Goal: Transaction & Acquisition: Purchase product/service

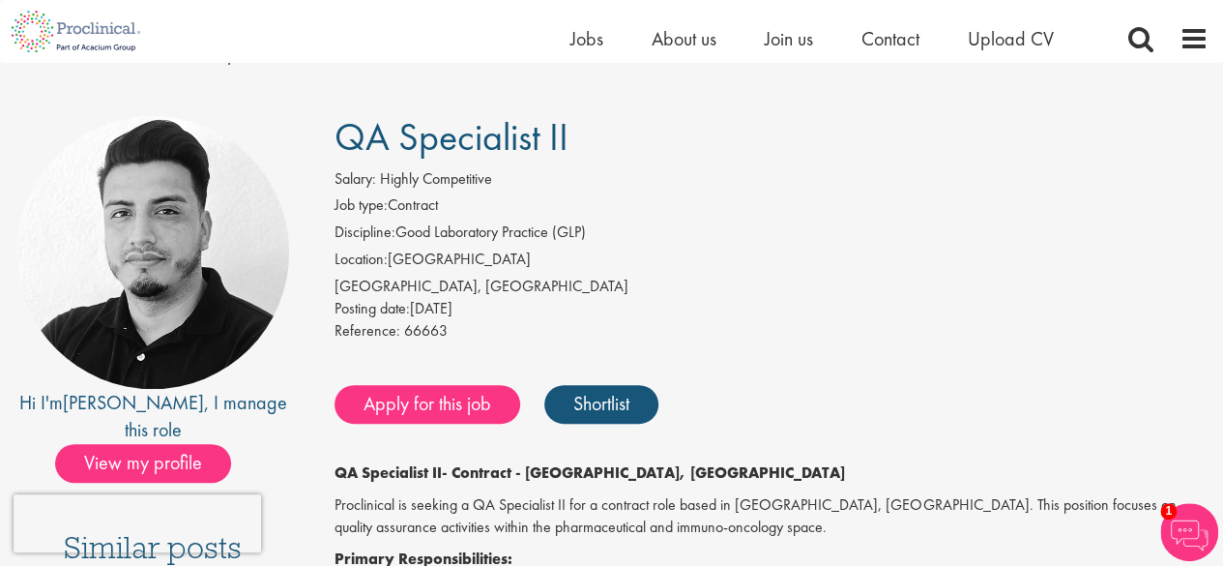
scroll to position [98, 0]
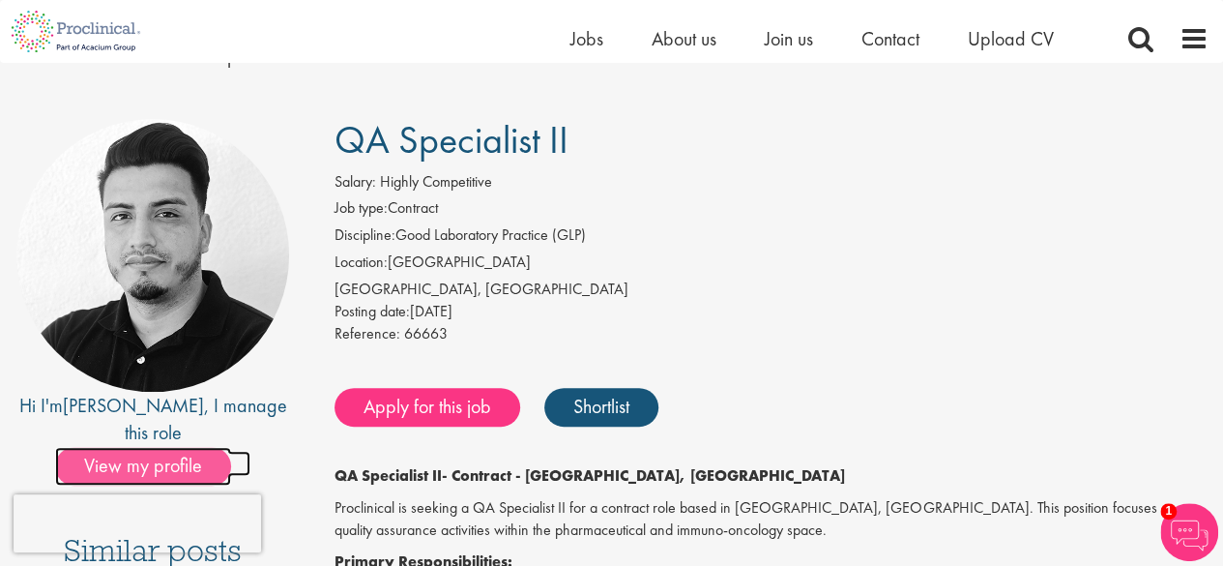
click at [152, 447] on span "View my profile" at bounding box center [143, 466] width 176 height 39
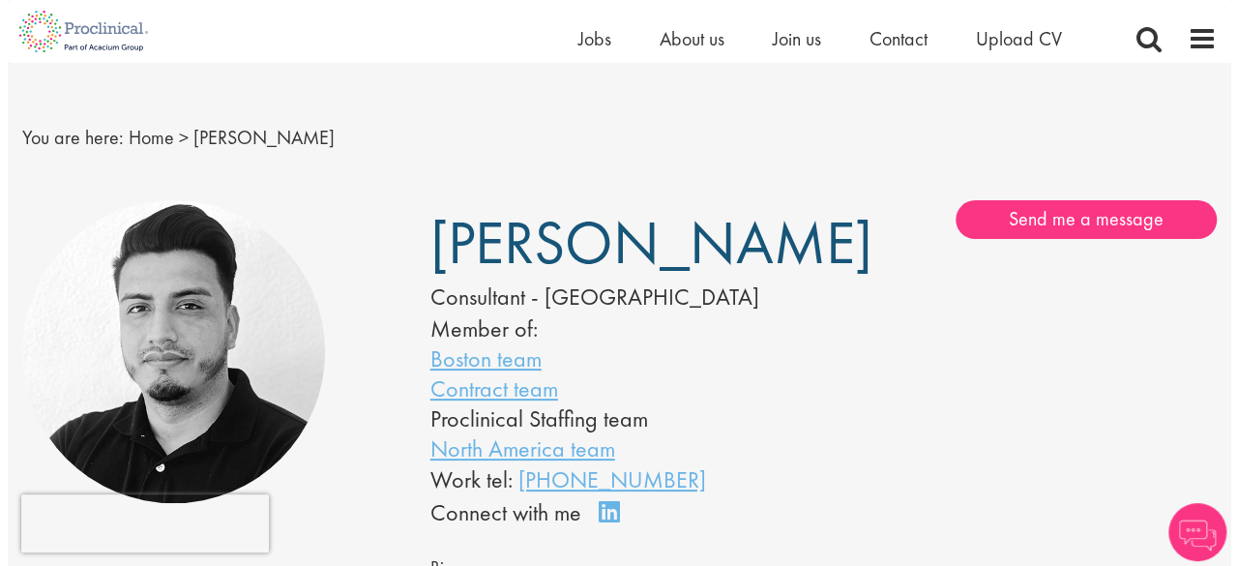
scroll to position [15, 0]
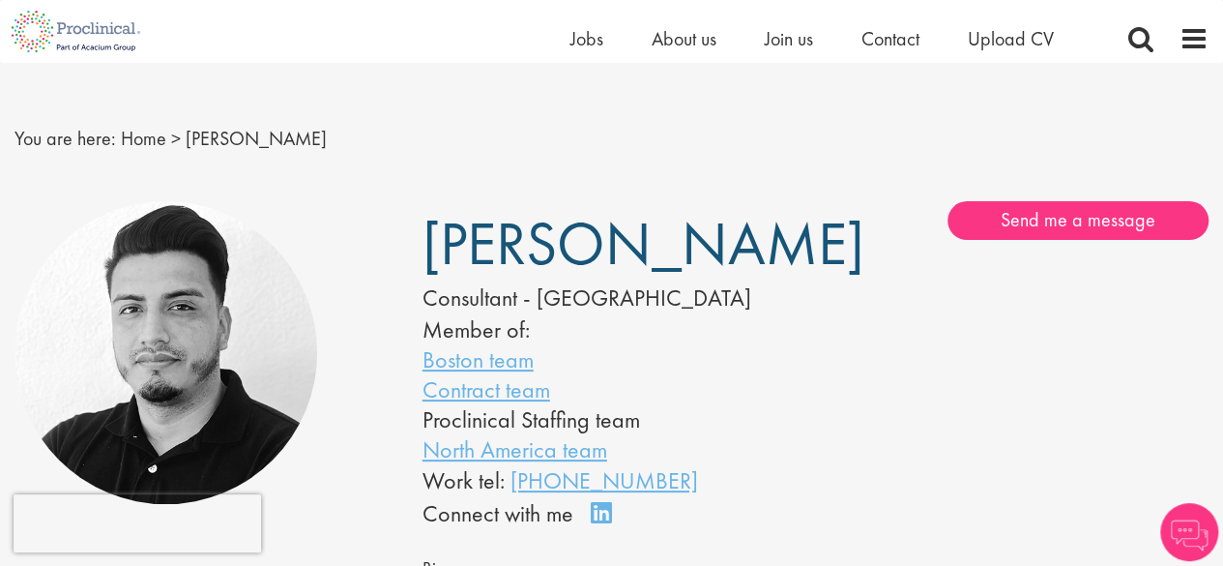
click at [1157, 198] on div "[PERSON_NAME] Consultant - [GEOGRAPHIC_DATA] Member of: Boston team Contract te…" at bounding box center [611, 521] width 1223 height 660
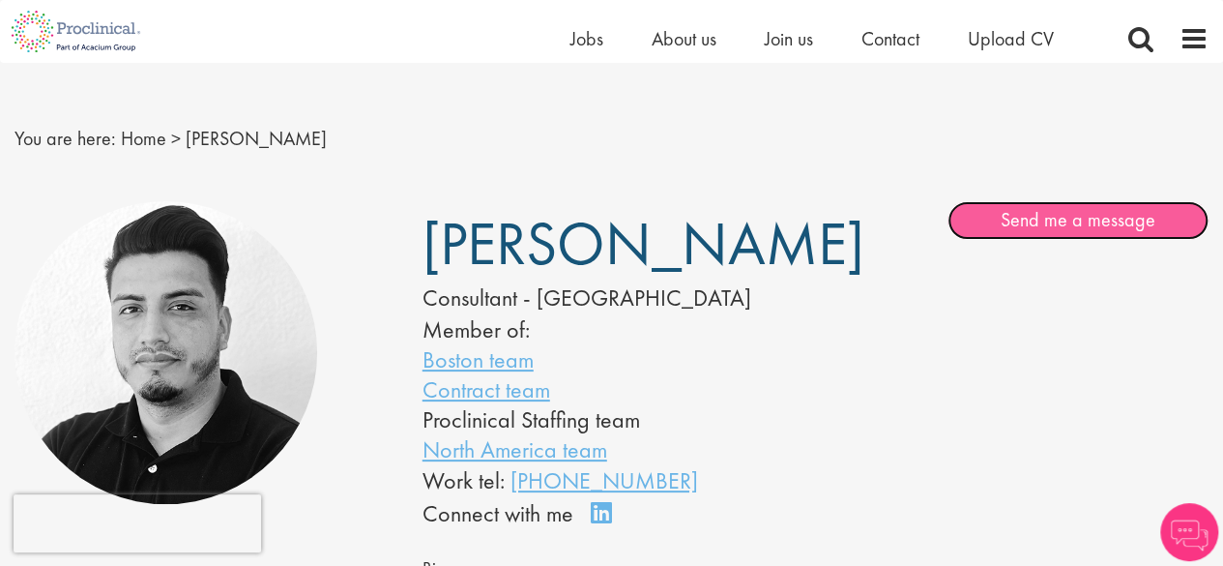
click at [1139, 225] on link "Send me a message" at bounding box center [1078, 220] width 261 height 39
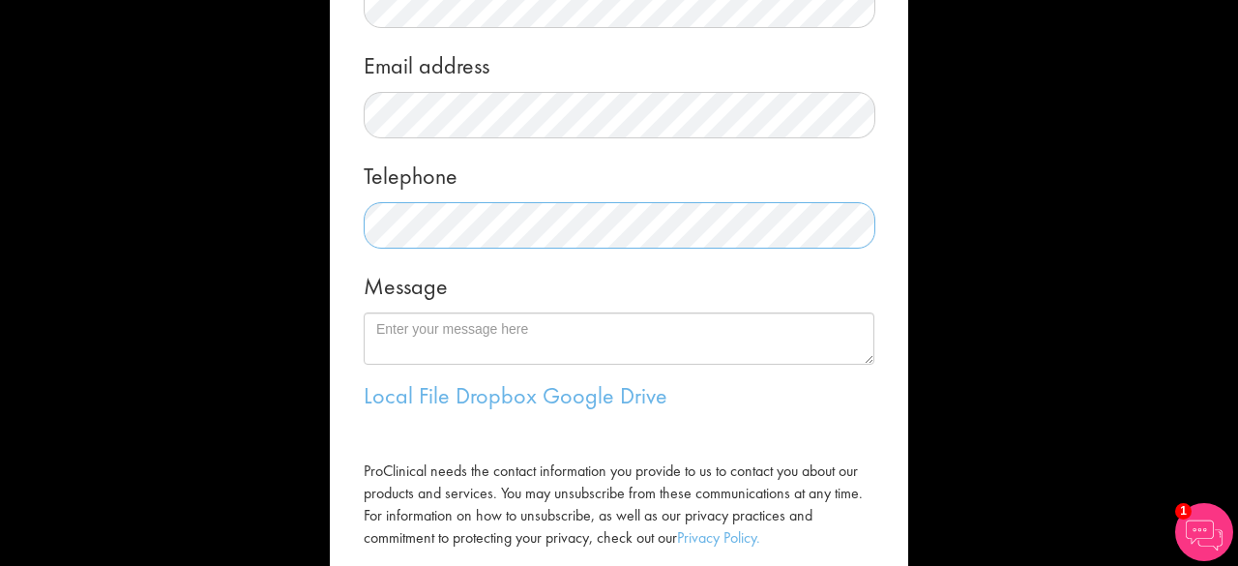
scroll to position [319, 0]
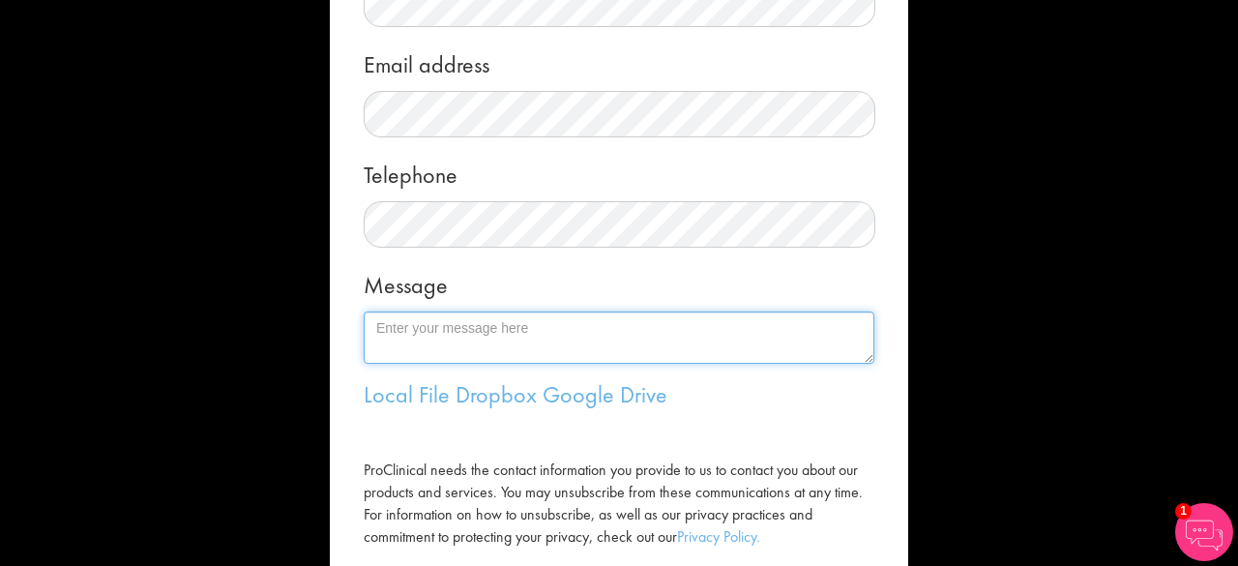
click at [585, 330] on textarea "Message" at bounding box center [619, 337] width 511 height 52
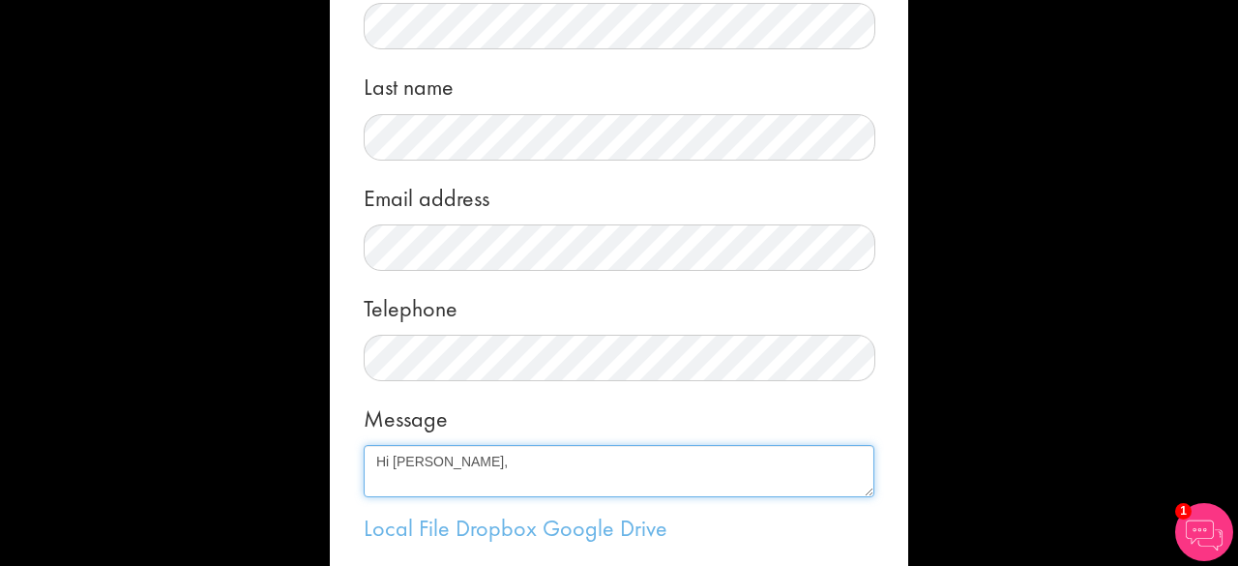
scroll to position [431, 0]
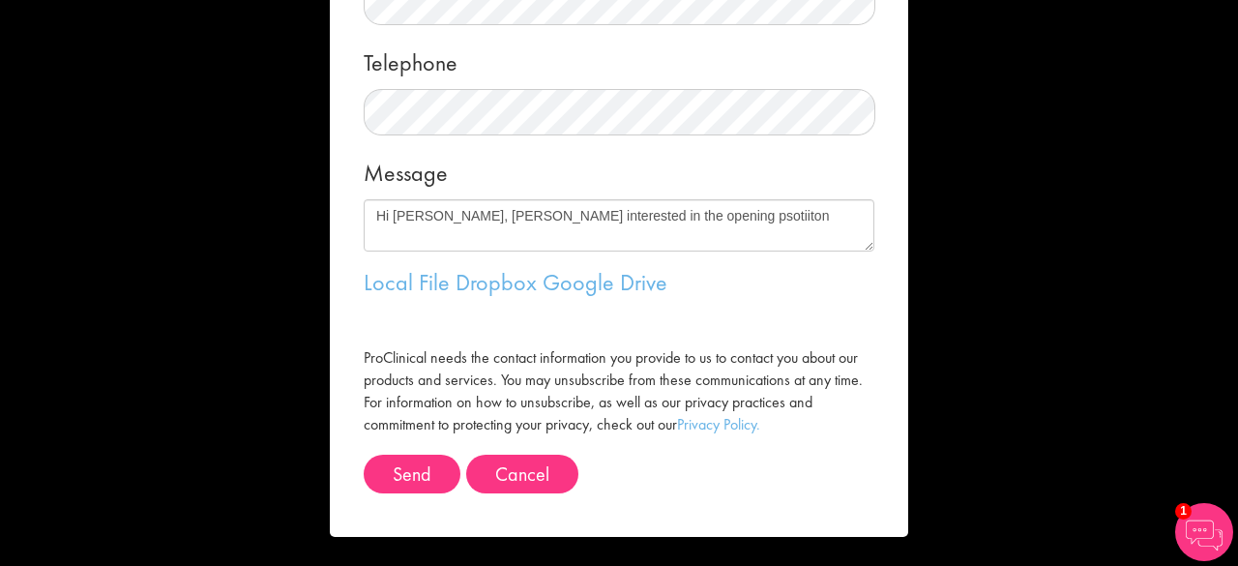
click at [1199, 550] on img at bounding box center [1204, 532] width 58 height 58
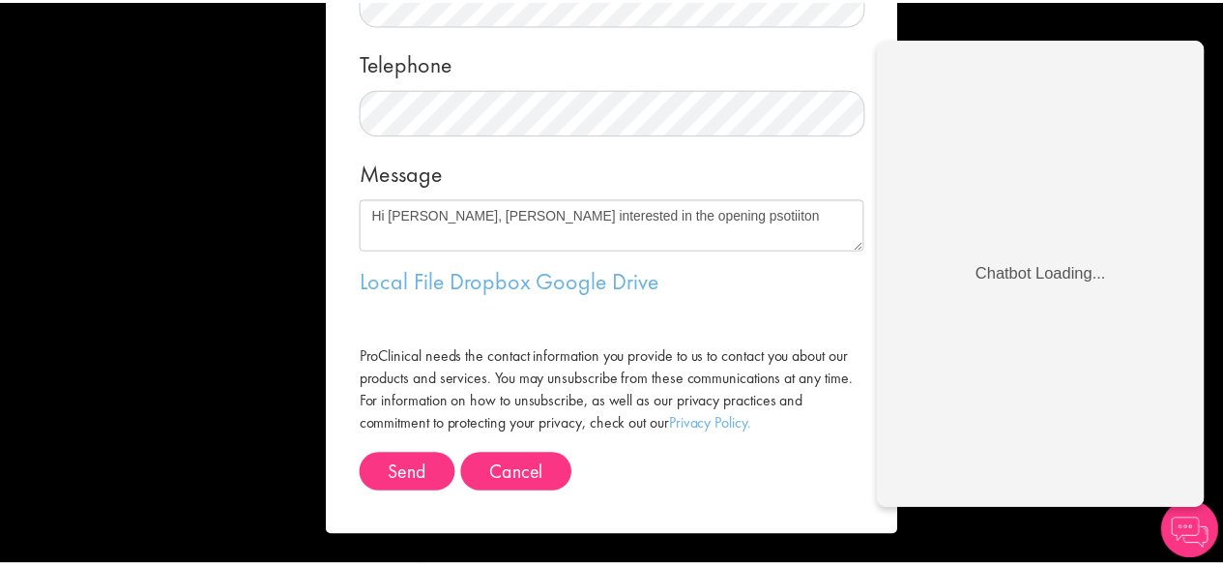
scroll to position [0, 0]
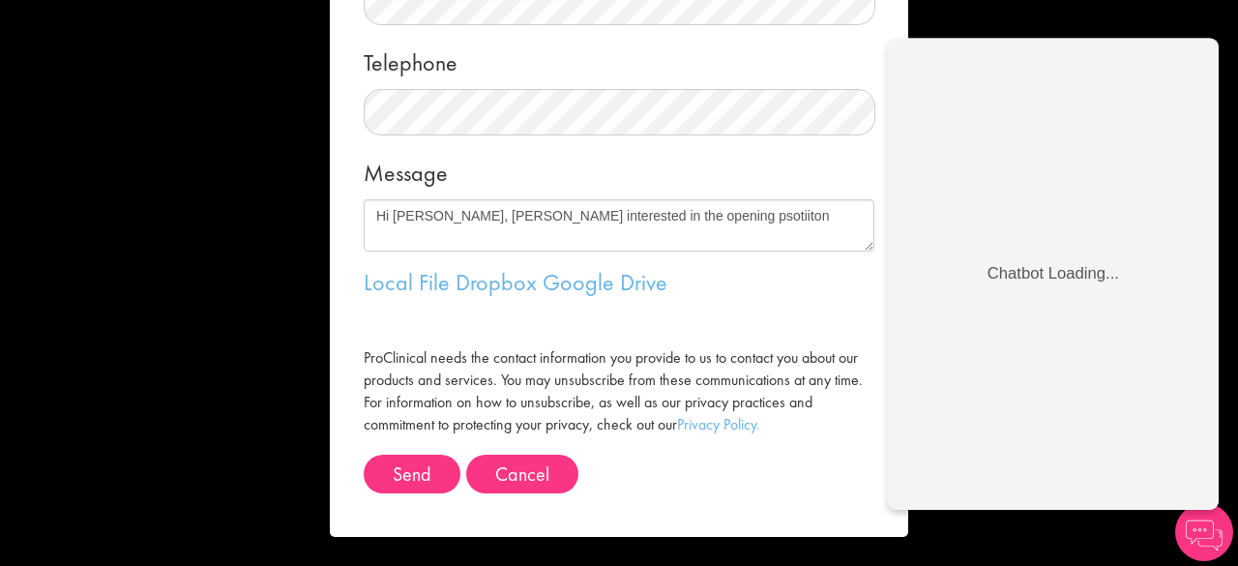
click at [1135, 544] on div "Message me First name Last name Email address Telephone Message Hi Andrew, Iam …" at bounding box center [619, 283] width 1238 height 566
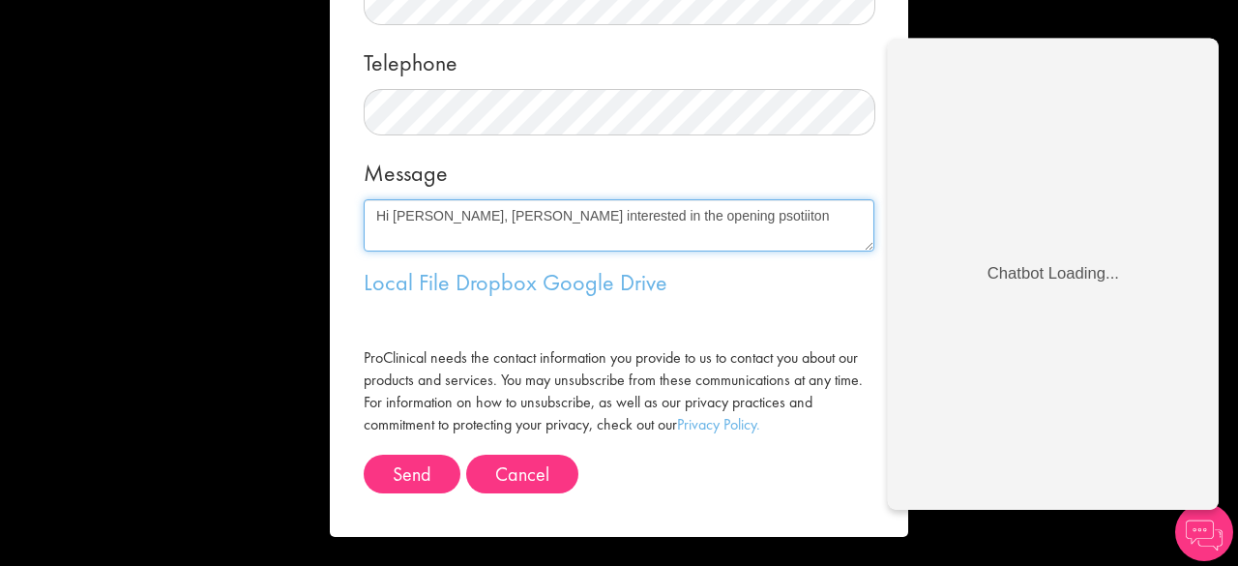
click at [762, 237] on textarea "Hi Andrew, Iam interested in the opening psotiiton" at bounding box center [619, 225] width 511 height 52
click at [440, 219] on textarea "Hi Andrew, Iam interested in the opening psotiiton" at bounding box center [619, 225] width 511 height 52
click at [639, 223] on textarea "Hi Andrew, I am interested in the opening psotiiton" at bounding box center [619, 225] width 511 height 52
click at [719, 215] on textarea "Hi Andrew, I am interested in the opening position QA Specialsit posted on L" at bounding box center [619, 225] width 511 height 52
click at [847, 222] on textarea "Hi Andrew, I am interested in the opening position QA Specialist posted on L" at bounding box center [619, 225] width 511 height 52
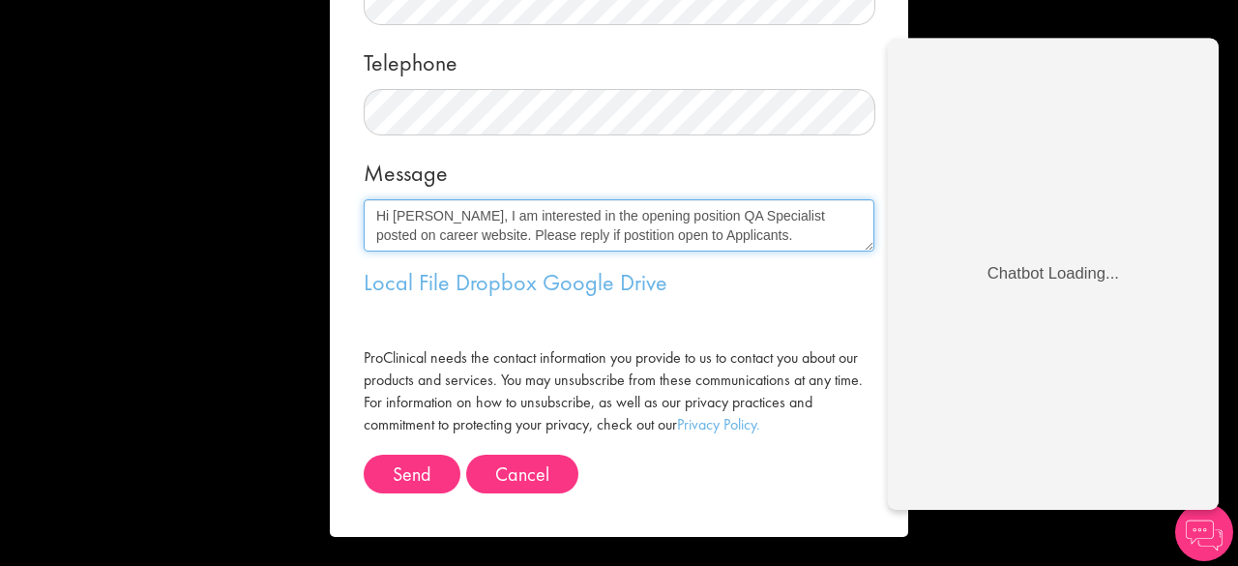
click at [581, 238] on textarea "Hi Andrew, I am interested in the opening position QA Specialist posted on care…" at bounding box center [619, 225] width 511 height 52
click at [555, 232] on textarea "Hi Andrew, I am interested in the opening position QA Specialist posted on care…" at bounding box center [619, 225] width 511 height 52
type textarea "Hi Andrew, I am interested in the opening position QA Specialist posted on care…"
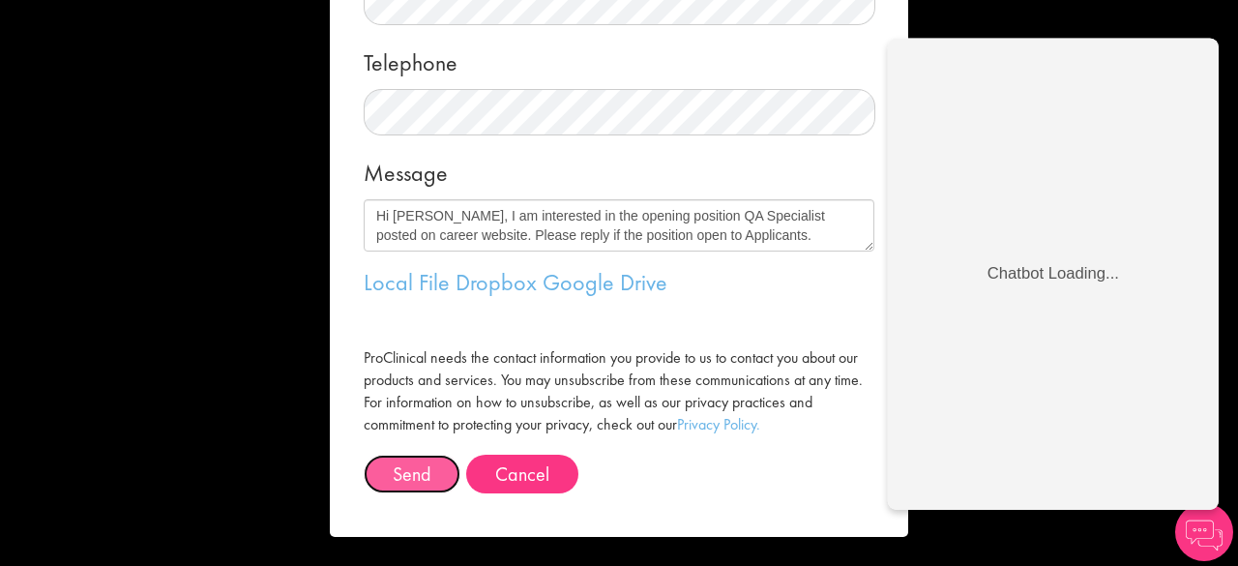
click at [402, 463] on button "Send" at bounding box center [412, 473] width 97 height 39
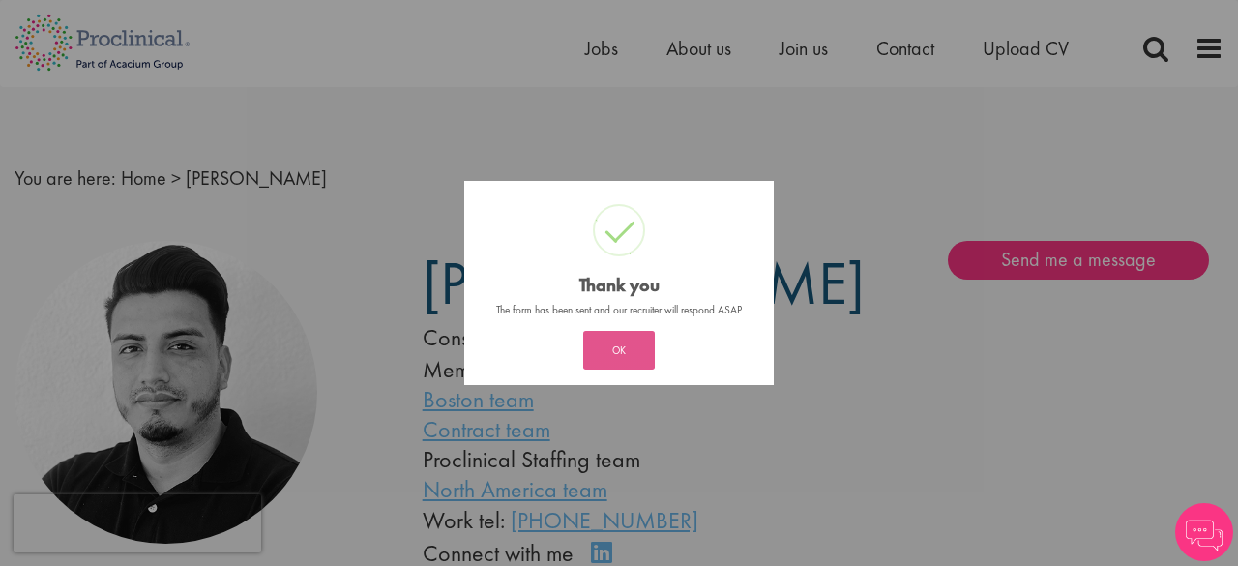
click at [619, 359] on button "OK" at bounding box center [619, 350] width 72 height 39
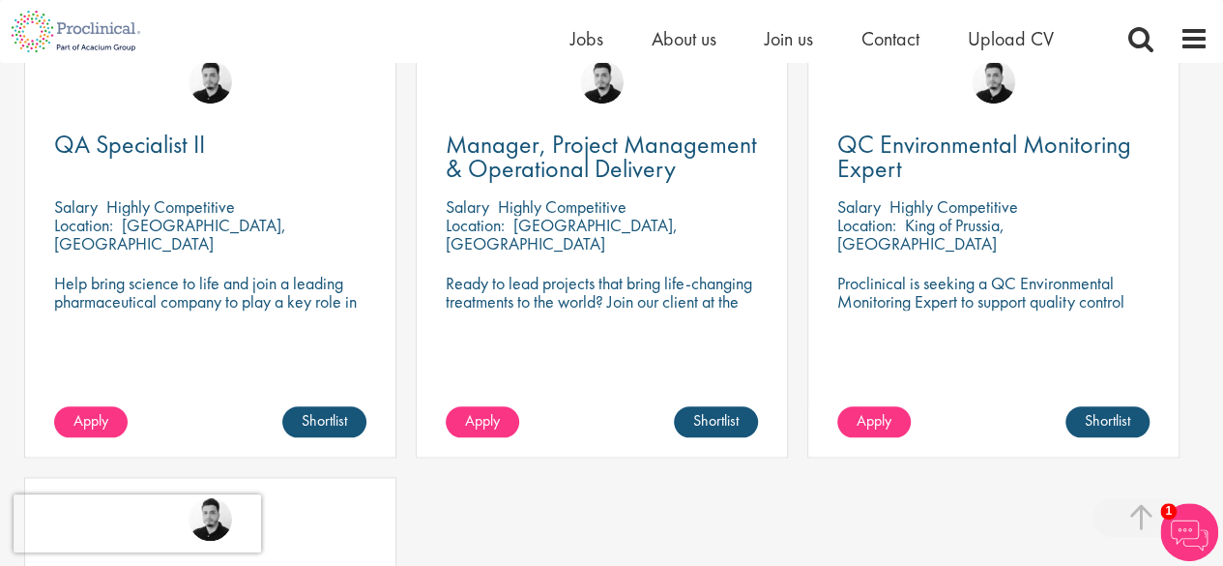
scroll to position [936, 0]
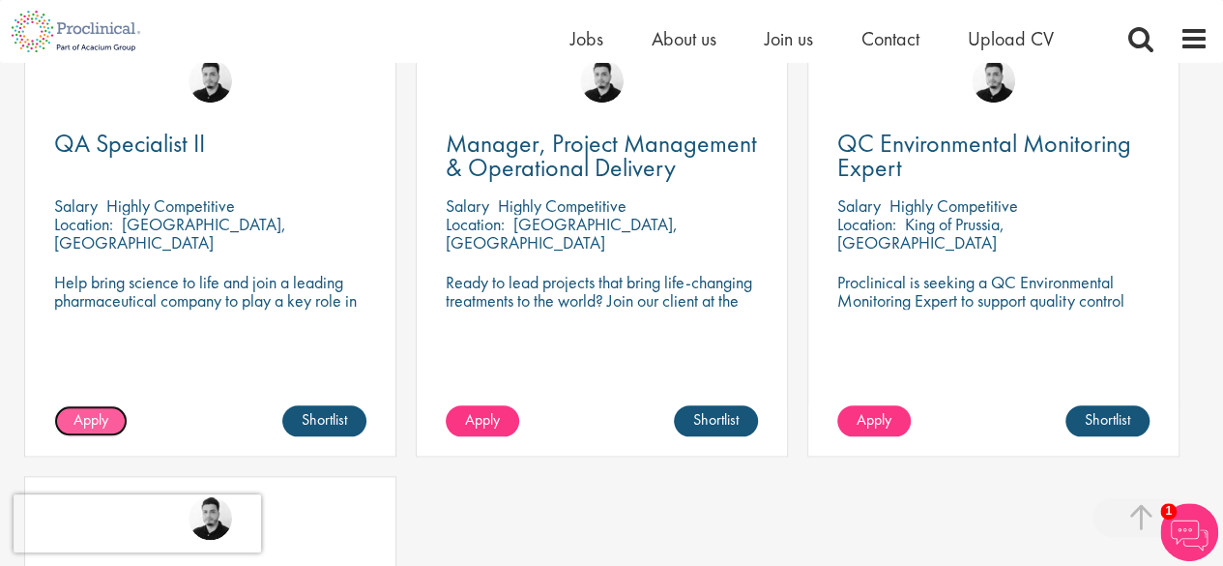
click at [87, 429] on span "Apply" at bounding box center [90, 419] width 35 height 20
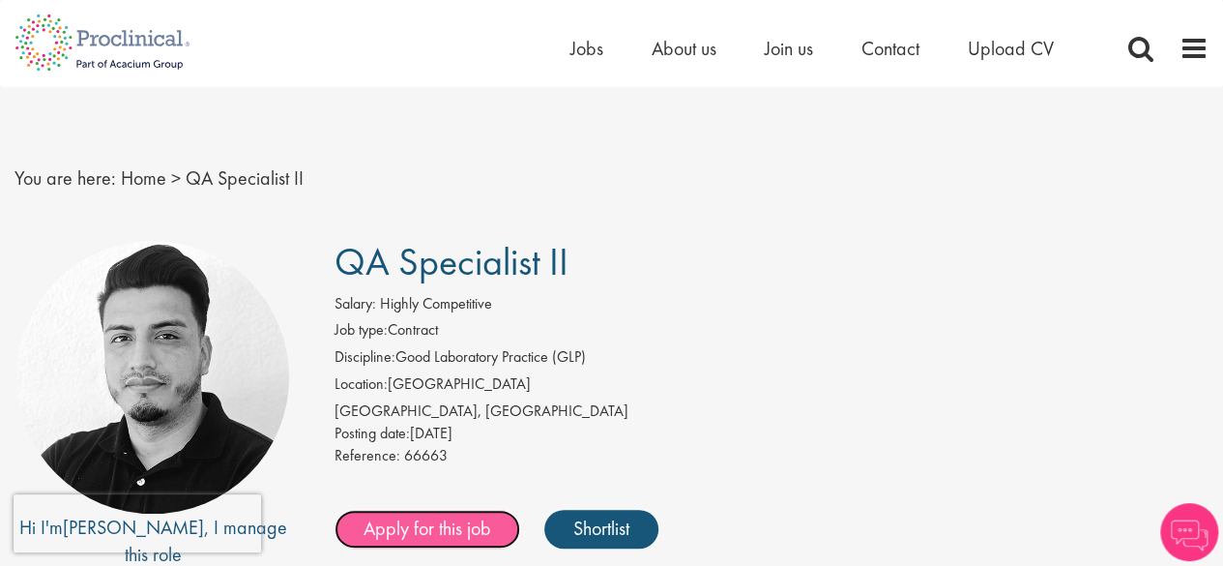
click at [406, 536] on link "Apply for this job" at bounding box center [428, 529] width 186 height 39
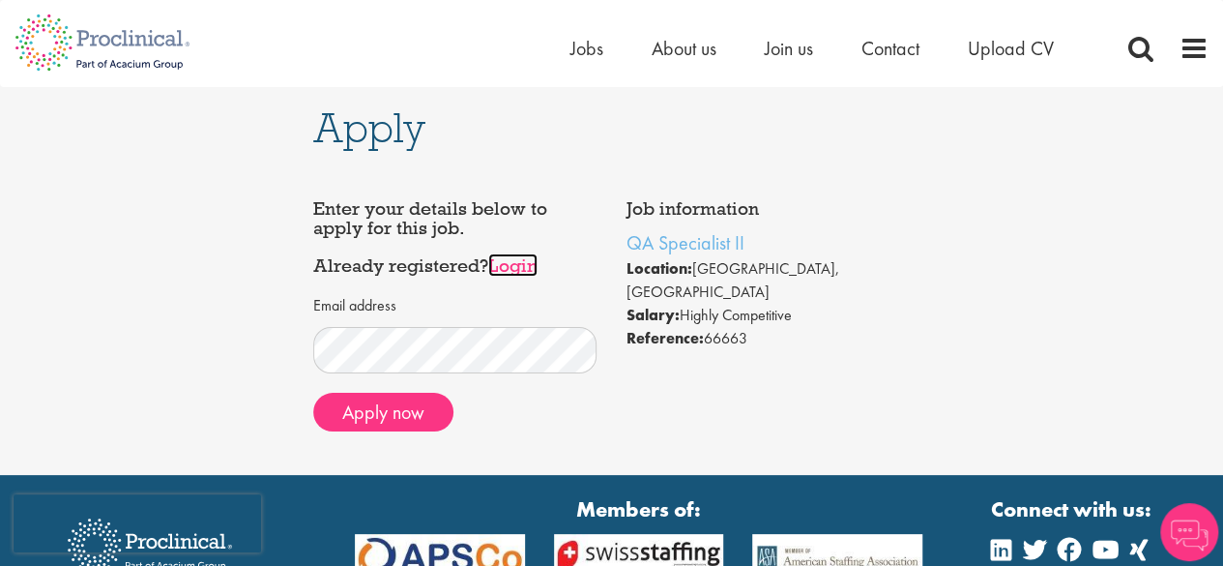
click at [525, 262] on link "Login" at bounding box center [512, 264] width 49 height 23
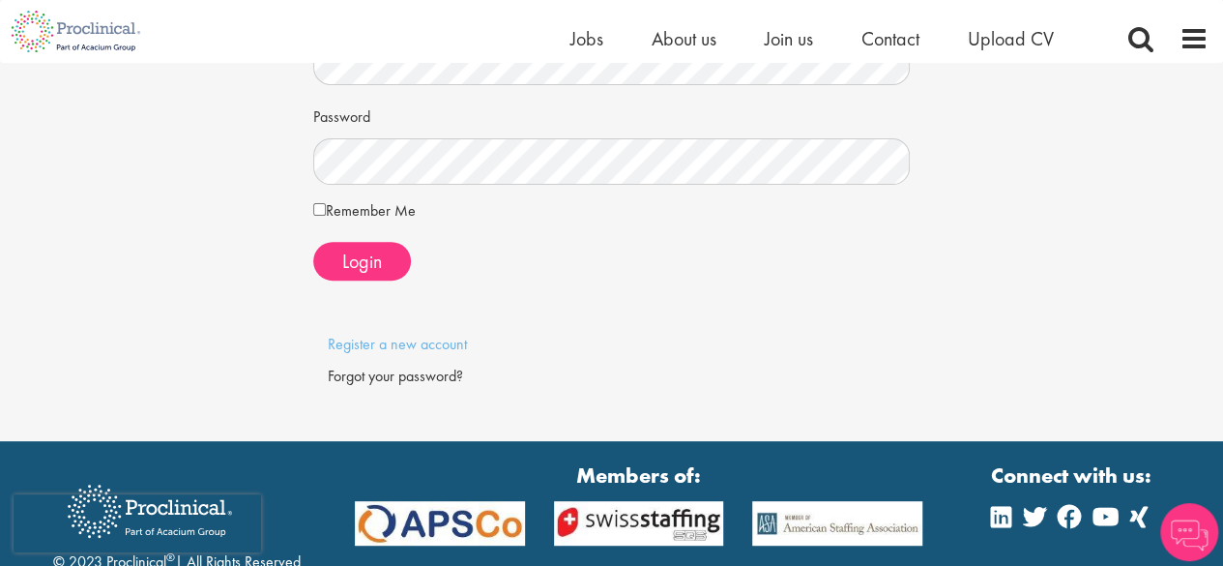
scroll to position [237, 0]
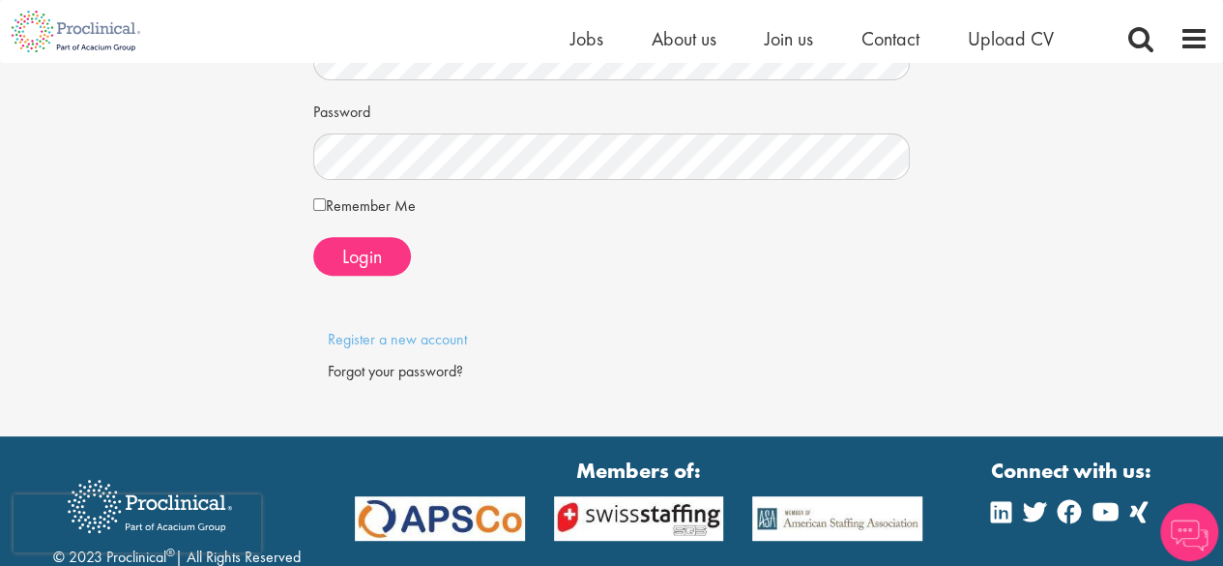
click at [410, 348] on p "Register a new account" at bounding box center [612, 340] width 569 height 22
click at [398, 336] on link "Register a new account" at bounding box center [397, 339] width 139 height 20
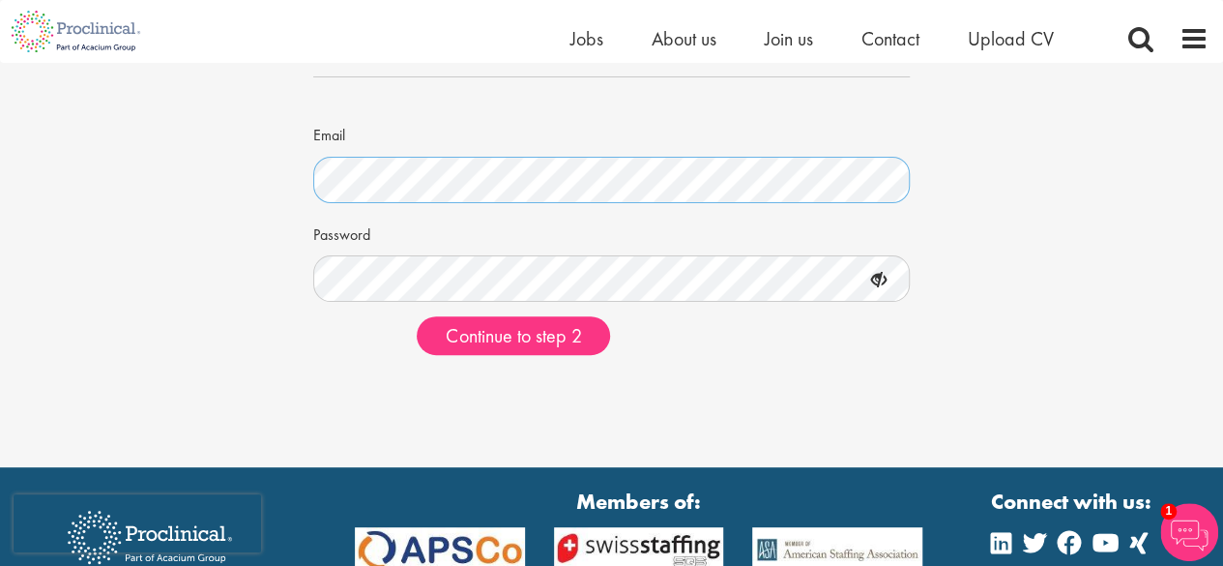
scroll to position [151, 0]
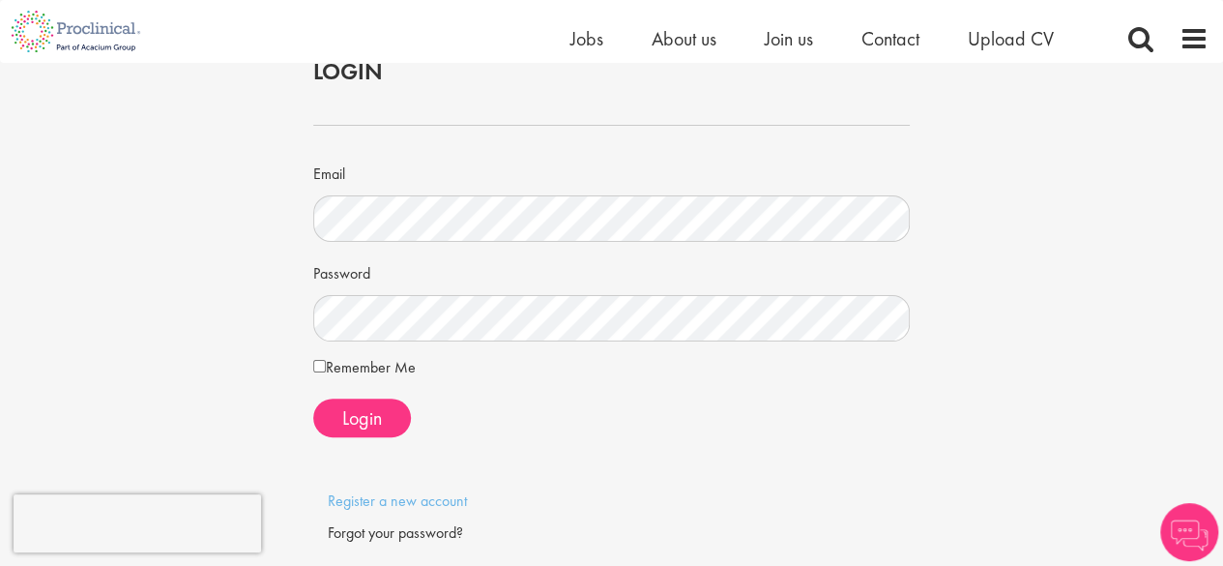
scroll to position [77, 0]
click at [373, 481] on div at bounding box center [612, 469] width 627 height 39
click at [368, 501] on link "Register a new account" at bounding box center [397, 498] width 139 height 20
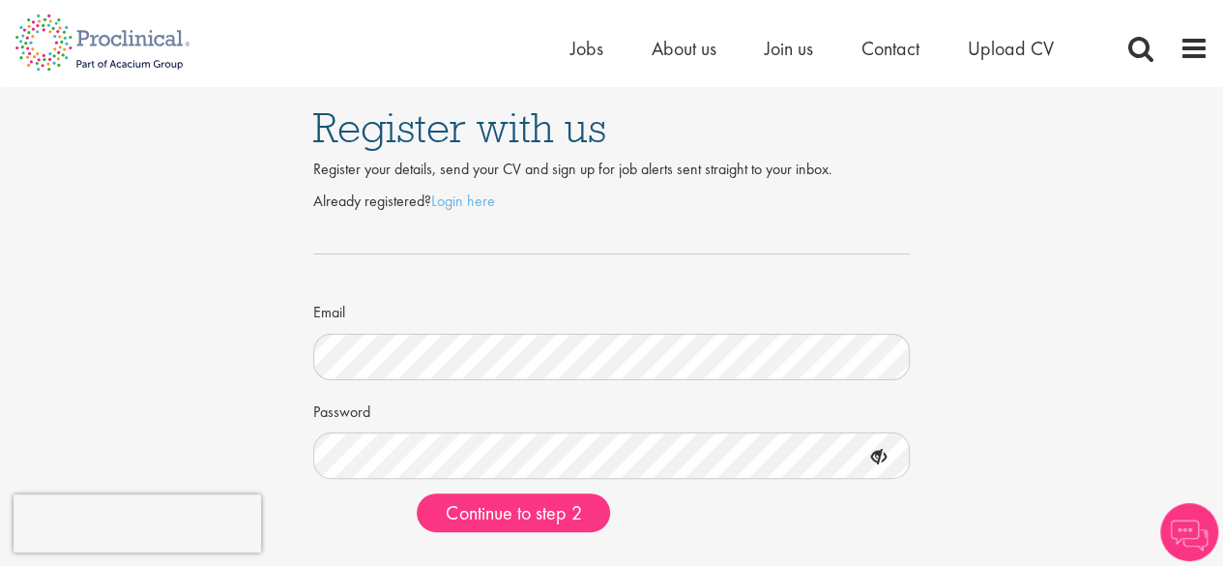
click at [472, 71] on div "Home Jobs About us Join us Contact Upload CV" at bounding box center [604, 36] width 1209 height 73
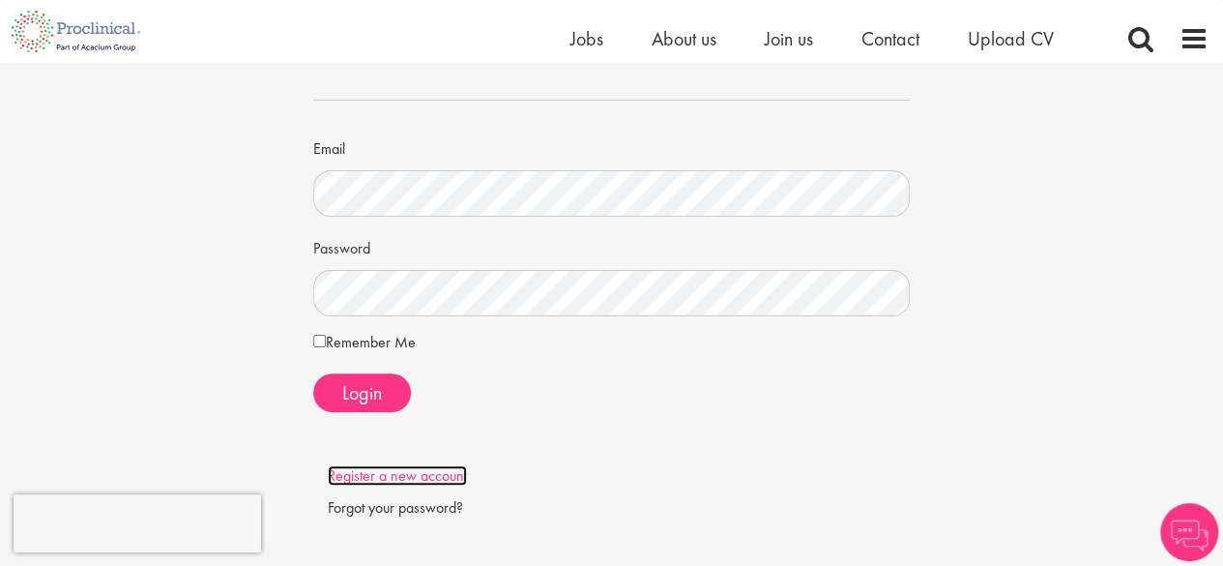
click at [387, 481] on link "Register a new account" at bounding box center [397, 475] width 139 height 20
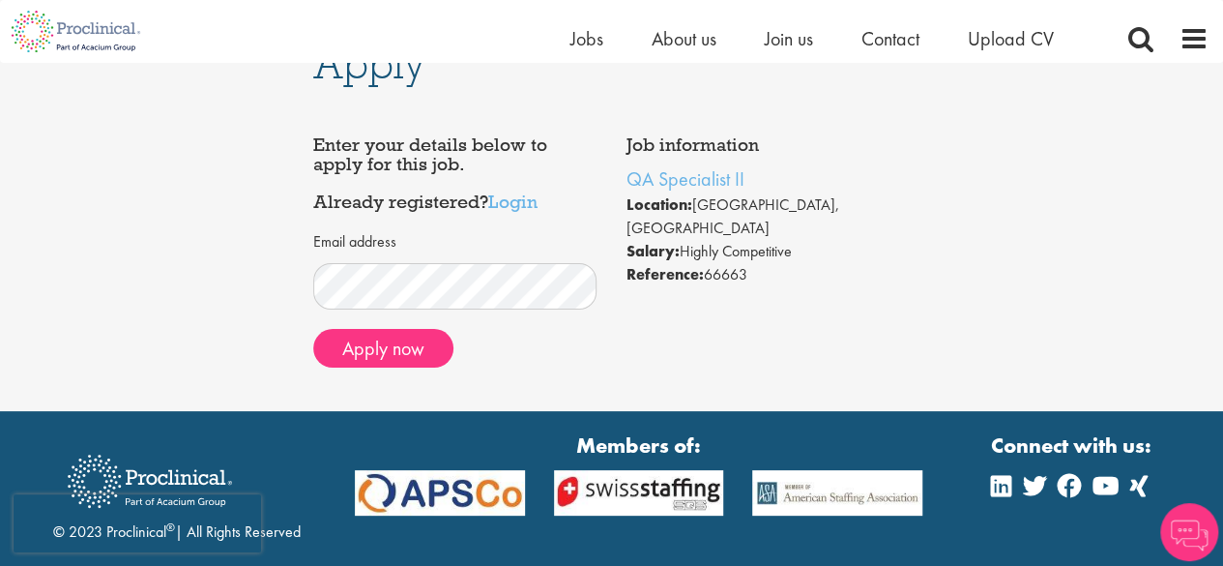
scroll to position [41, 0]
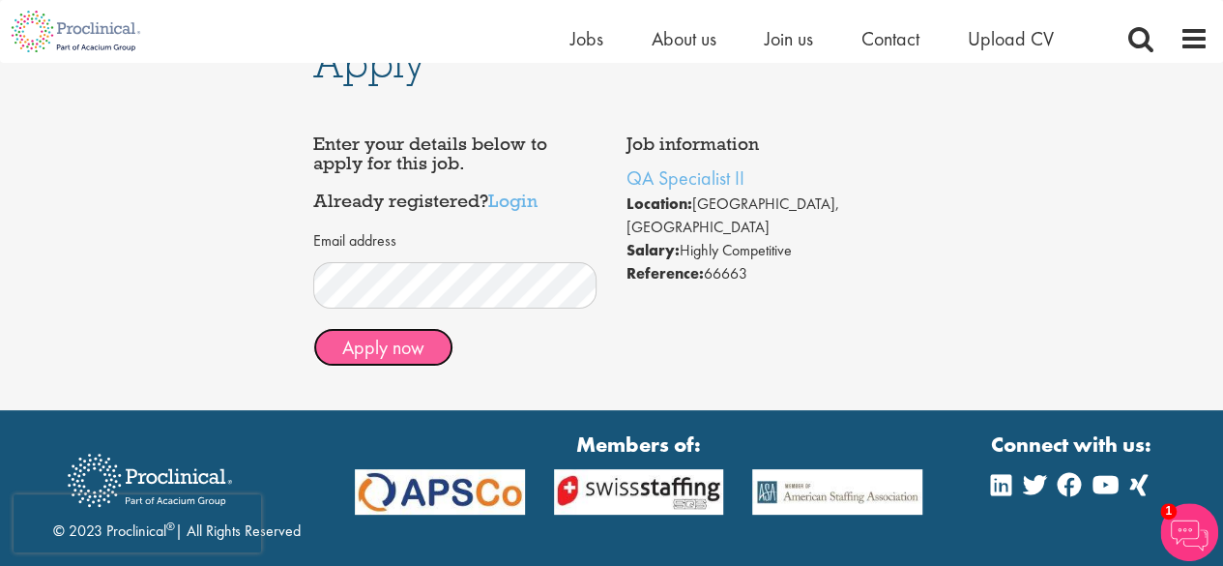
click at [408, 360] on button "Apply now" at bounding box center [383, 347] width 140 height 39
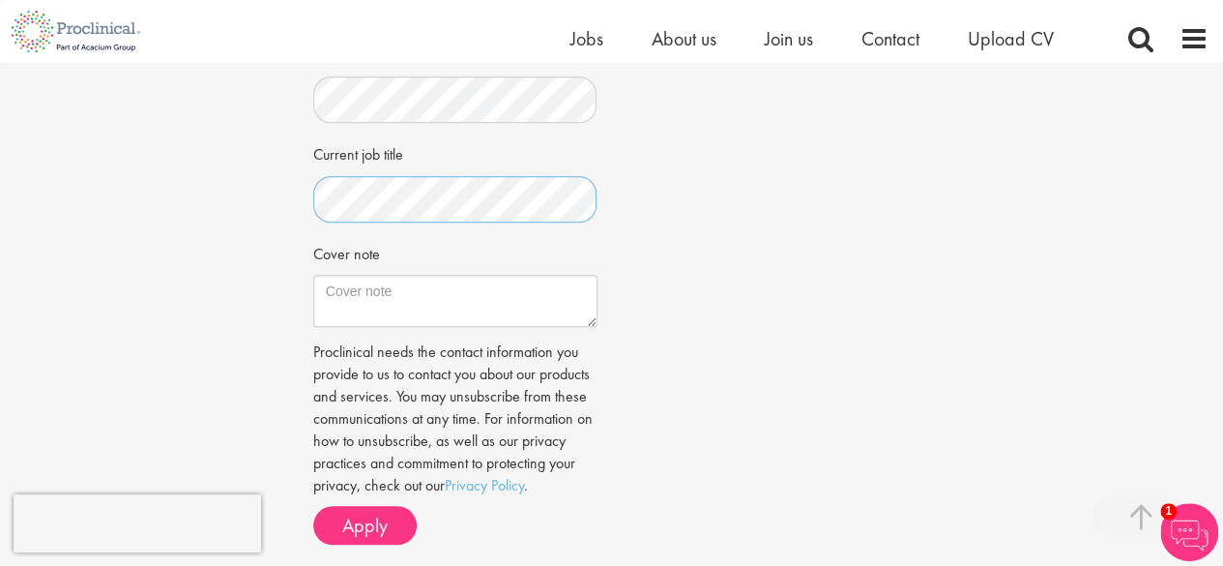
scroll to position [587, 0]
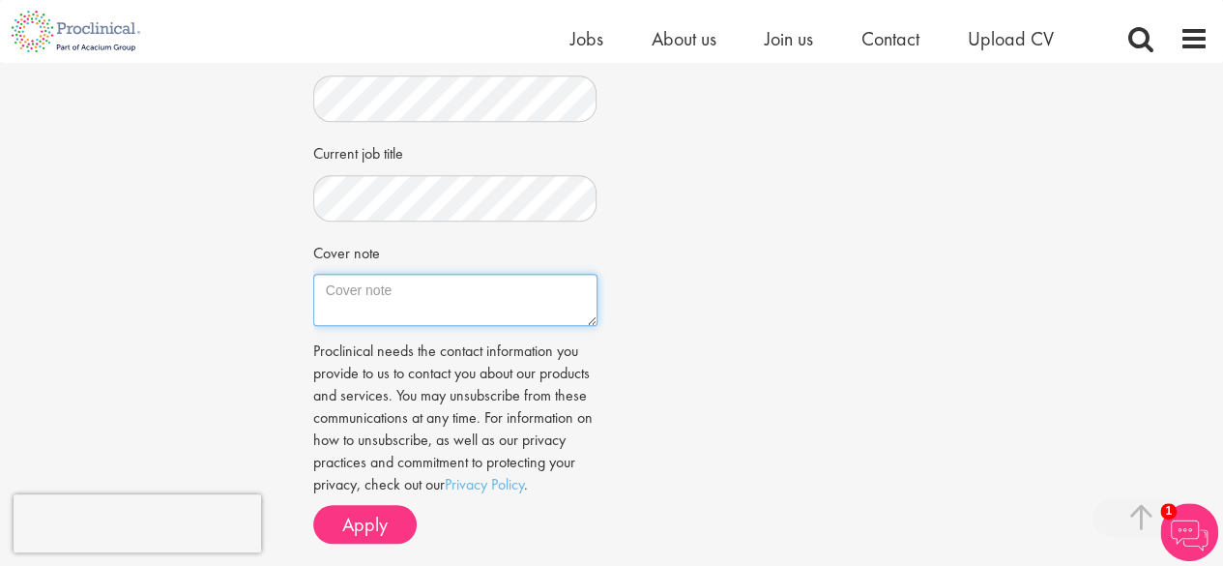
click at [395, 314] on textarea "Cover note" at bounding box center [455, 300] width 284 height 52
type textarea "T"
type textarea "I"
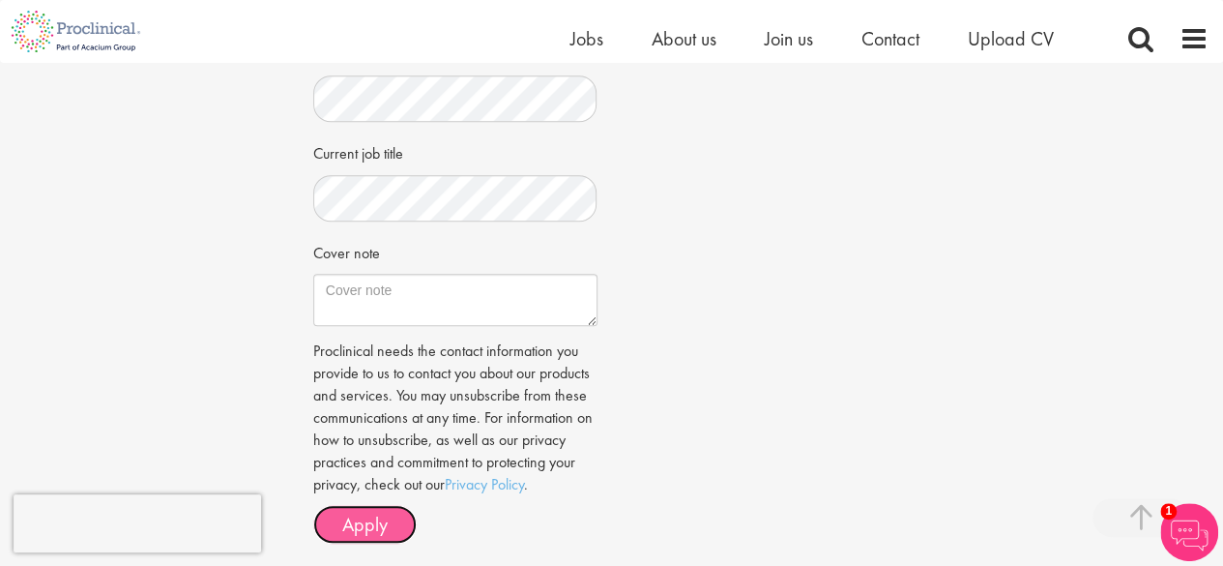
click at [364, 517] on span "Apply" at bounding box center [364, 524] width 45 height 25
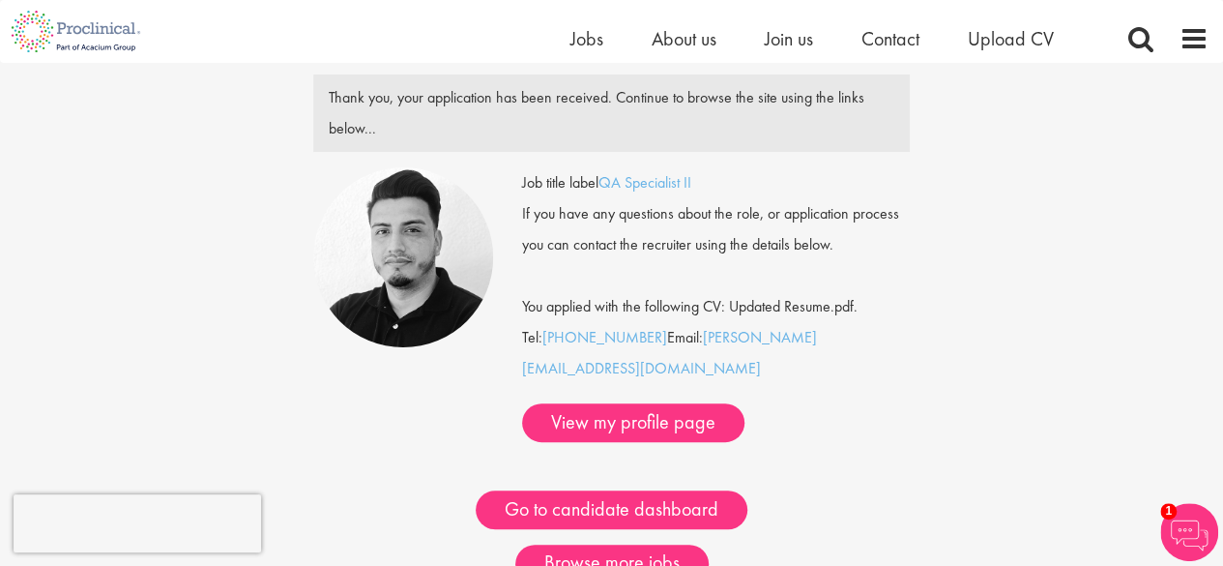
scroll to position [80, 0]
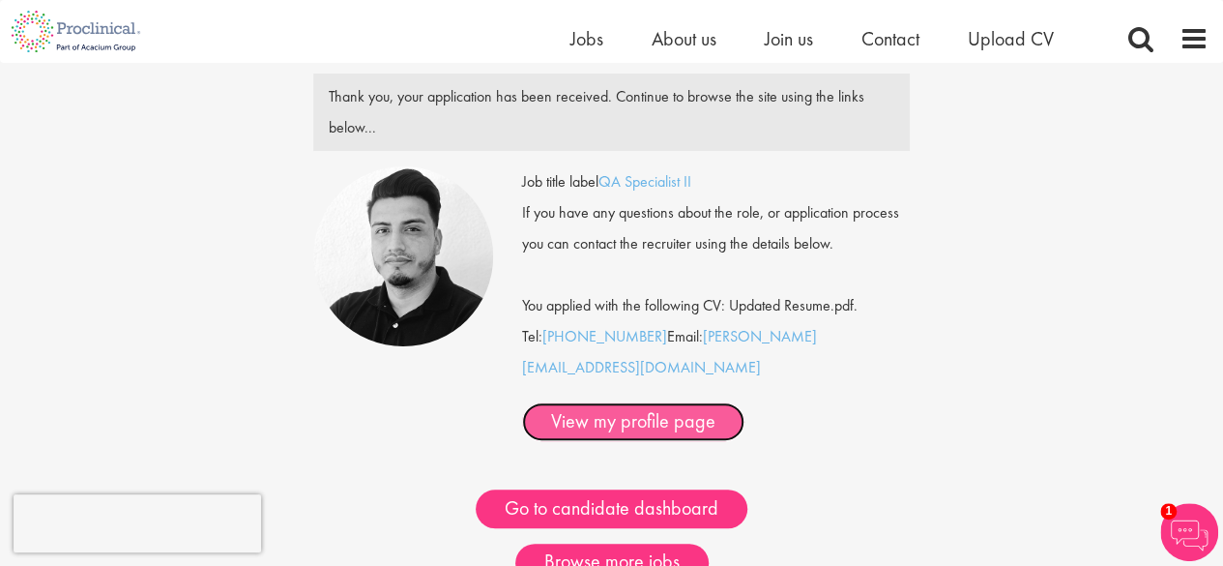
click at [682, 402] on link "View my profile page" at bounding box center [633, 421] width 222 height 39
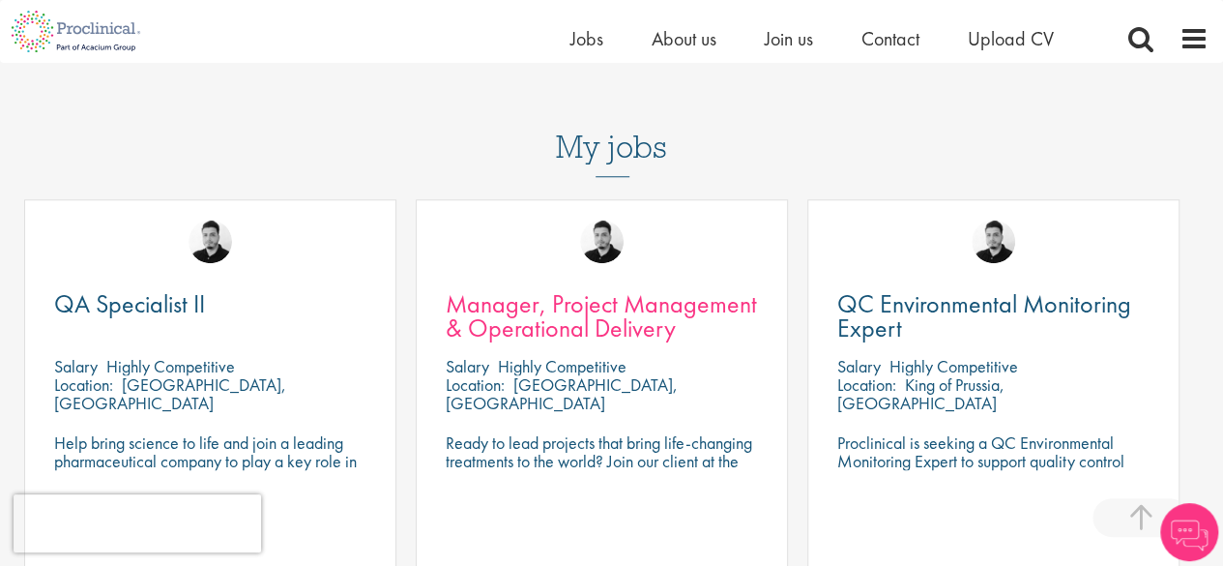
scroll to position [793, 0]
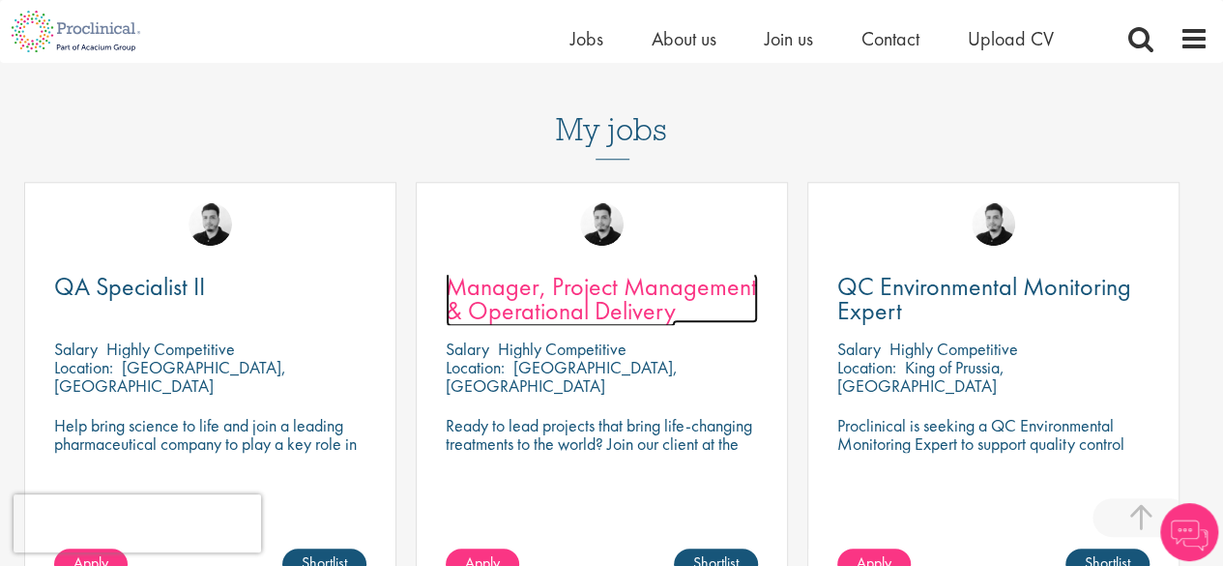
click at [589, 317] on span "Manager, Project Management & Operational Delivery" at bounding box center [601, 298] width 311 height 57
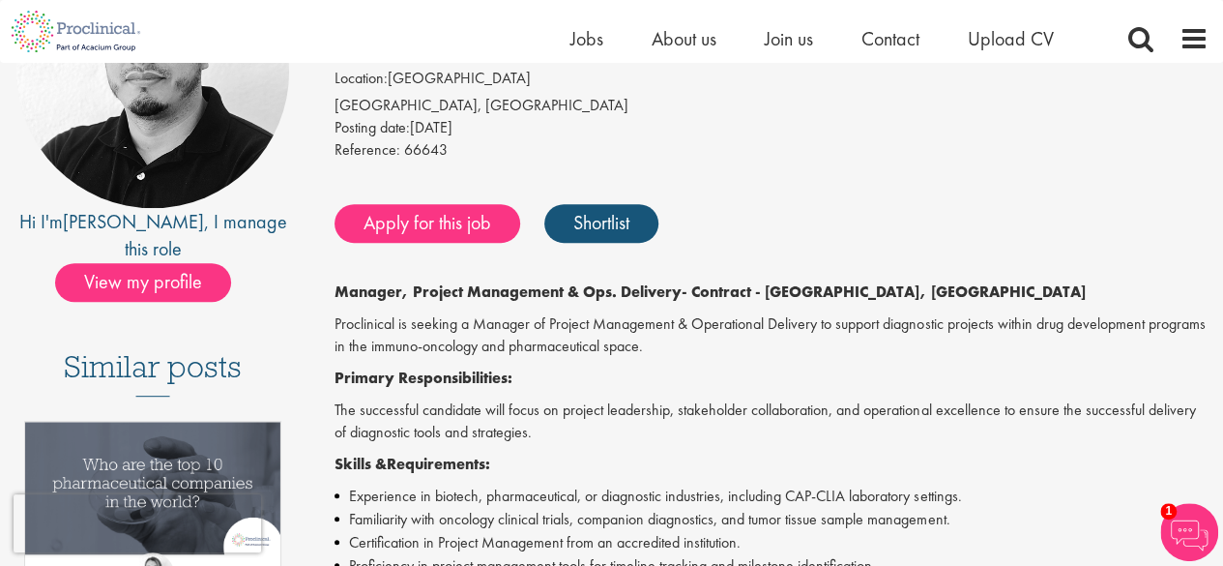
scroll to position [285, 0]
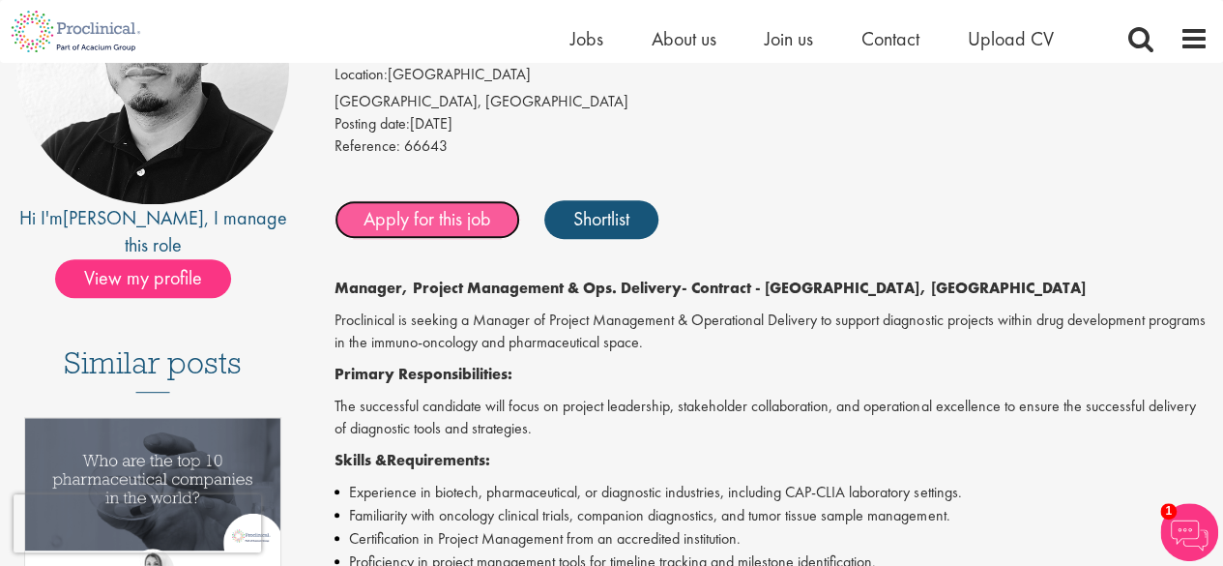
click at [480, 211] on link "Apply for this job" at bounding box center [428, 219] width 186 height 39
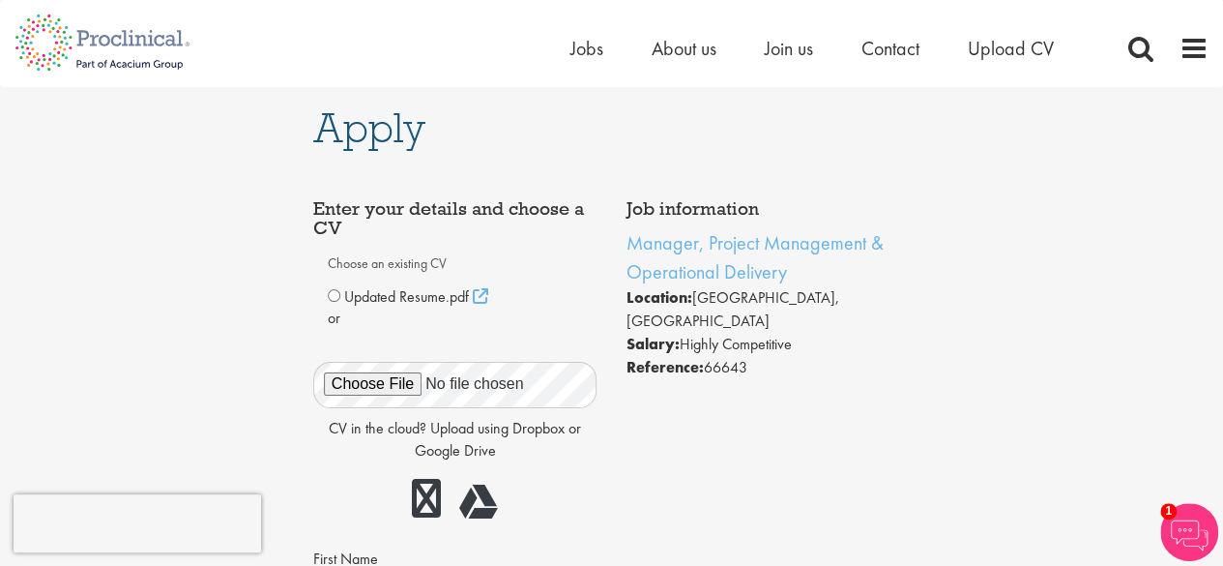
click at [381, 294] on span "Updated Resume.pdf" at bounding box center [406, 296] width 125 height 20
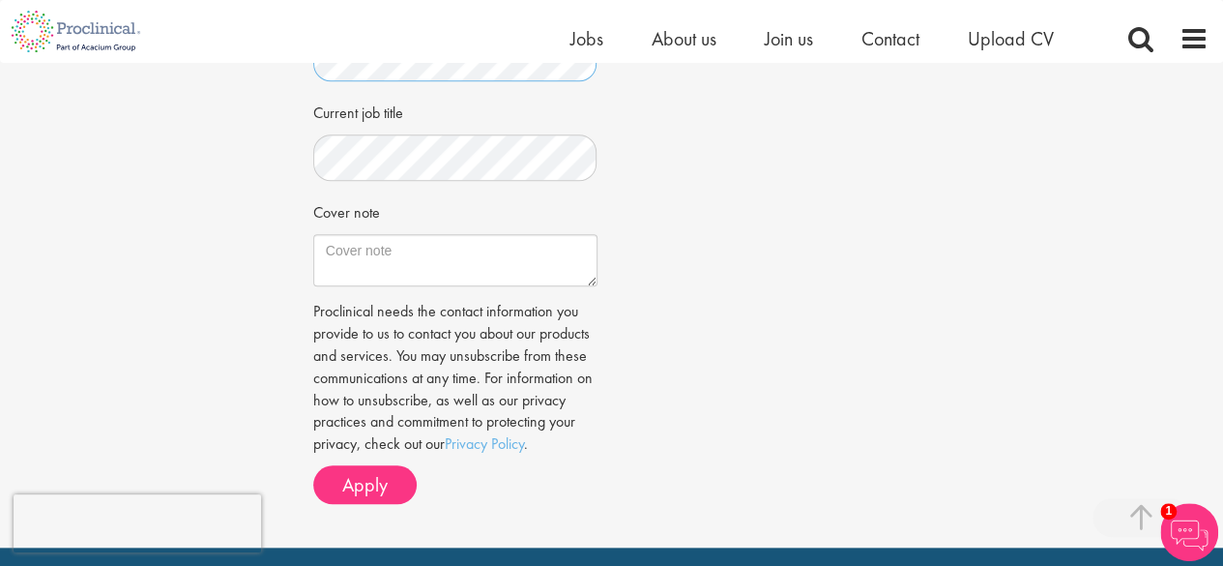
scroll to position [723, 0]
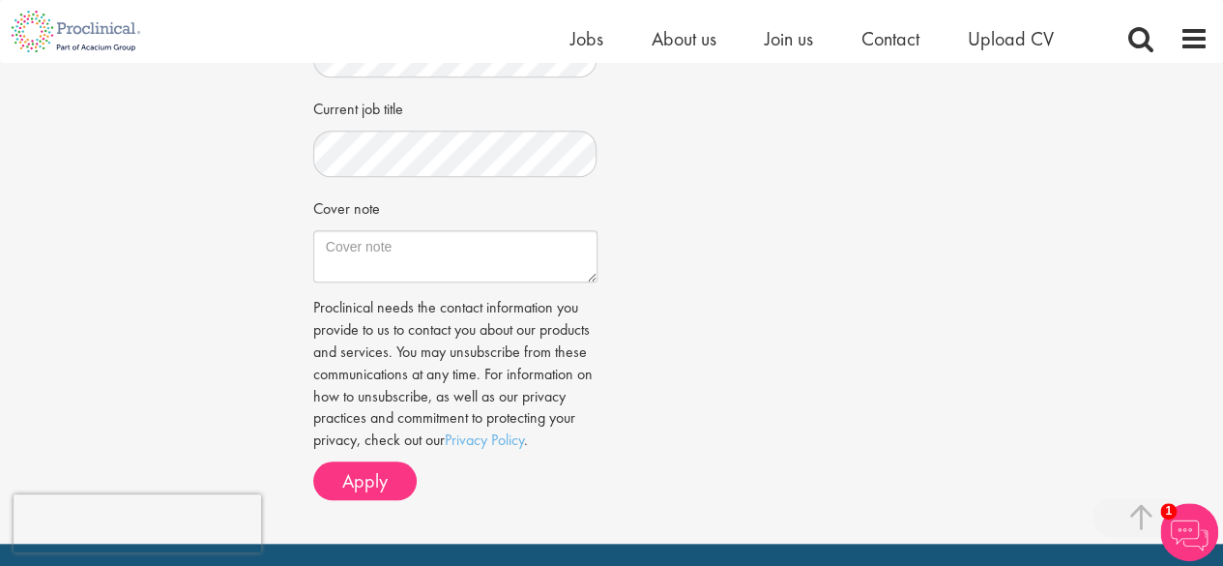
click at [348, 454] on div "Proclinical needs the contact information you provide to us to contact you abou…" at bounding box center [455, 398] width 284 height 203
click at [348, 457] on div "Proclinical needs the contact information you provide to us to contact you abou…" at bounding box center [455, 398] width 284 height 203
click at [351, 469] on span "Apply" at bounding box center [364, 480] width 45 height 25
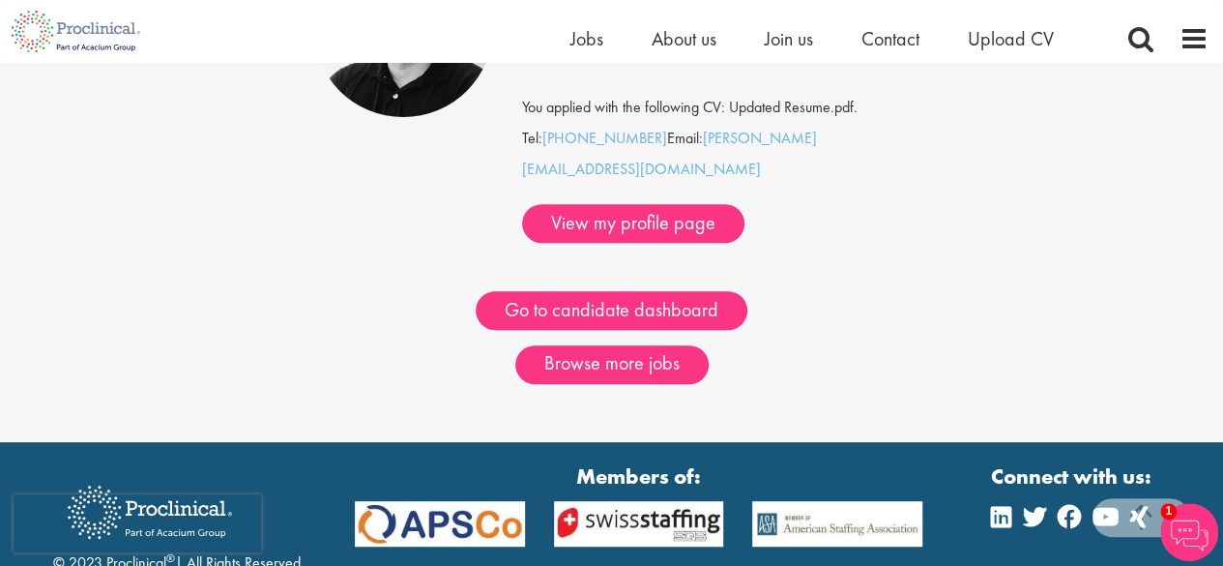
scroll to position [300, 0]
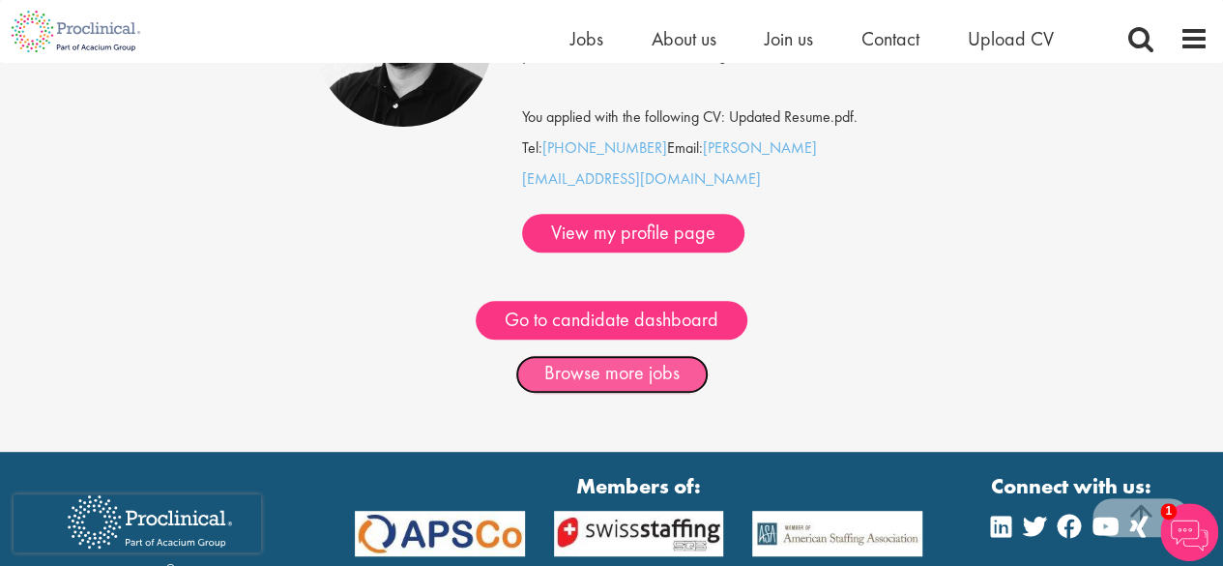
click at [588, 355] on link "Browse more jobs" at bounding box center [611, 374] width 193 height 39
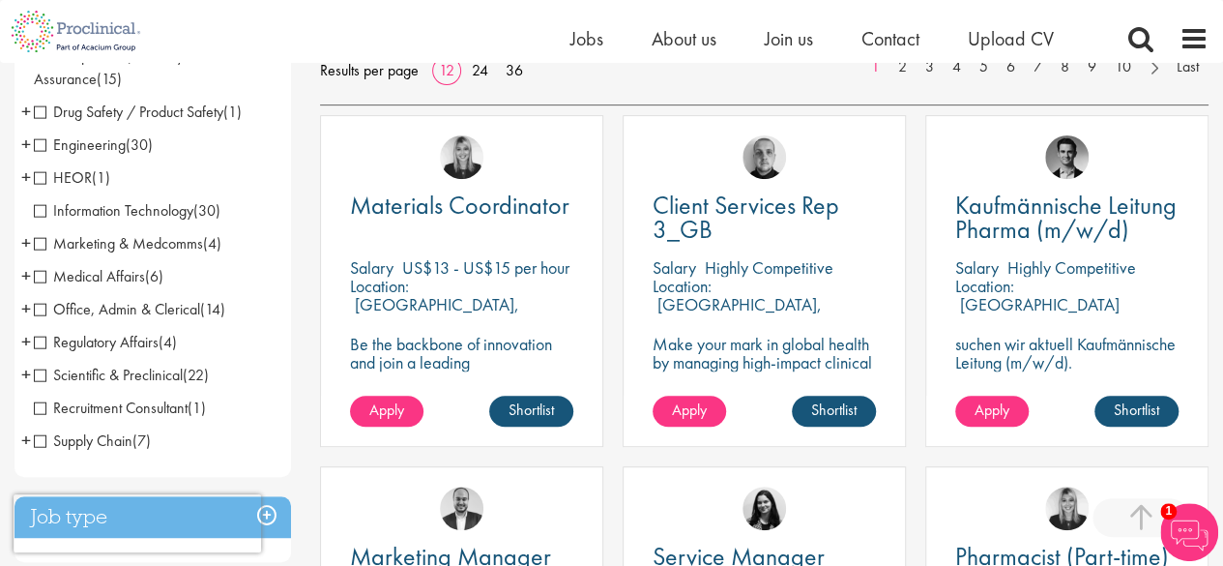
scroll to position [323, 0]
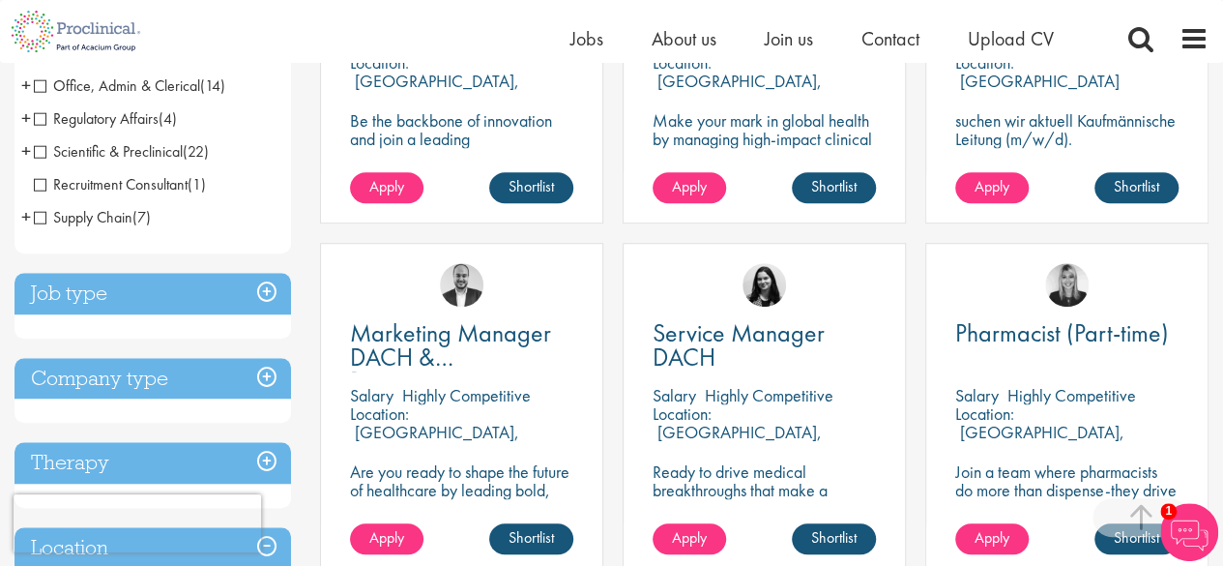
click at [116, 282] on h3 "Job type" at bounding box center [153, 294] width 277 height 42
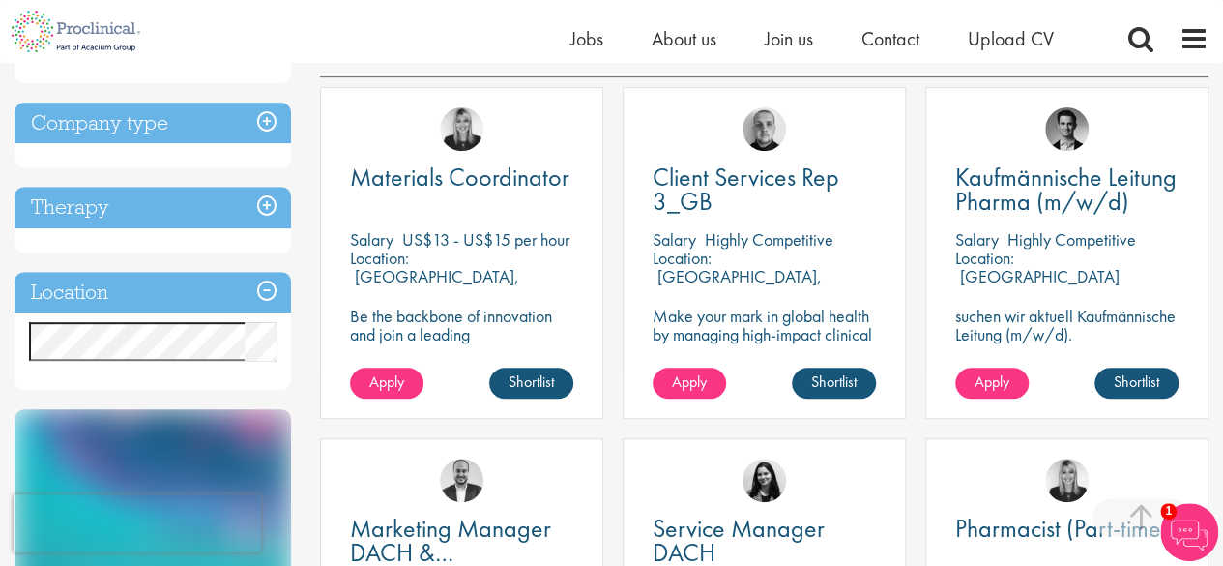
scroll to position [351, 0]
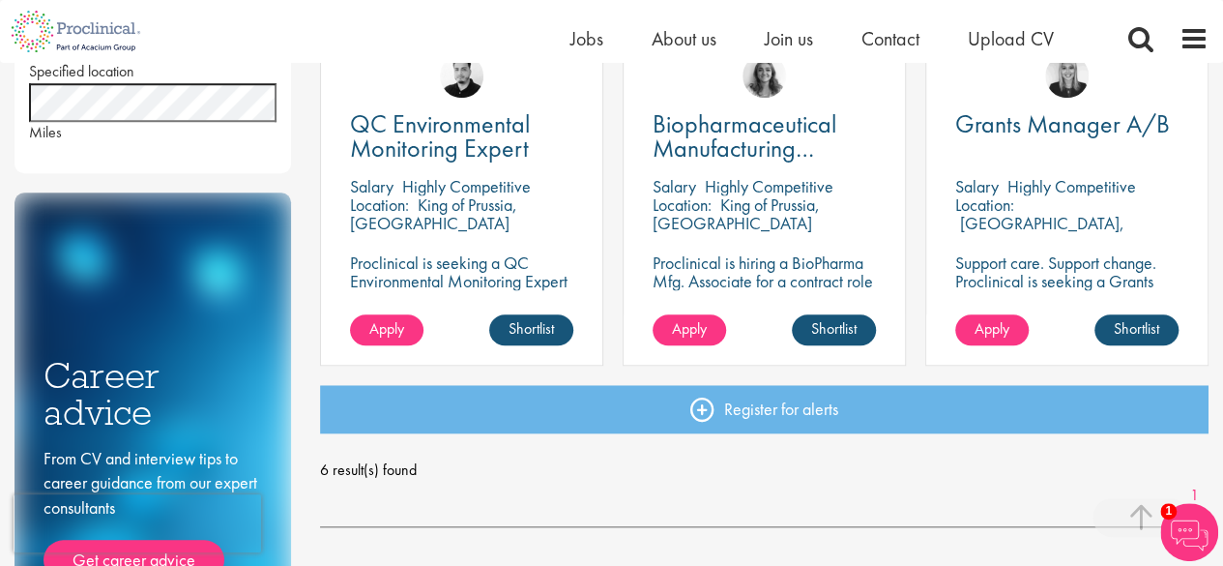
scroll to position [855, 0]
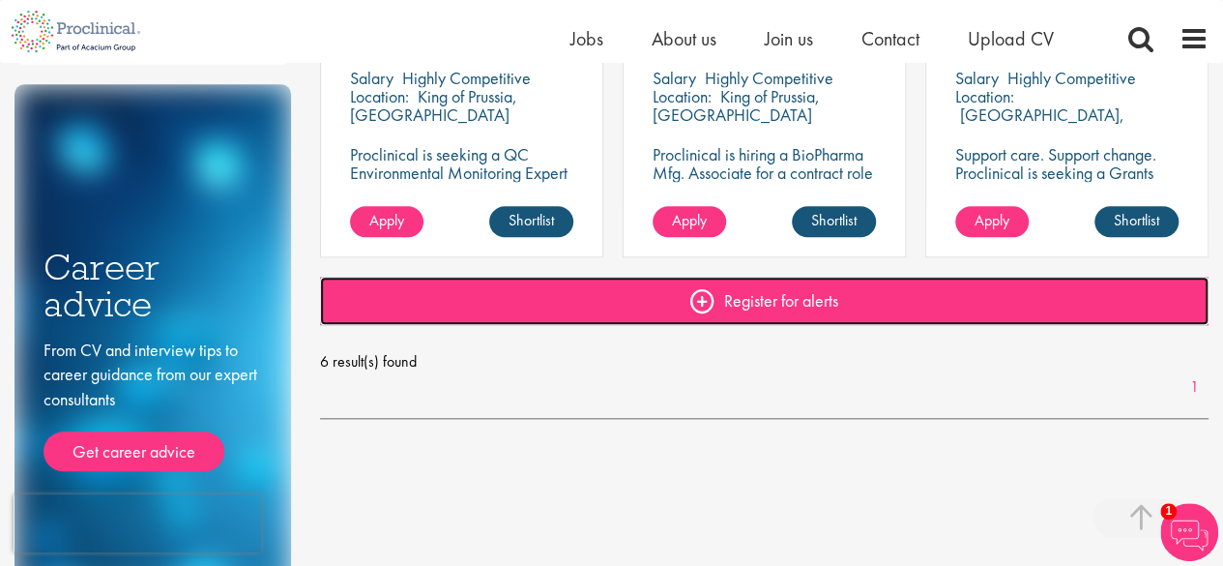
click at [746, 298] on link "Register for alerts" at bounding box center [764, 301] width 889 height 48
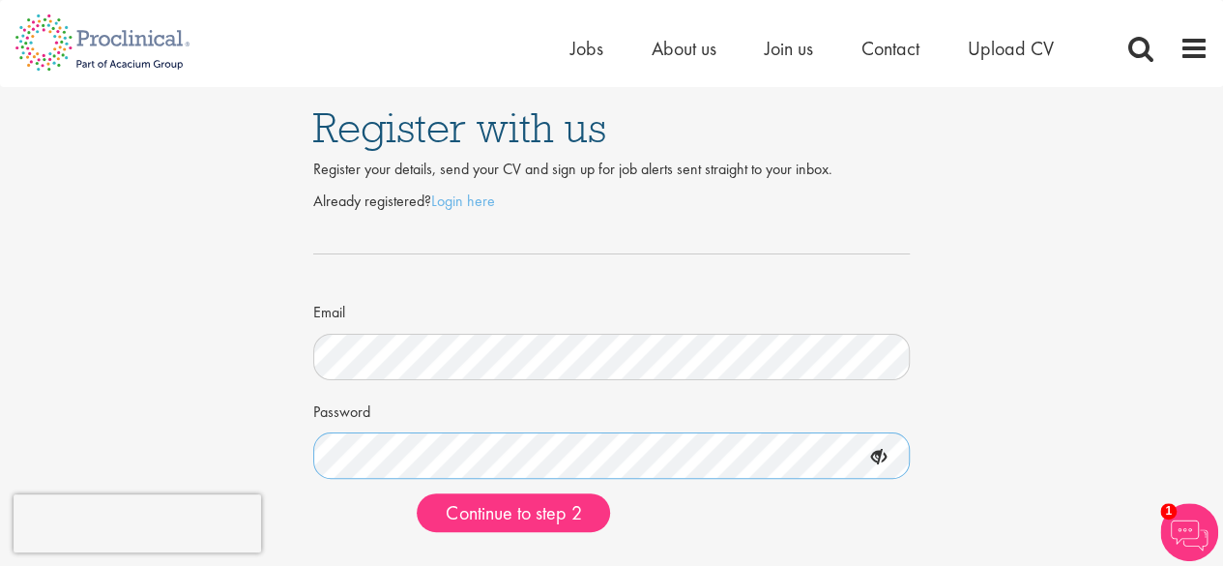
click at [417, 493] on button "Continue to step 2" at bounding box center [513, 512] width 193 height 39
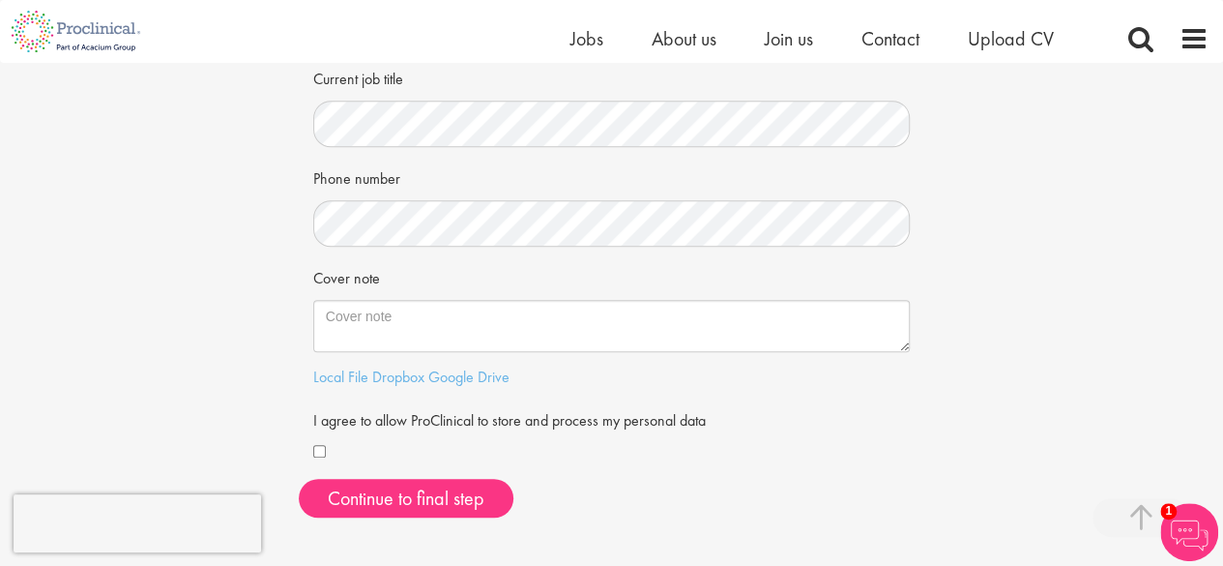
scroll to position [416, 0]
click at [347, 528] on div "First Name Last Name LinkedIn / XING profile link Current job title Phone numbe…" at bounding box center [612, 147] width 627 height 769
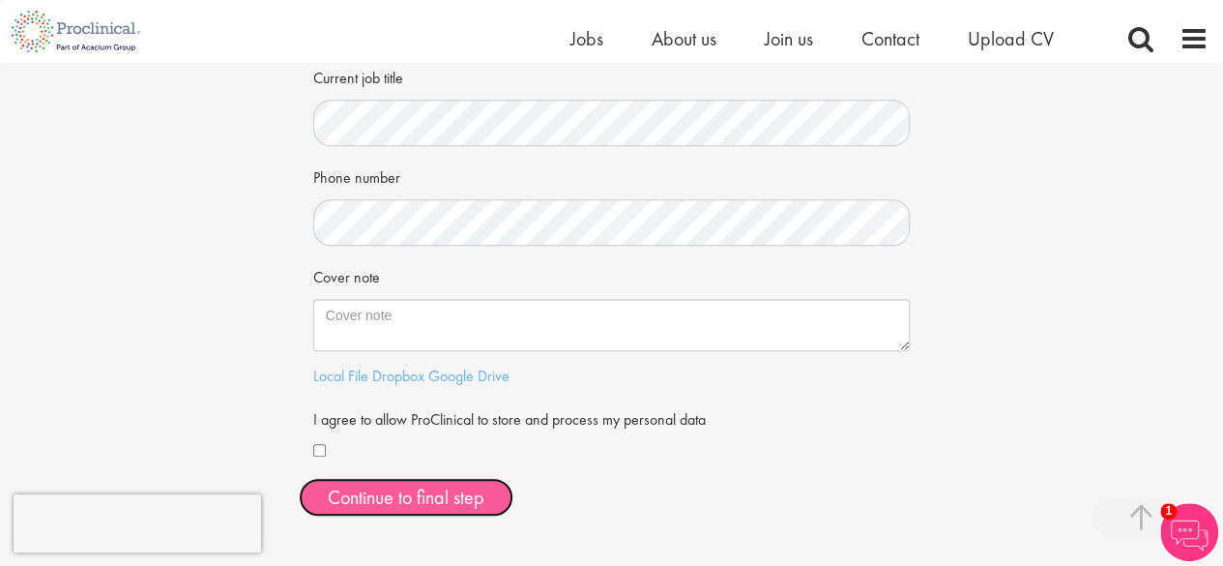
click at [346, 512] on button "Continue to final step" at bounding box center [406, 497] width 215 height 39
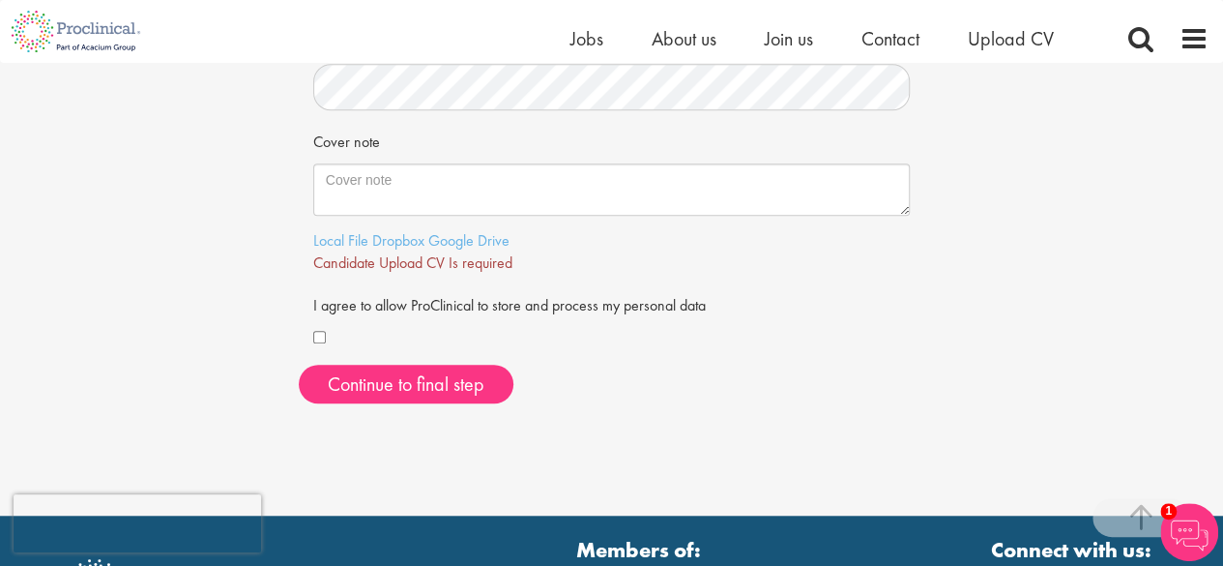
scroll to position [557, 0]
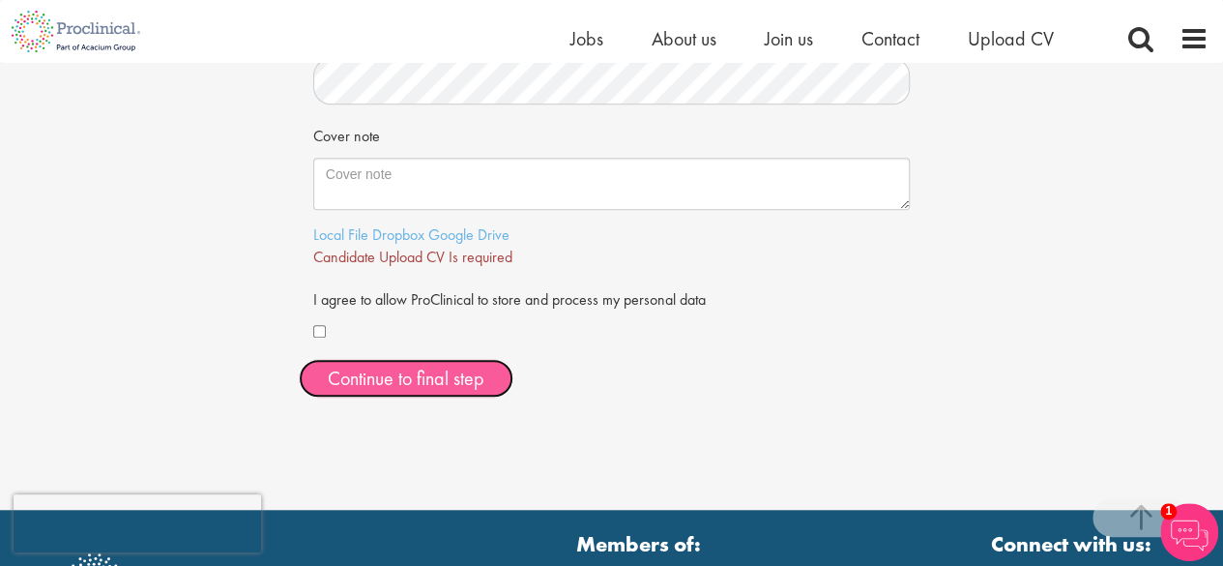
click at [352, 385] on span "Continue to final step" at bounding box center [406, 378] width 157 height 25
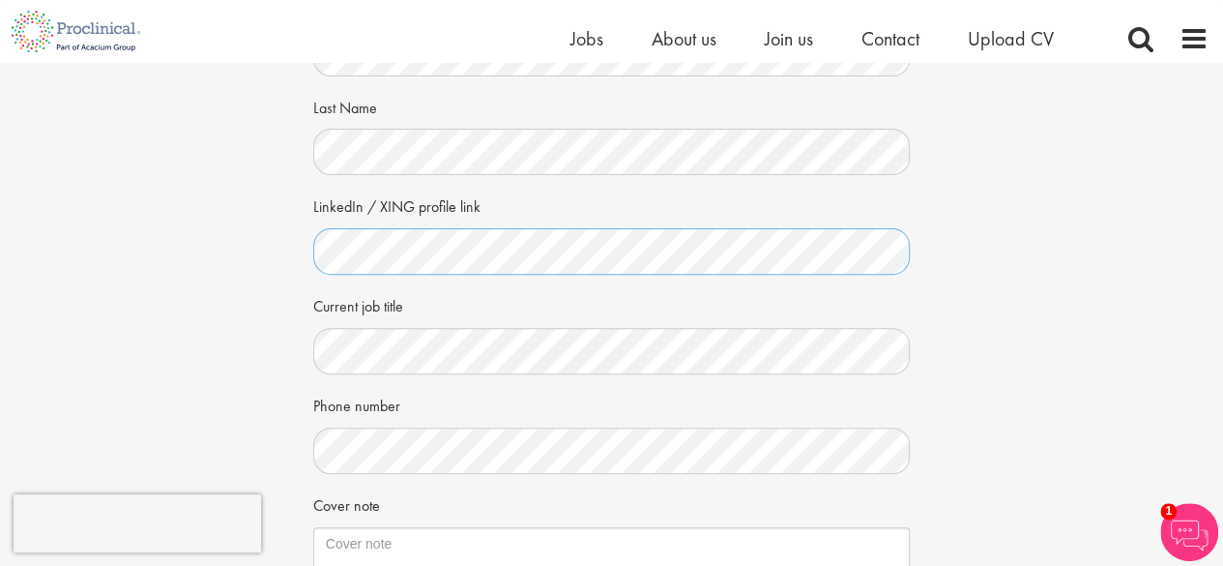
scroll to position [188, 0]
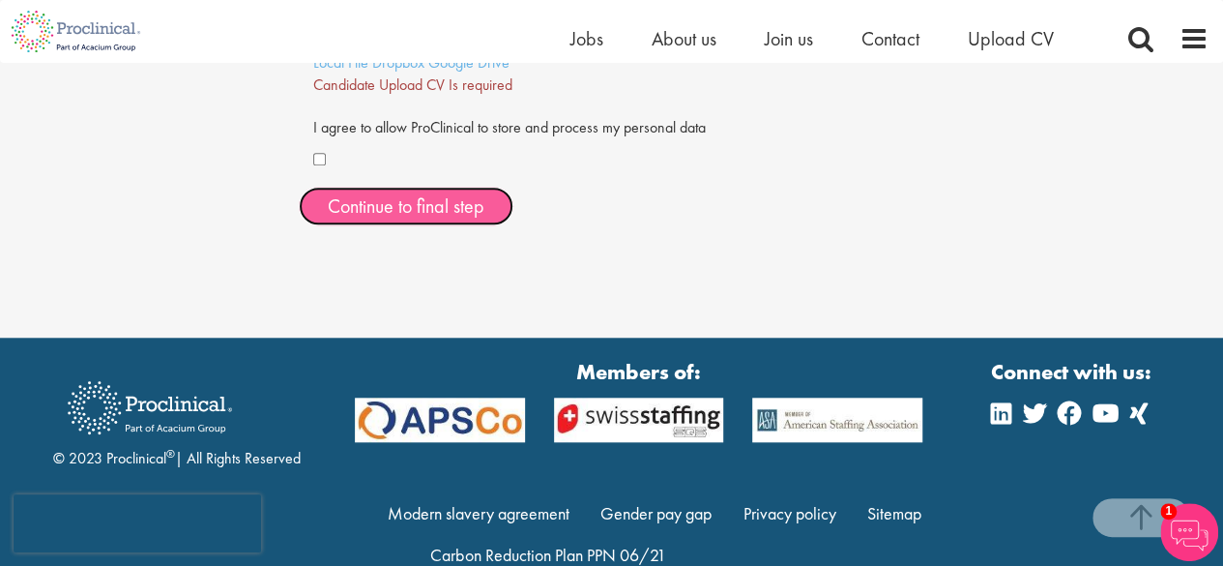
click at [406, 194] on span "Continue to final step" at bounding box center [406, 205] width 157 height 25
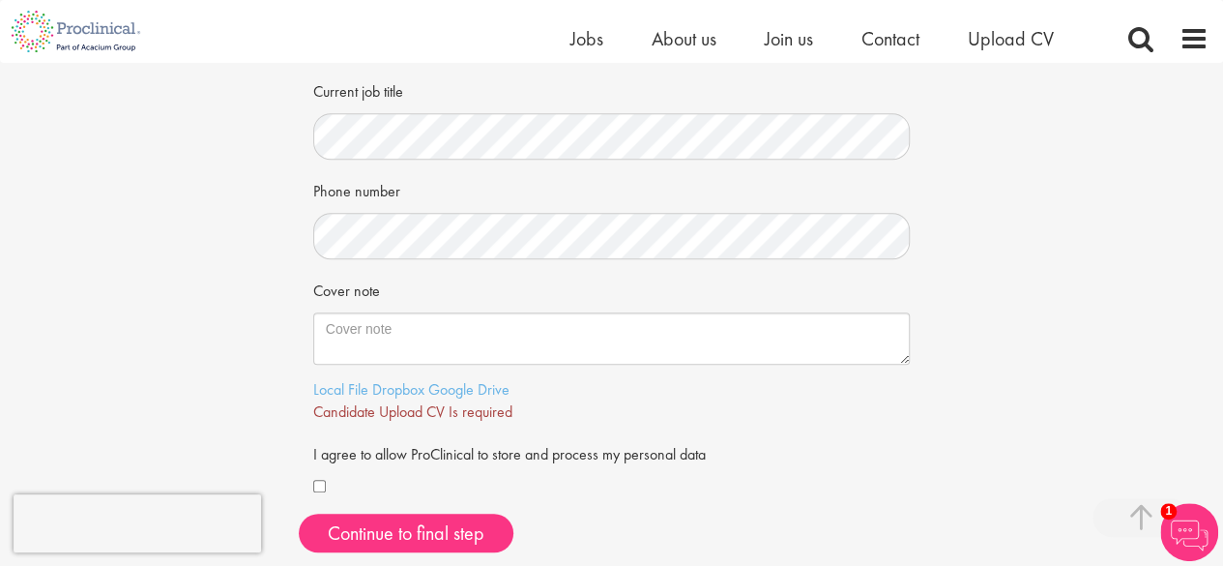
scroll to position [403, 0]
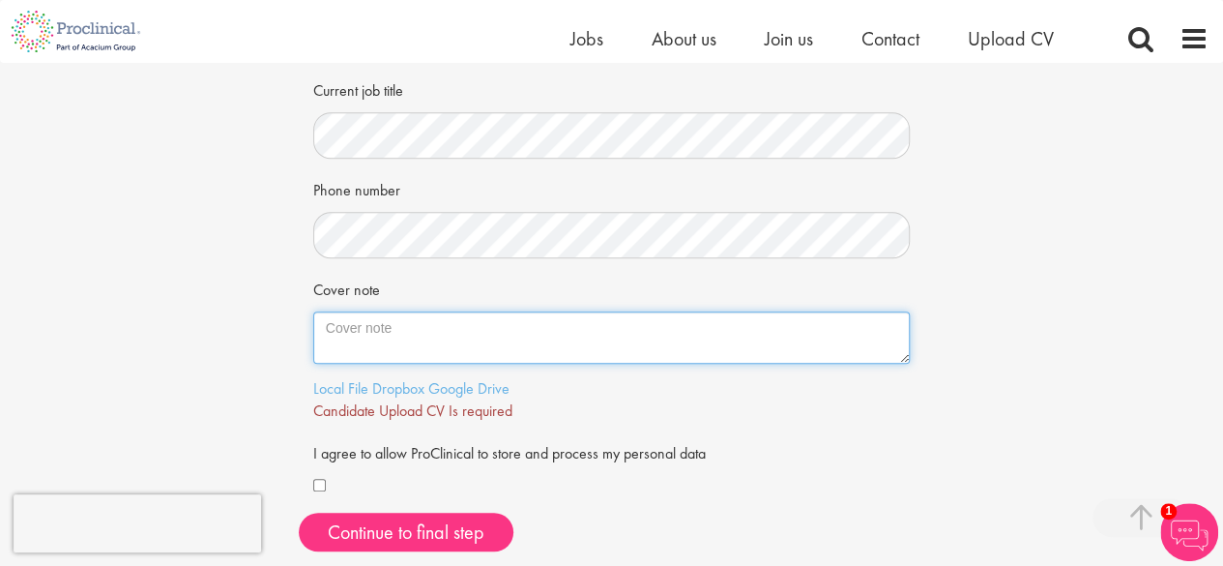
click at [380, 343] on textarea "Cover note" at bounding box center [612, 337] width 598 height 52
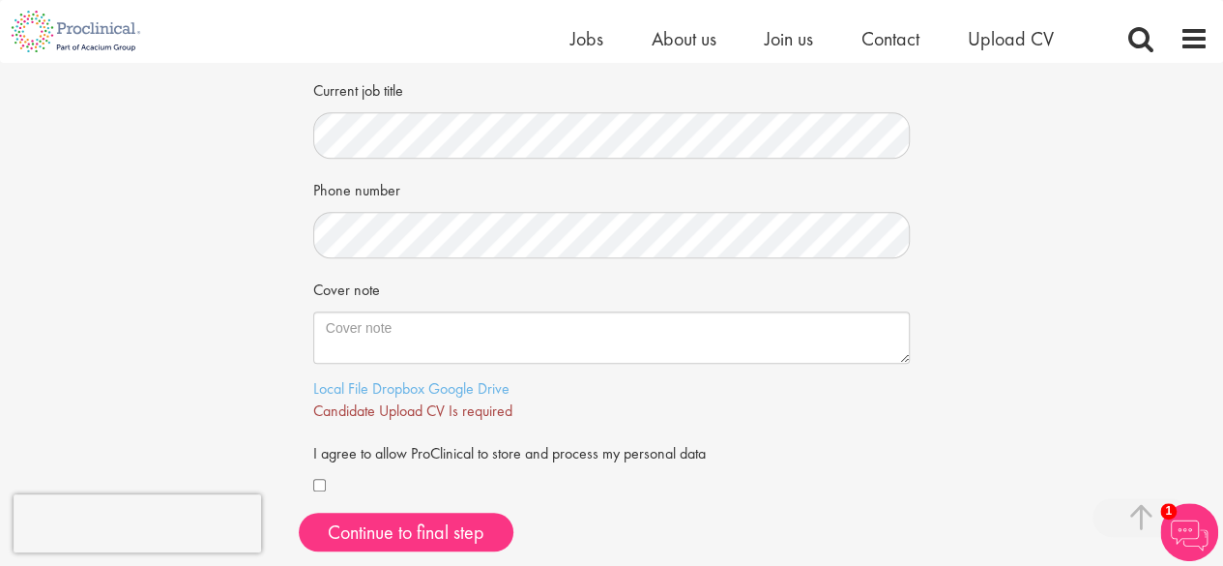
click at [348, 404] on span "Candidate Upload CV Is required" at bounding box center [412, 410] width 199 height 20
click at [360, 384] on link "Local File" at bounding box center [340, 388] width 55 height 20
click at [352, 387] on link "Local File" at bounding box center [340, 388] width 55 height 20
click at [530, 413] on link "Here" at bounding box center [523, 410] width 31 height 20
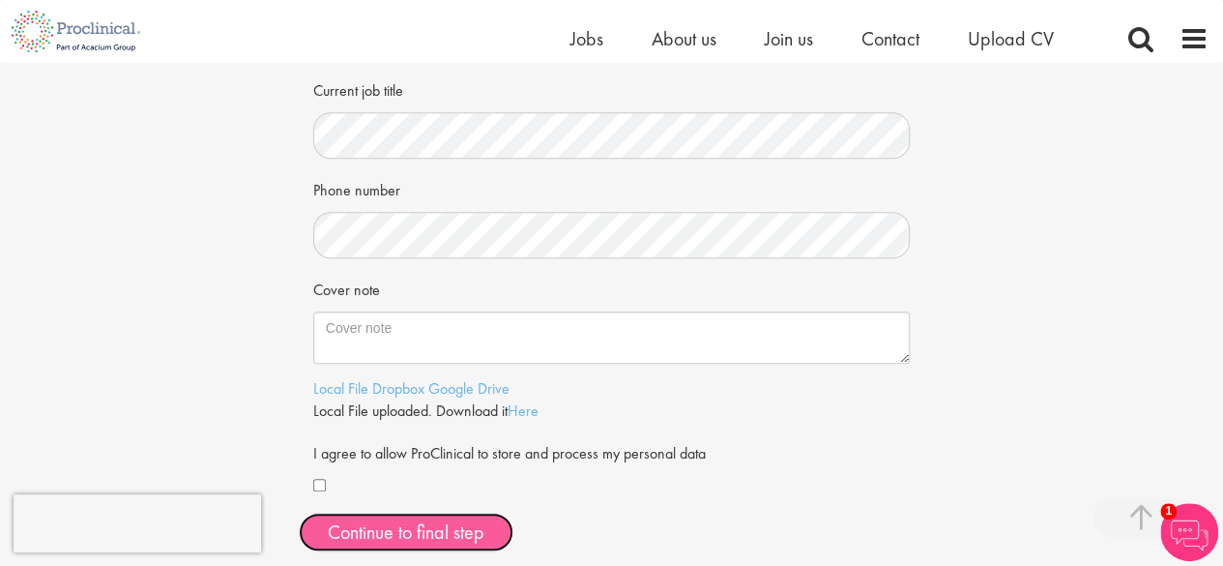
click at [416, 533] on span "Continue to final step" at bounding box center [406, 531] width 157 height 25
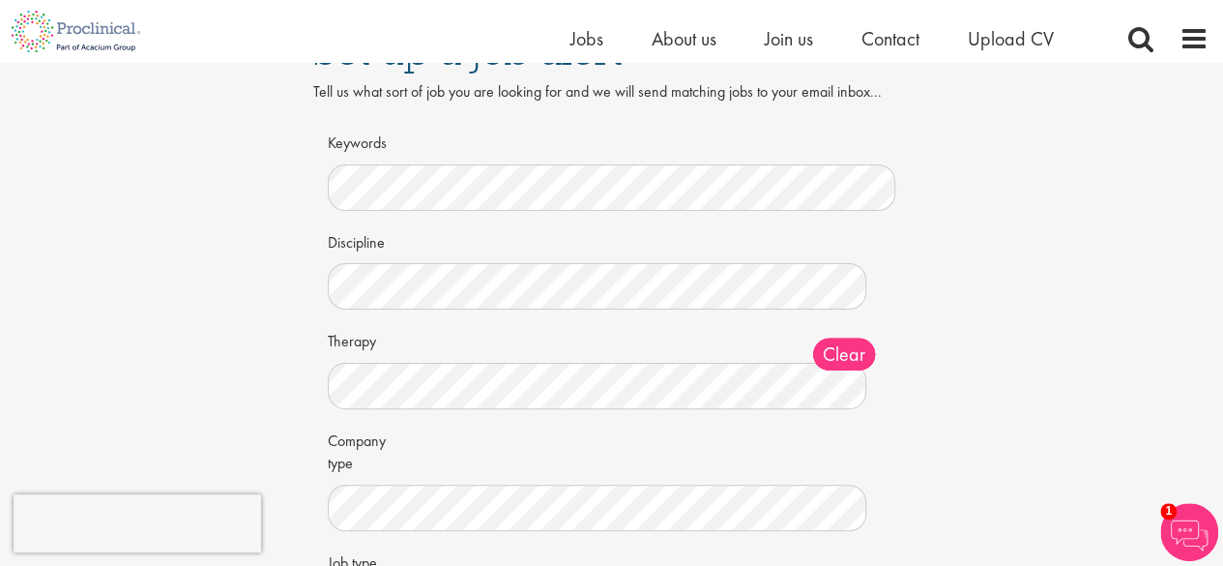
scroll to position [60, 0]
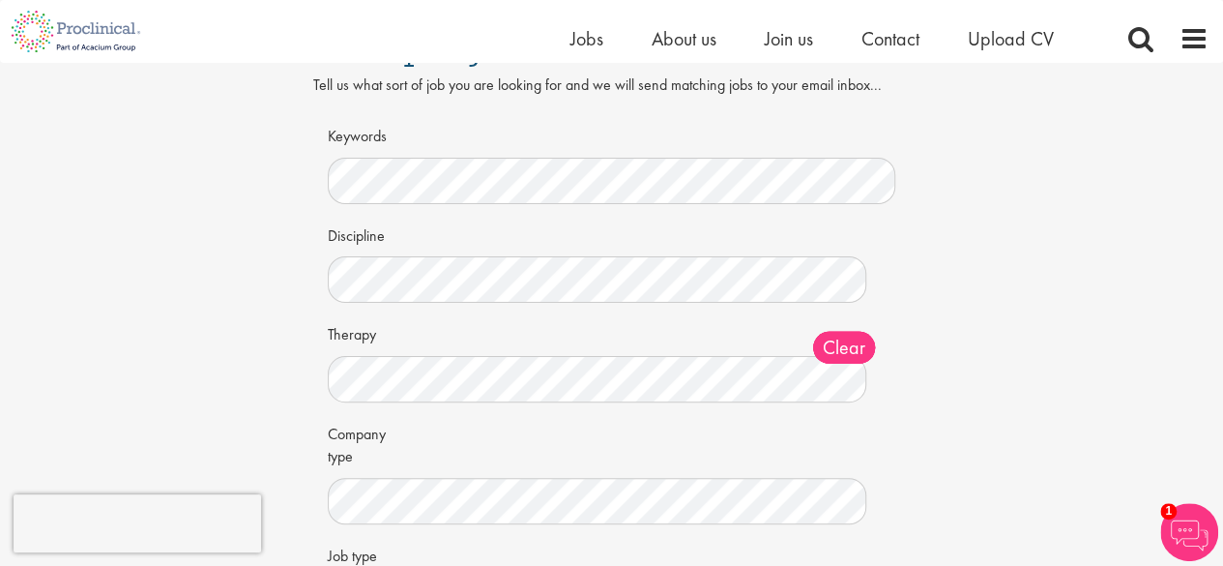
click at [1066, 183] on div "Set up a job alert Tell us what sort of job you are looking for and we will sen…" at bounding box center [611, 347] width 1252 height 689
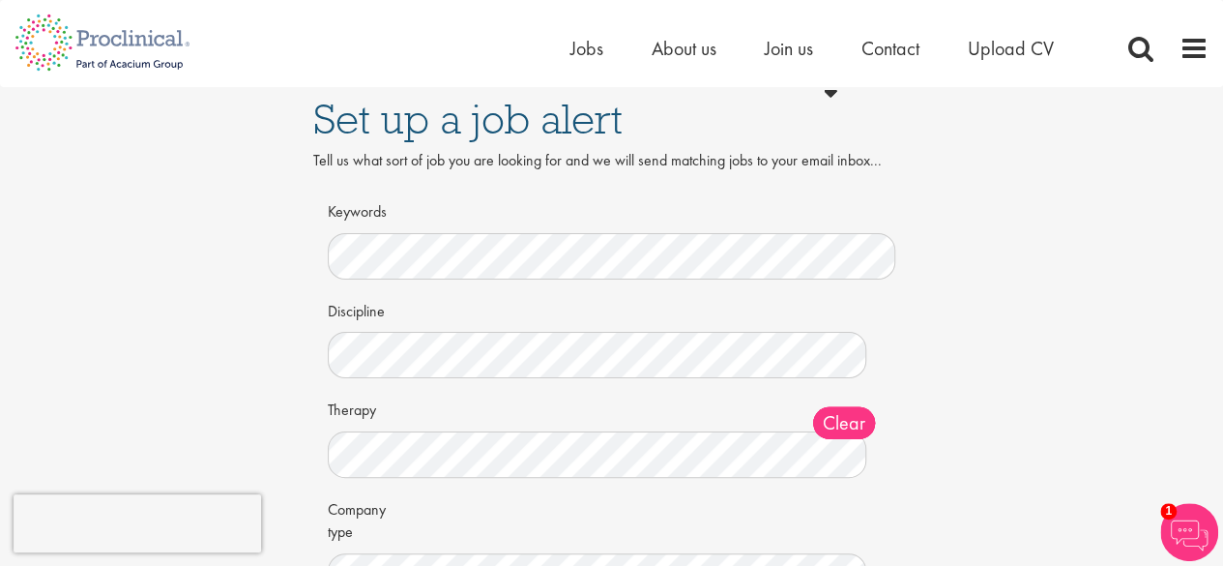
scroll to position [0, 0]
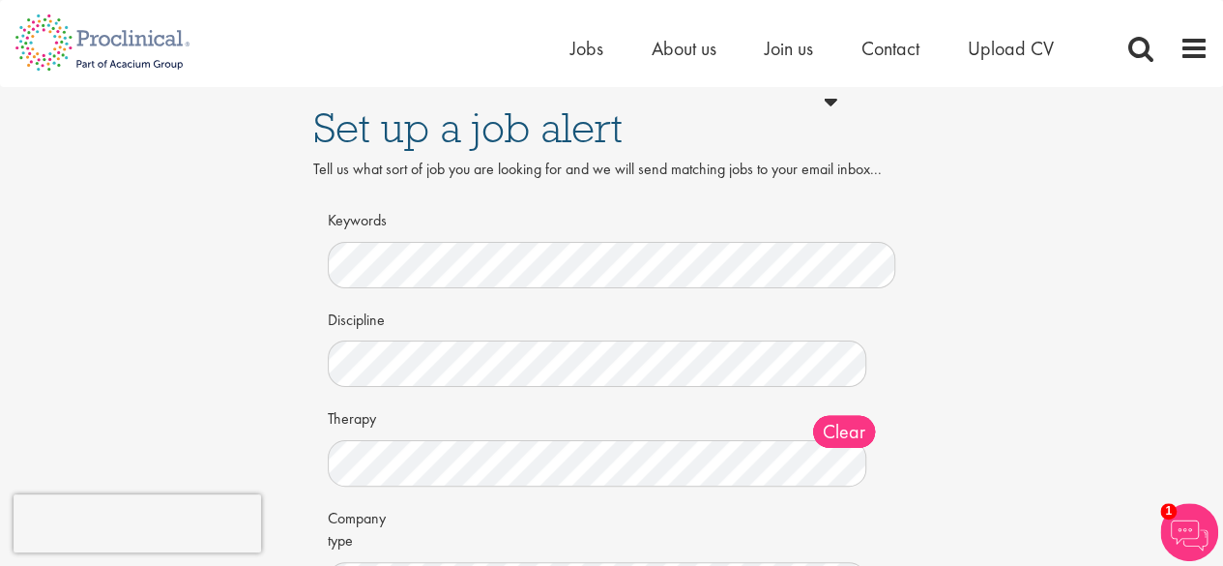
click at [515, 395] on div "Discipline Clear All Computer Science Data Science Recruitment Consultant Biome…" at bounding box center [612, 505] width 540 height 405
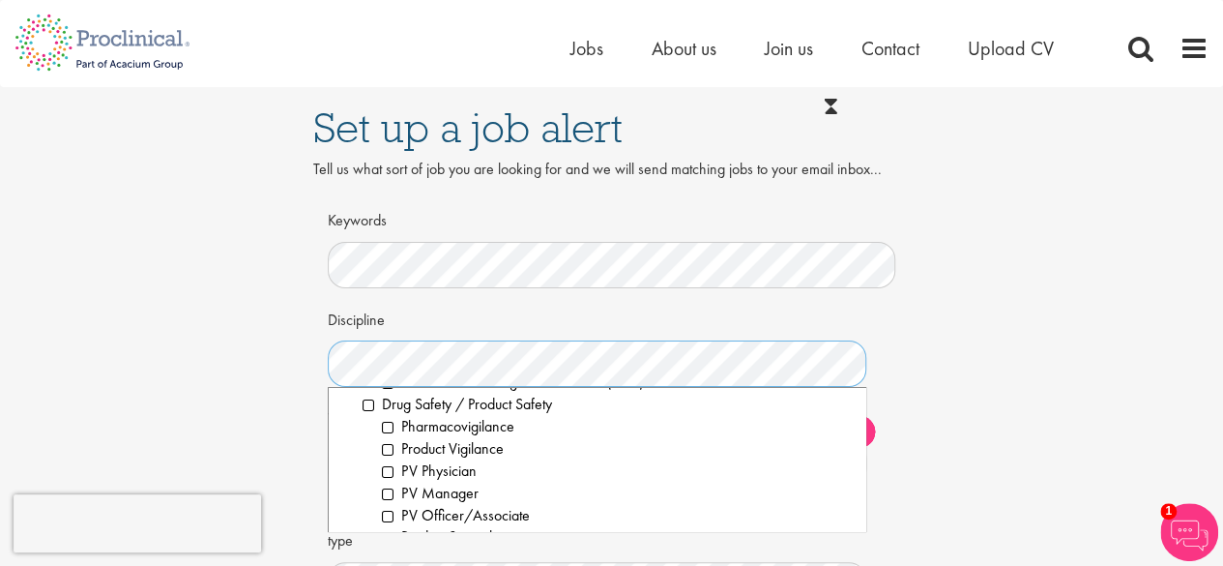
scroll to position [868, 0]
click at [294, 398] on div "Set up a job alert Tell us what sort of job you are looking for and we will sen…" at bounding box center [611, 431] width 1252 height 689
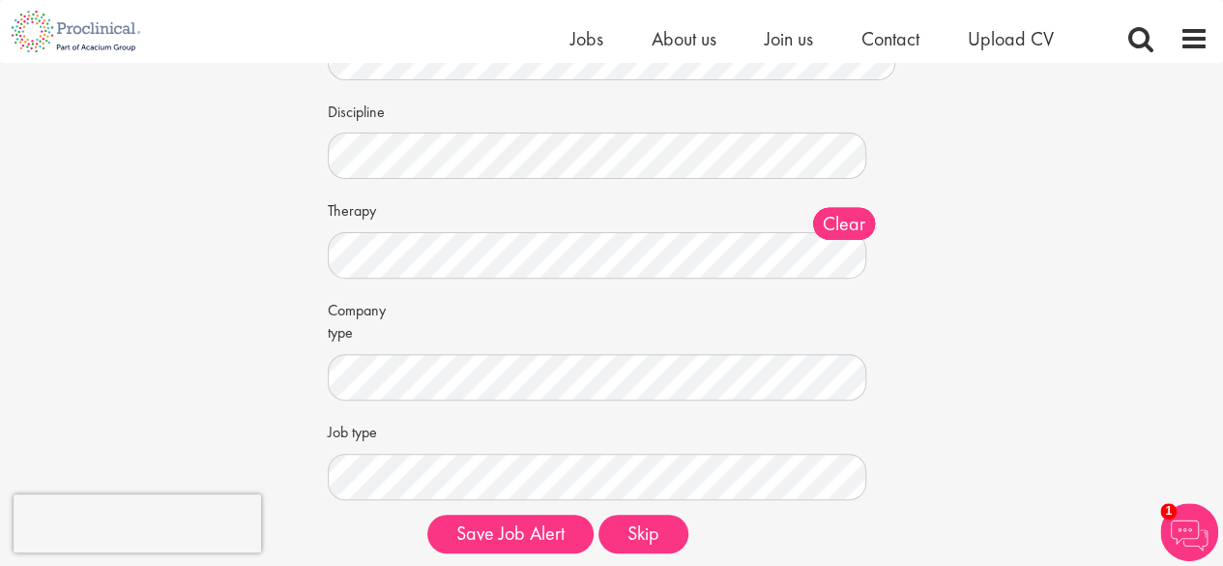
scroll to position [185, 0]
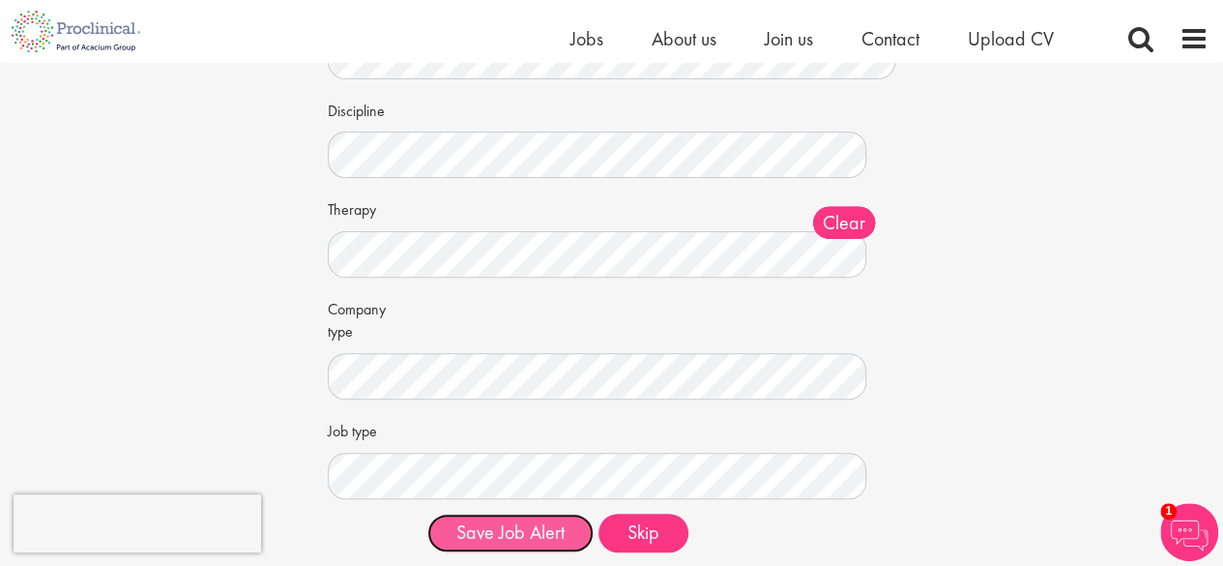
click at [512, 529] on button "Save Job Alert" at bounding box center [510, 532] width 166 height 39
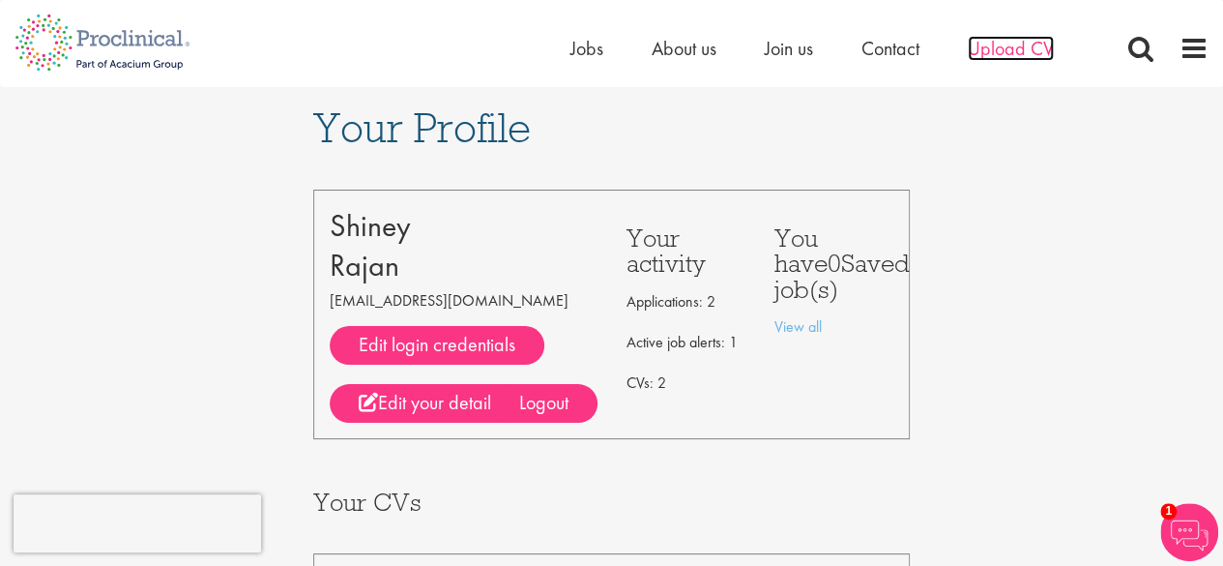
click at [983, 48] on span "Upload CV" at bounding box center [1011, 48] width 86 height 25
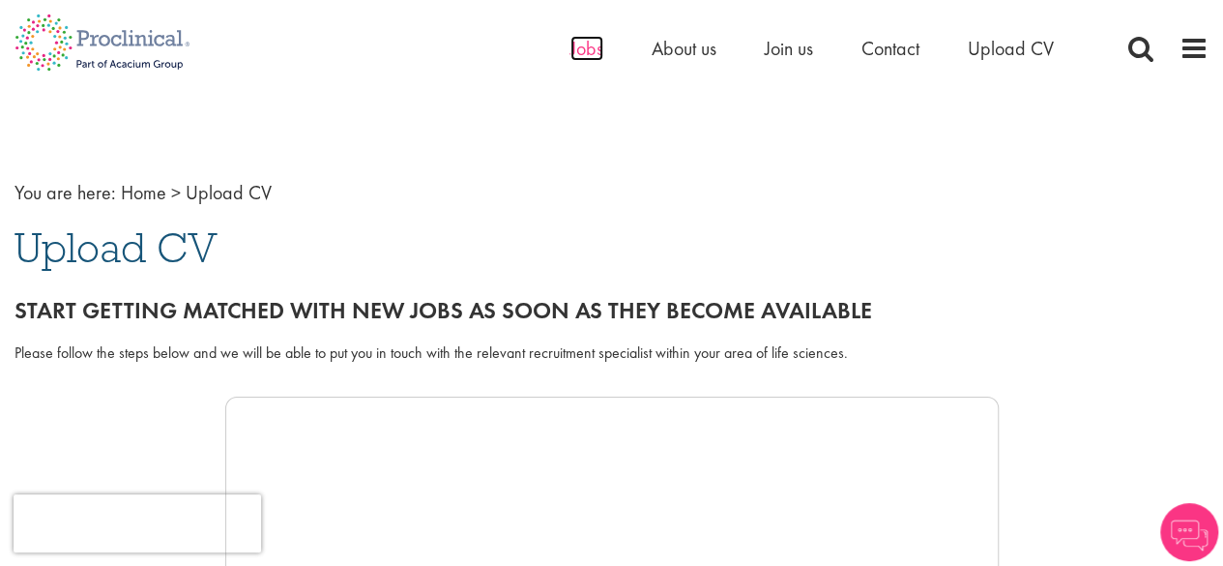
click at [583, 51] on span "Jobs" at bounding box center [586, 48] width 33 height 25
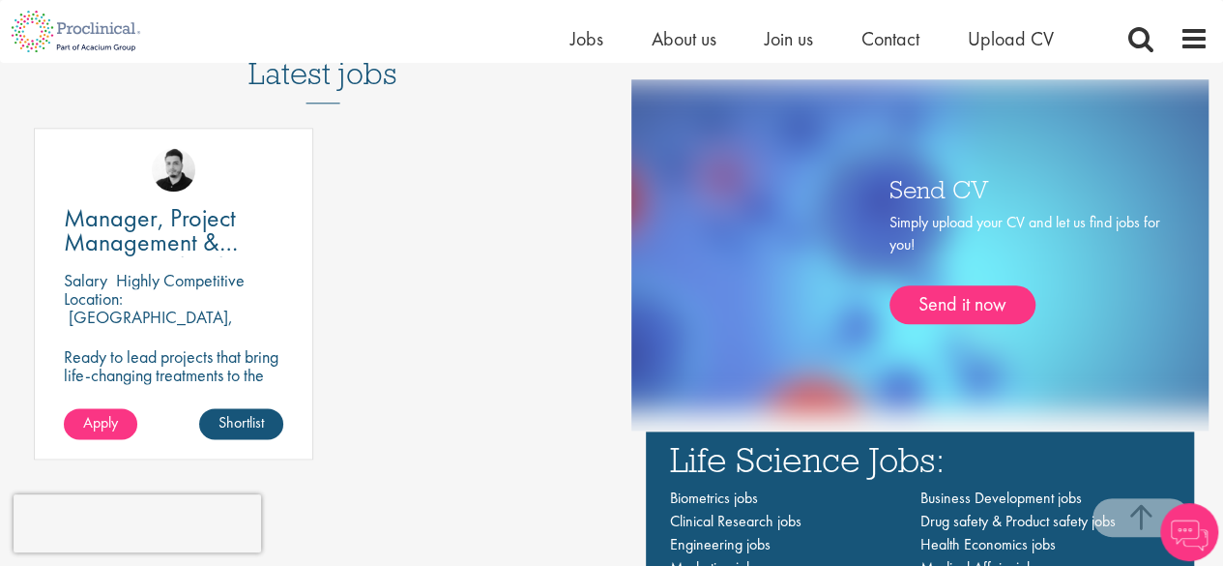
scroll to position [1030, 0]
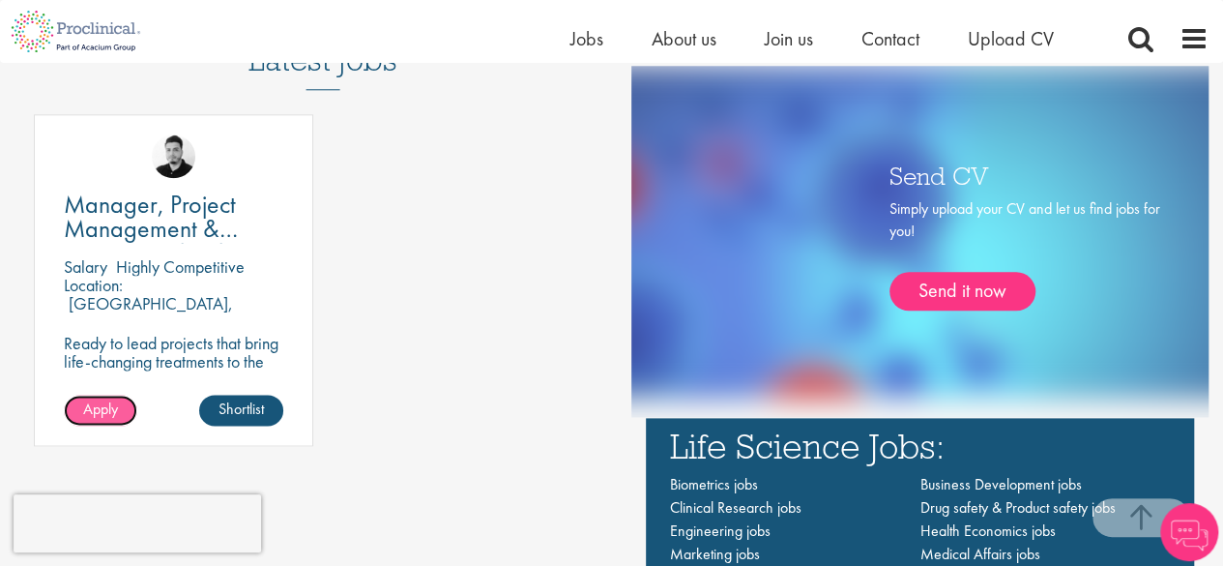
click at [95, 405] on span "Apply" at bounding box center [100, 408] width 35 height 20
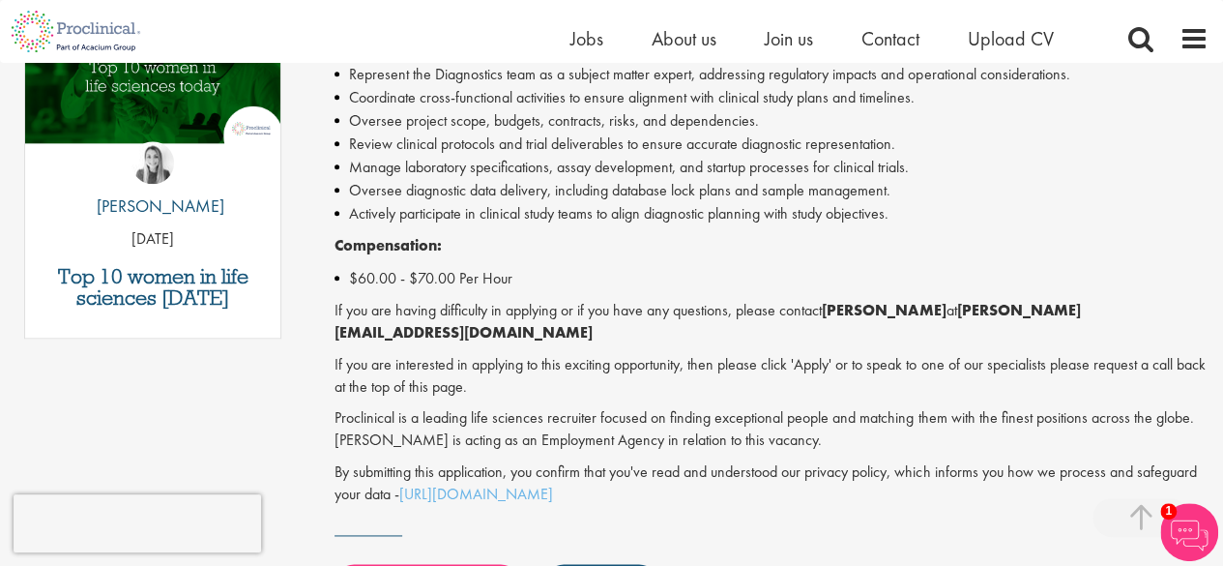
scroll to position [1077, 0]
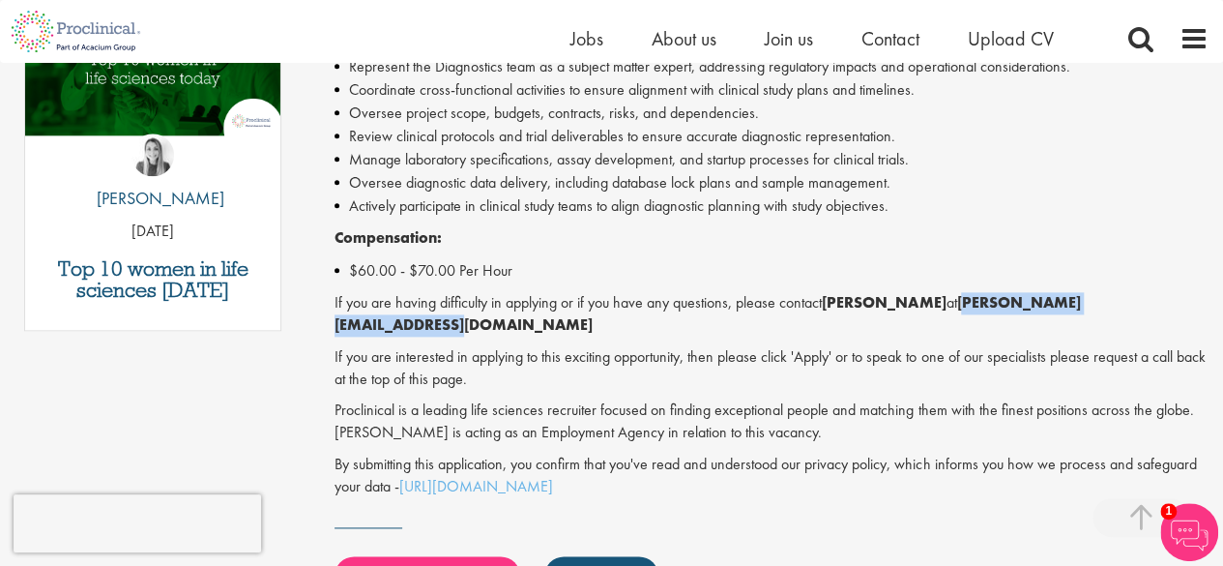
drag, startPoint x: 329, startPoint y: 322, endPoint x: 555, endPoint y: 326, distance: 226.3
copy strong "a.maldonado@proclinical.com"
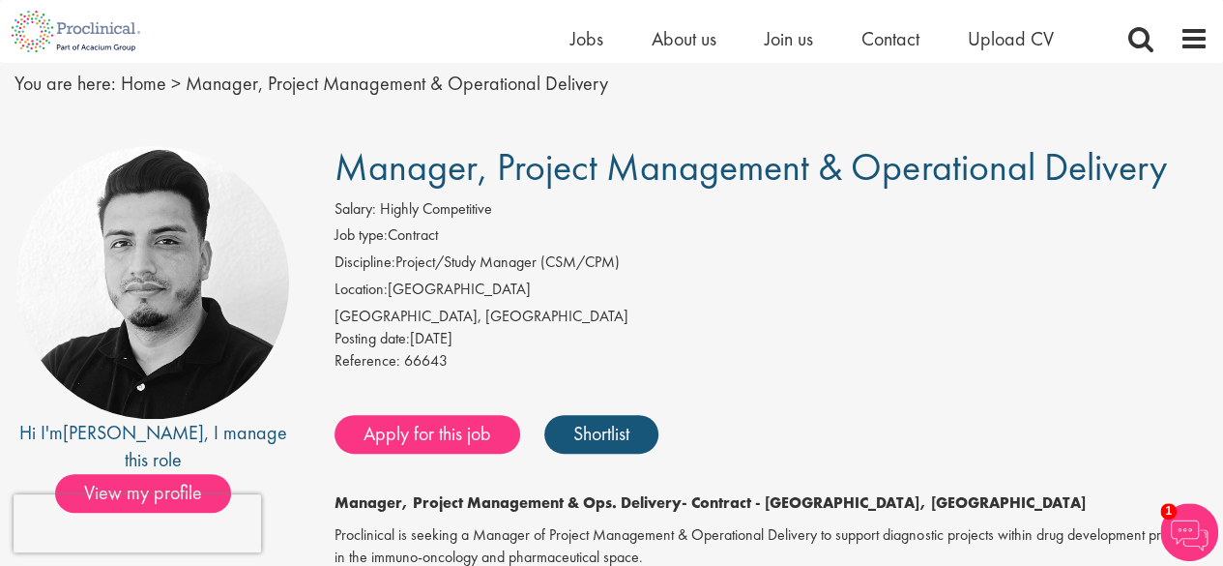
scroll to position [0, 0]
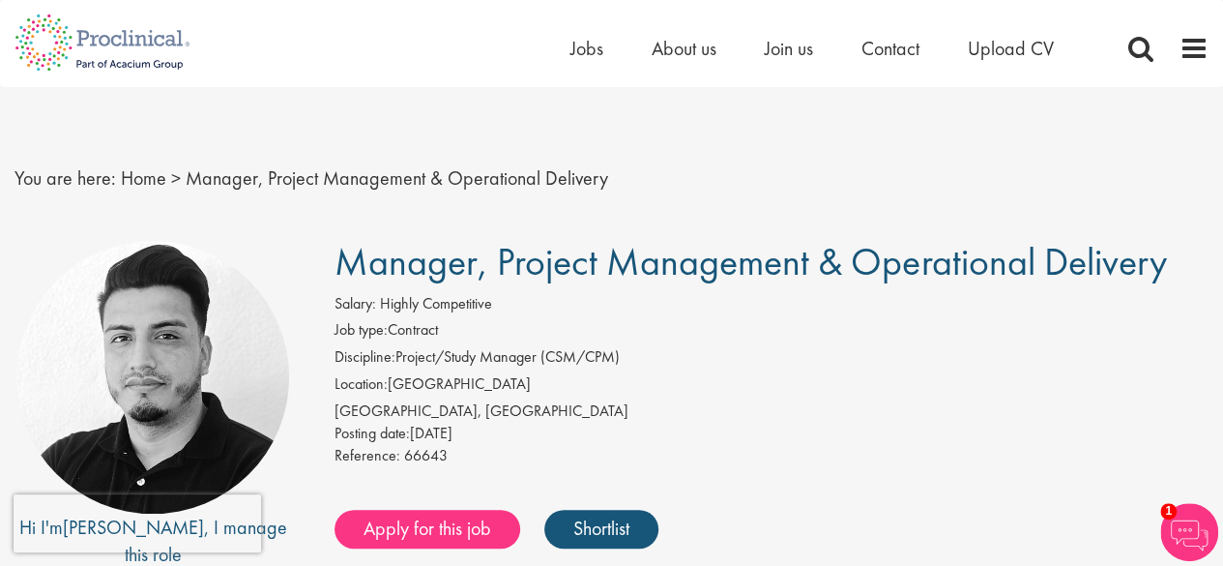
drag, startPoint x: 354, startPoint y: 267, endPoint x: 1163, endPoint y: 246, distance: 809.6
click at [1163, 246] on span "Manager, Project Management & Operational Delivery" at bounding box center [751, 261] width 832 height 49
copy span "anager, Project Management & Operational Delivery"
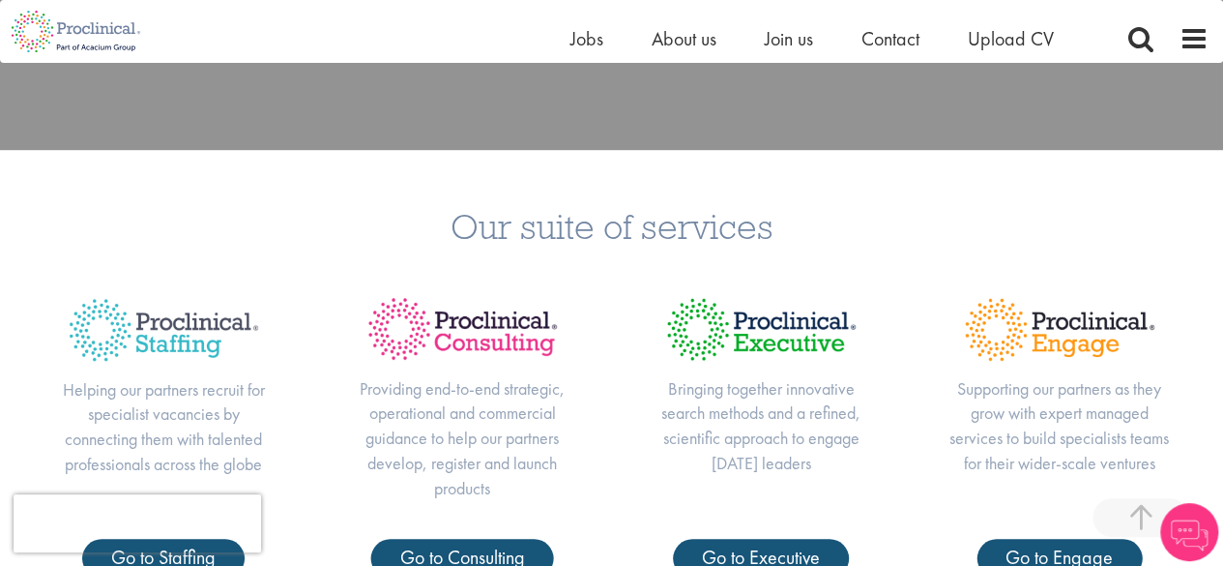
scroll to position [480, 0]
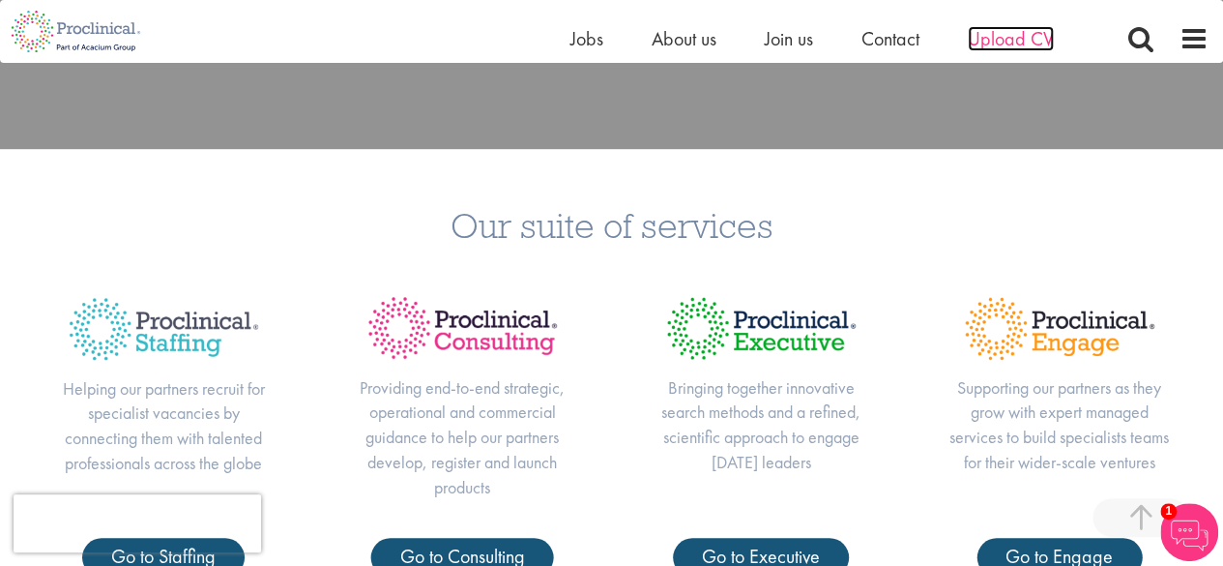
click at [1027, 47] on span "Upload CV" at bounding box center [1011, 38] width 86 height 25
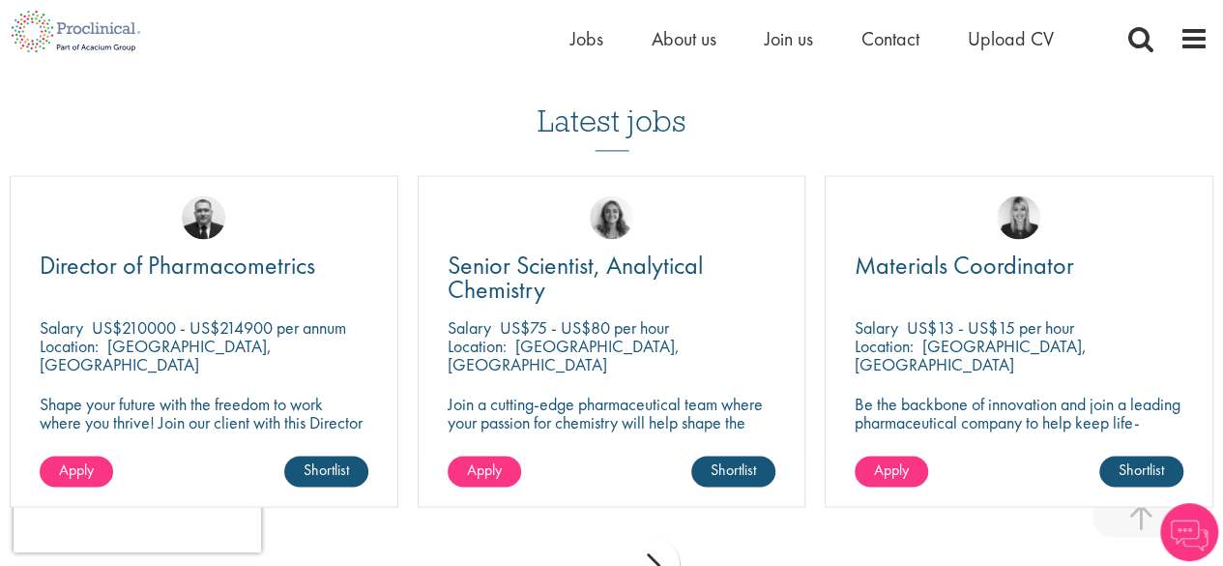
scroll to position [1302, 0]
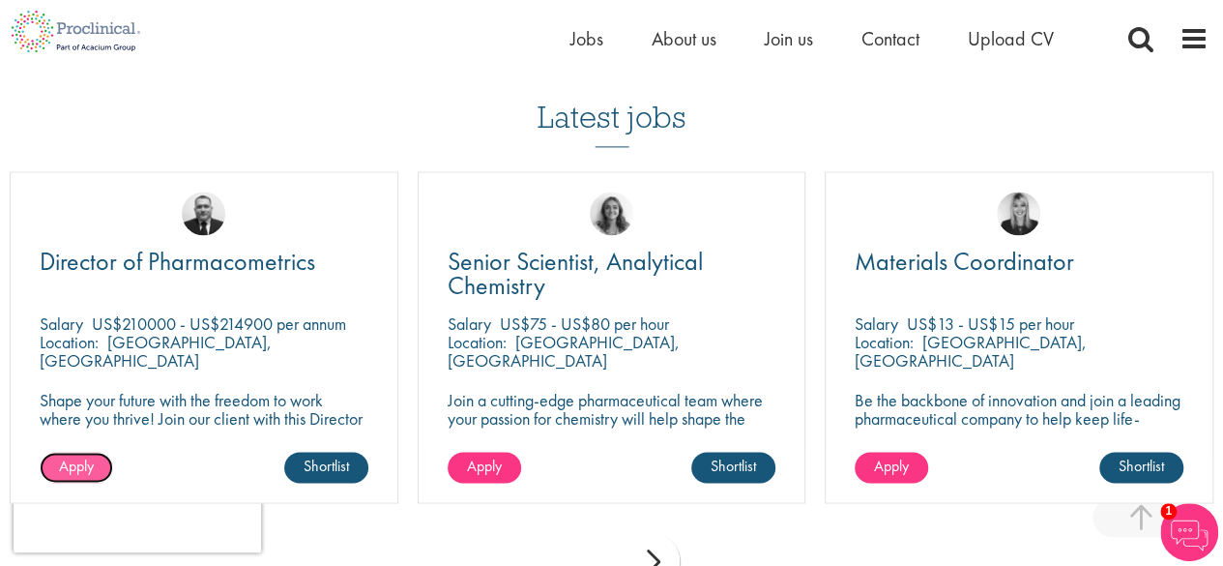
click at [52, 463] on link "Apply" at bounding box center [76, 467] width 73 height 31
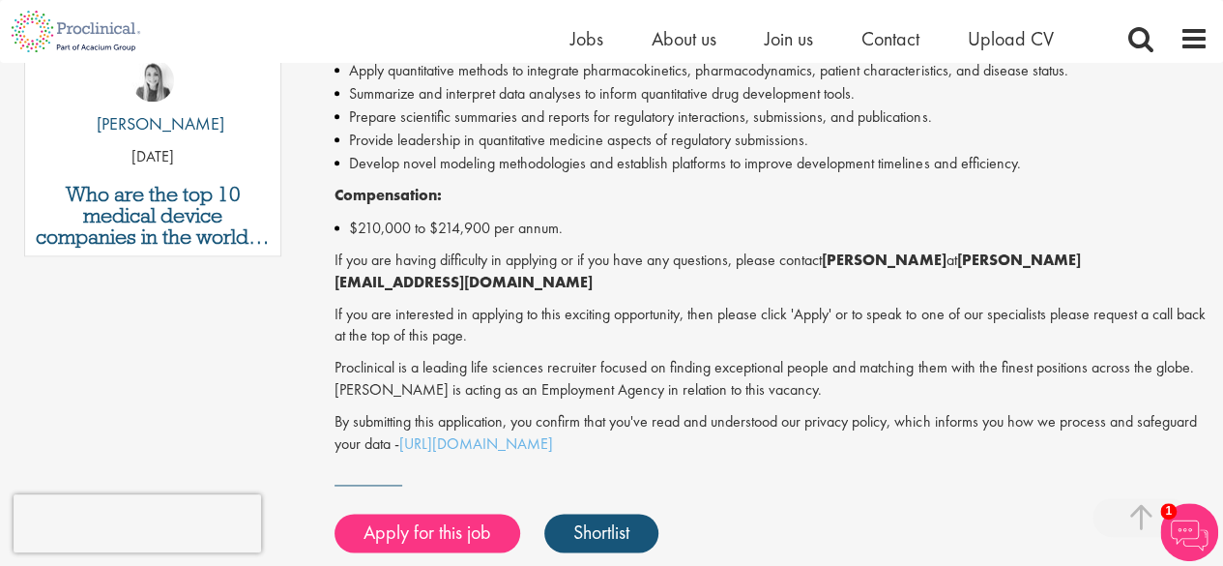
scroll to position [1162, 0]
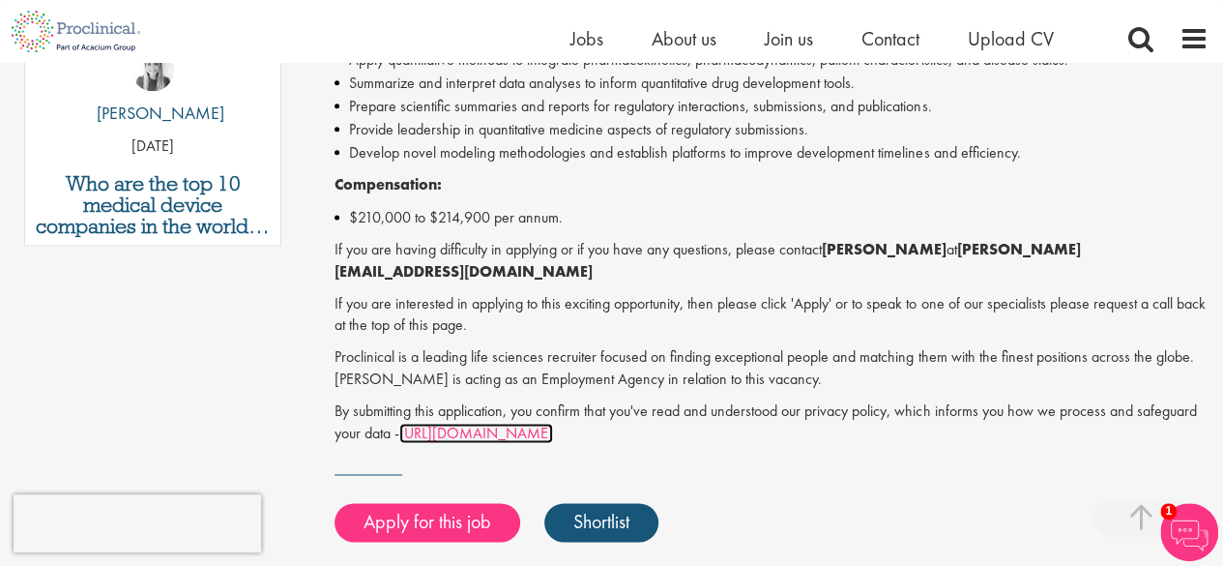
click at [553, 423] on link "https://www.proclinical.com/privacy-policy" at bounding box center [476, 433] width 154 height 20
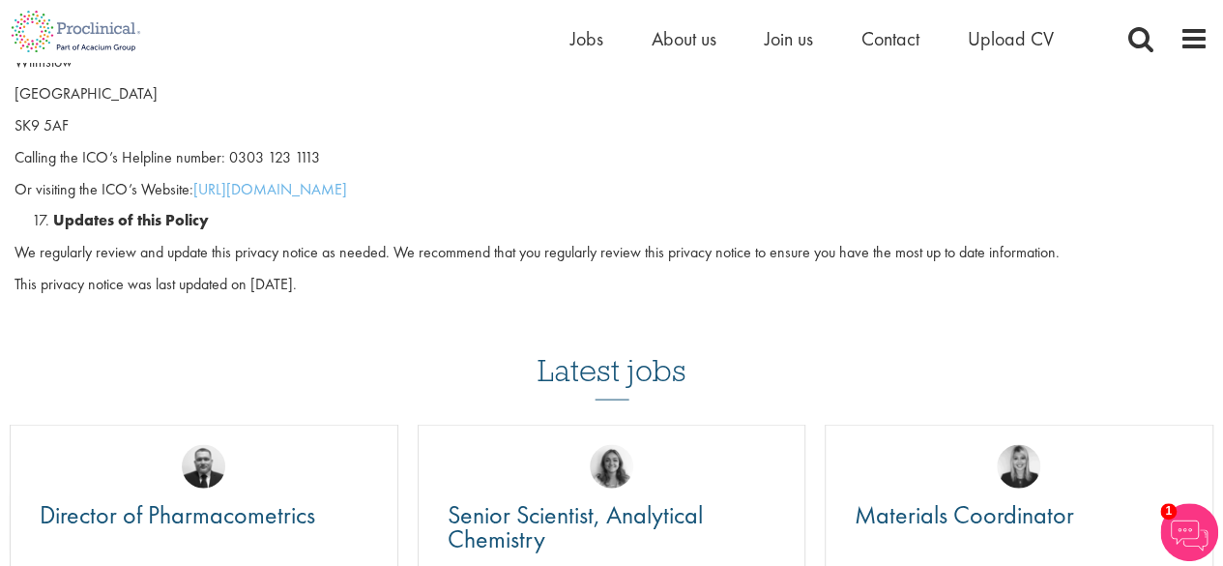
scroll to position [5515, 0]
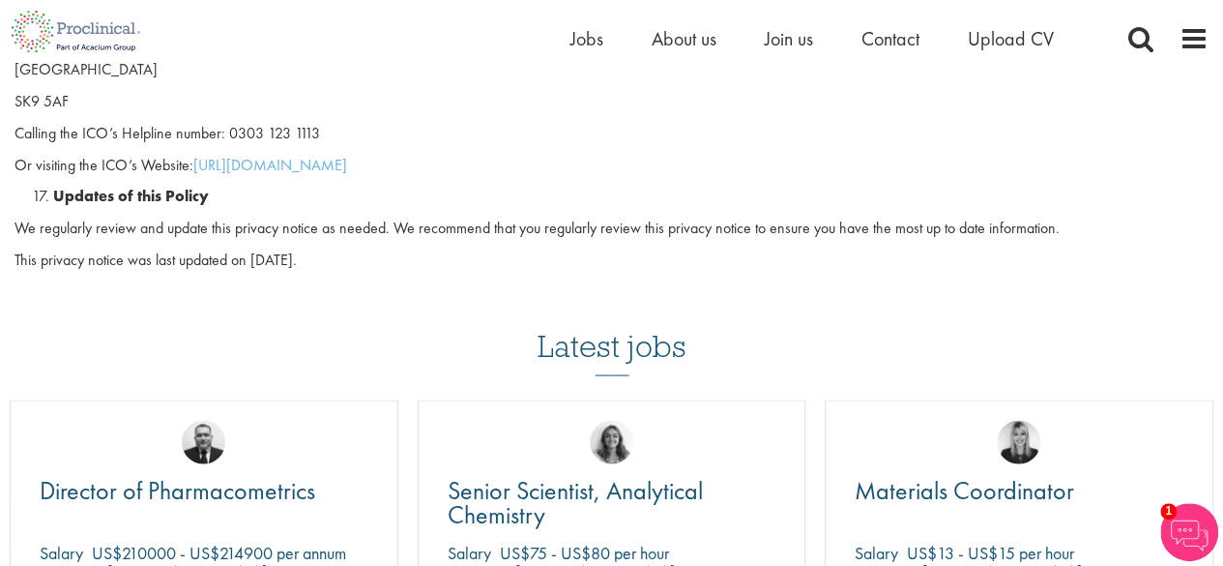
drag, startPoint x: 153, startPoint y: 431, endPoint x: 50, endPoint y: 374, distance: 117.3
click at [50, 400] on div "Director of Pharmacometrics [GEOGRAPHIC_DATA] US$210000 - US$214900 per annum L…" at bounding box center [204, 566] width 389 height 332
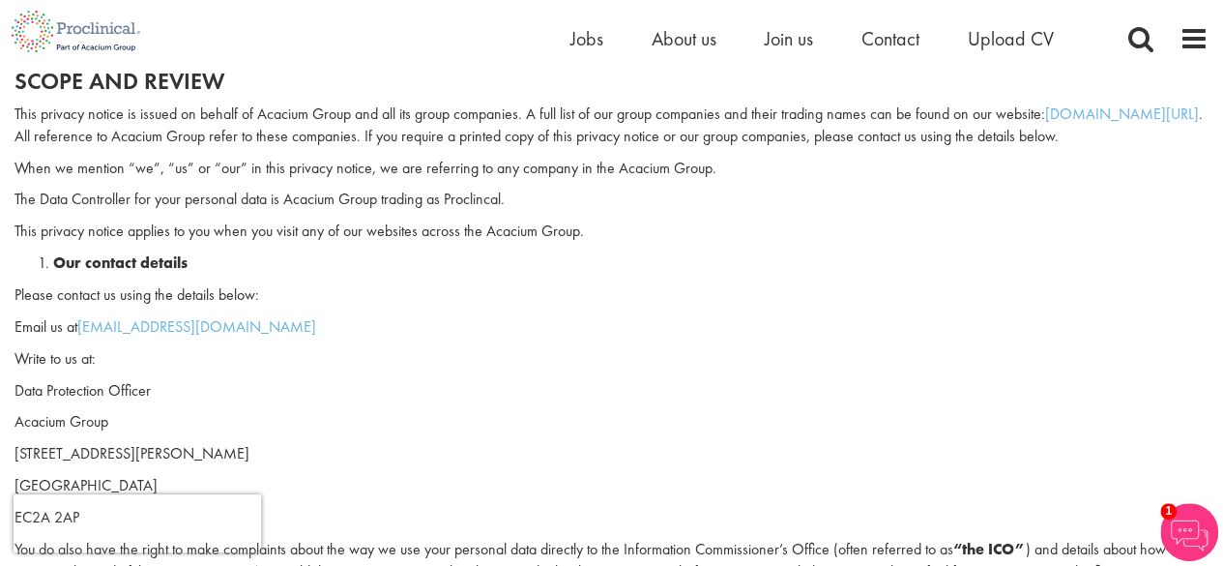
scroll to position [0, 0]
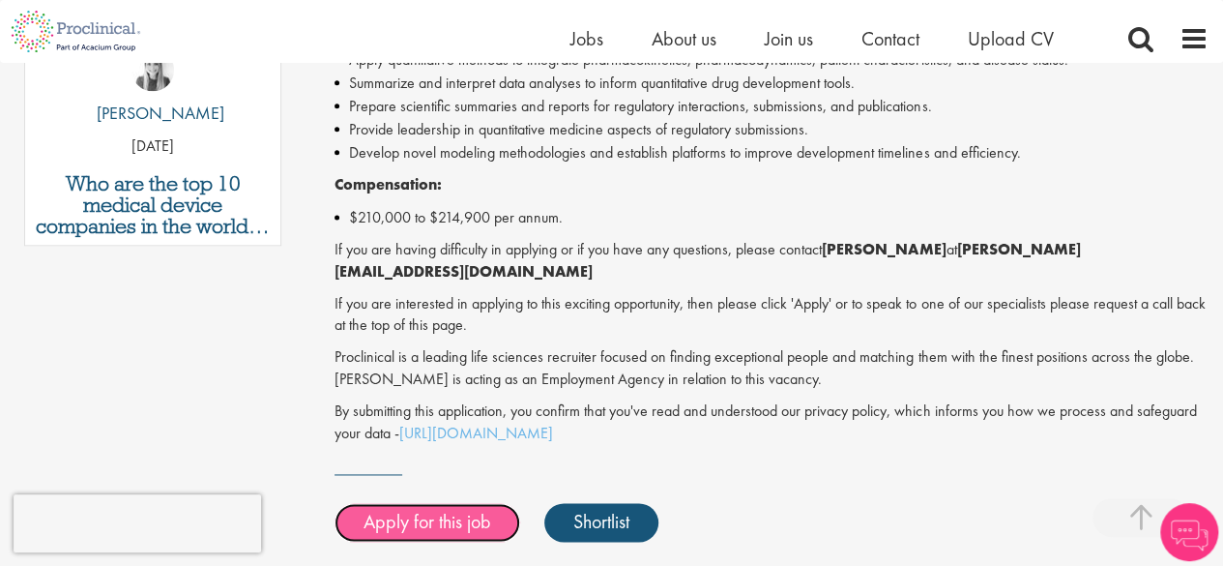
click at [364, 503] on link "Apply for this job" at bounding box center [428, 522] width 186 height 39
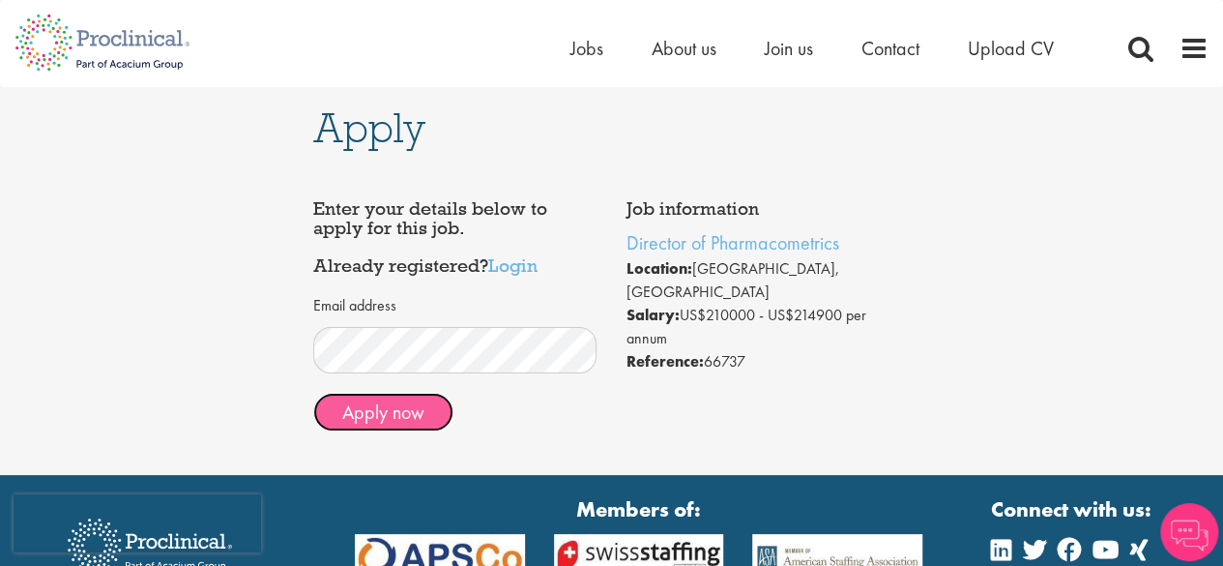
click at [381, 424] on button "Apply now" at bounding box center [383, 412] width 140 height 39
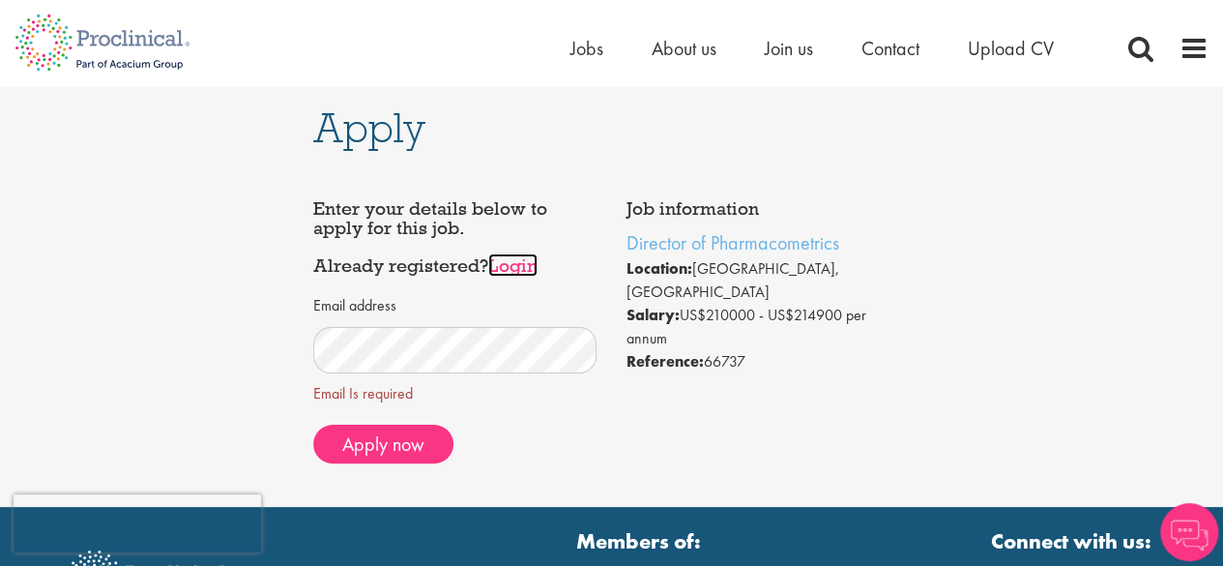
click at [511, 271] on link "Login" at bounding box center [512, 264] width 49 height 23
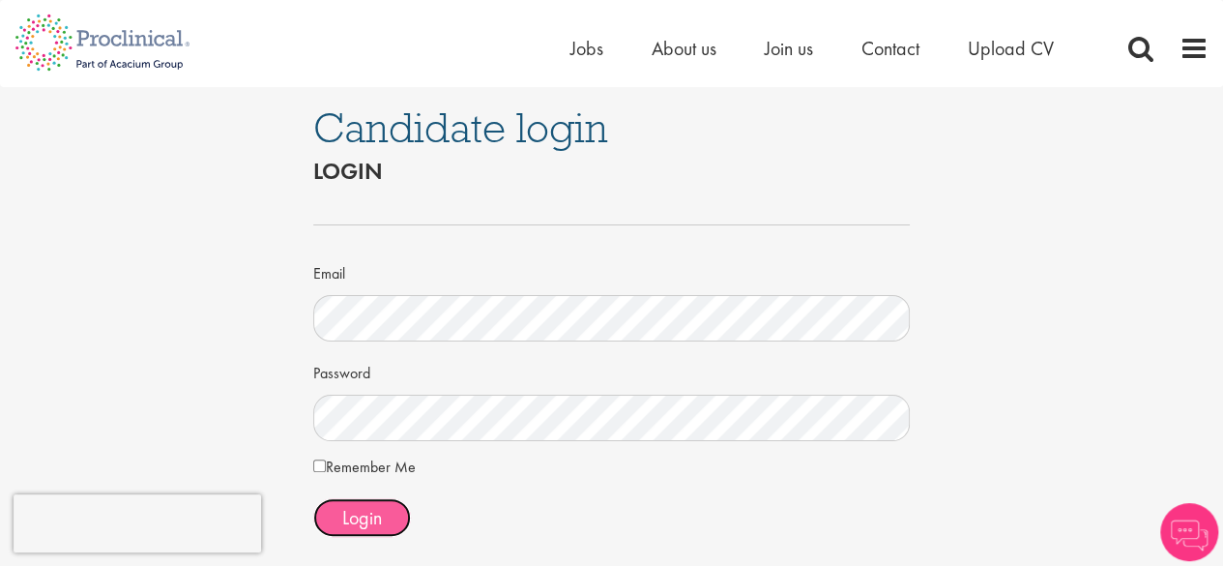
click at [349, 533] on button "Login" at bounding box center [362, 517] width 98 height 39
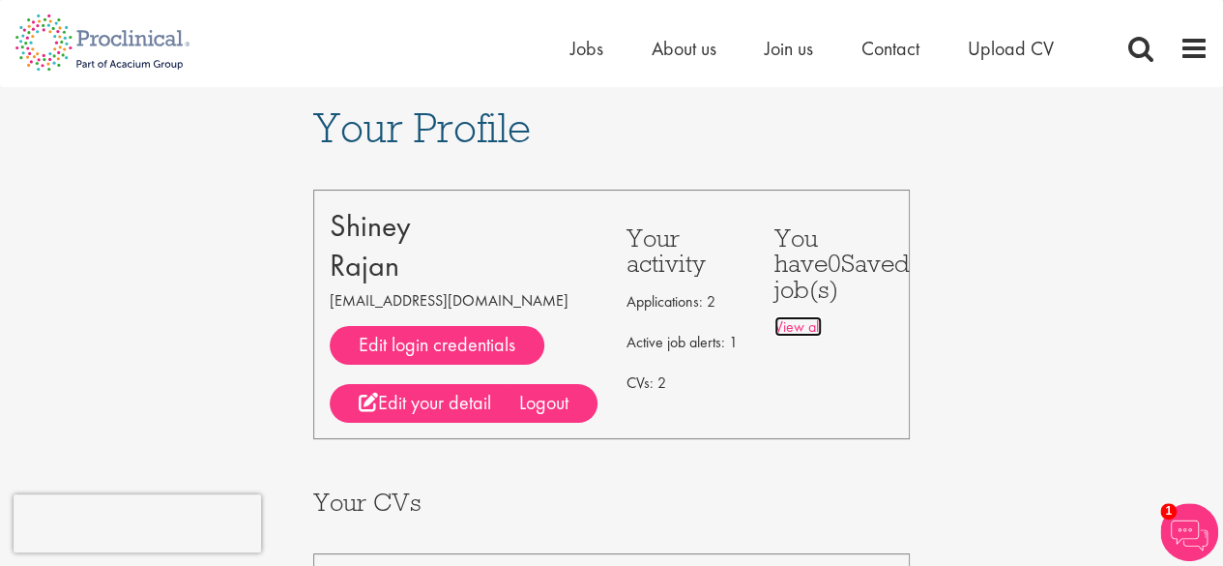
click at [781, 322] on link "View all" at bounding box center [798, 326] width 47 height 20
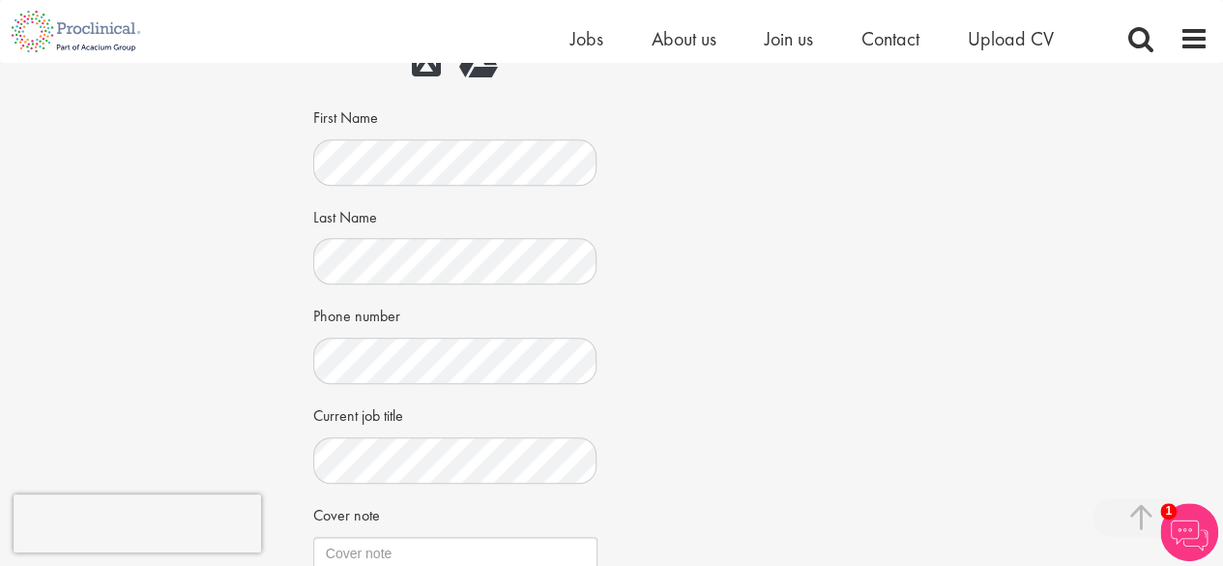
scroll to position [996, 0]
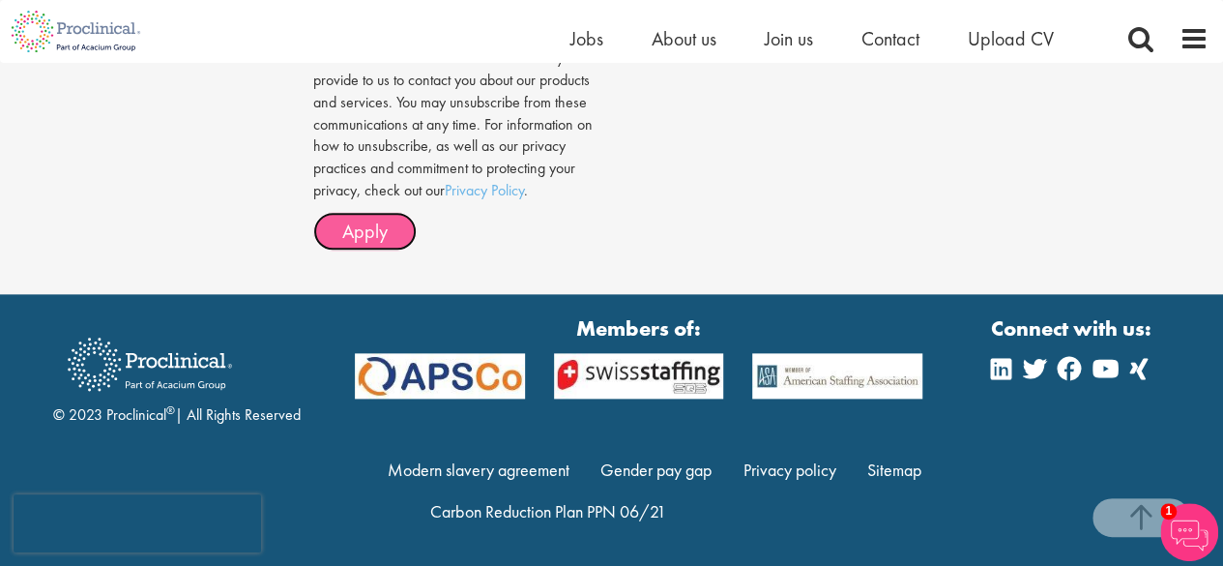
click at [406, 228] on button "Apply" at bounding box center [364, 231] width 103 height 39
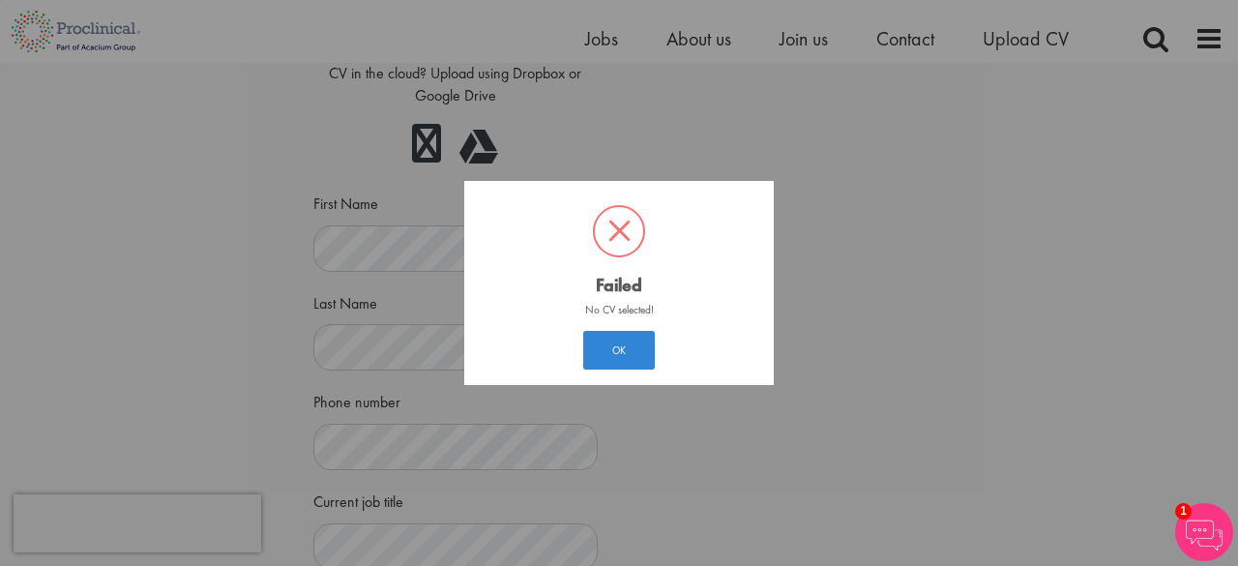
scroll to position [29, 0]
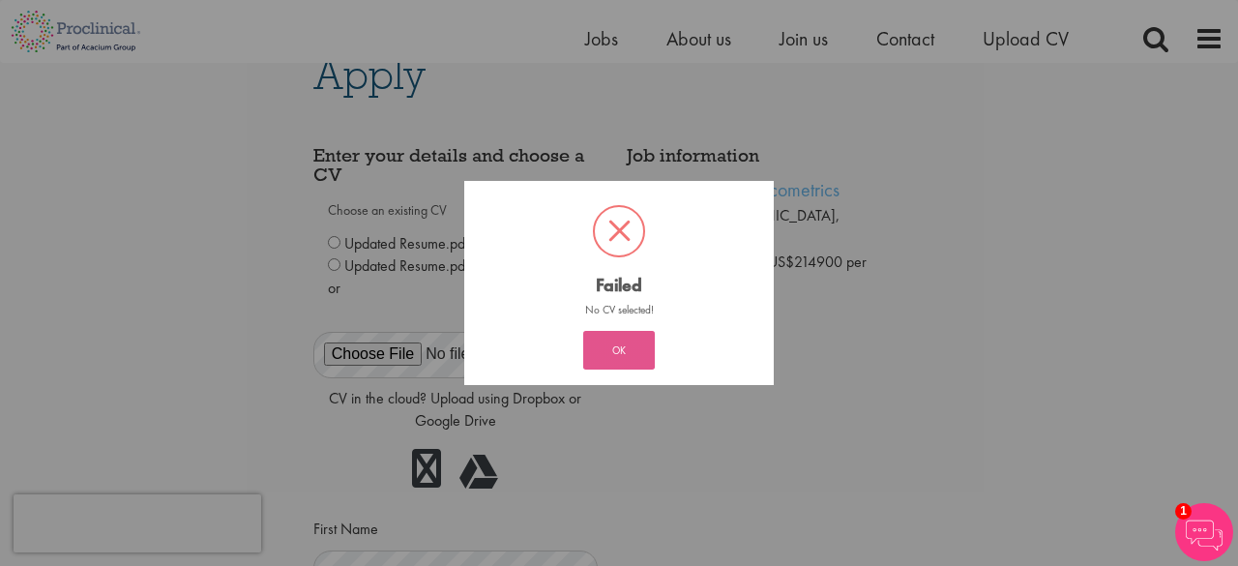
click at [605, 339] on button "OK" at bounding box center [619, 350] width 72 height 39
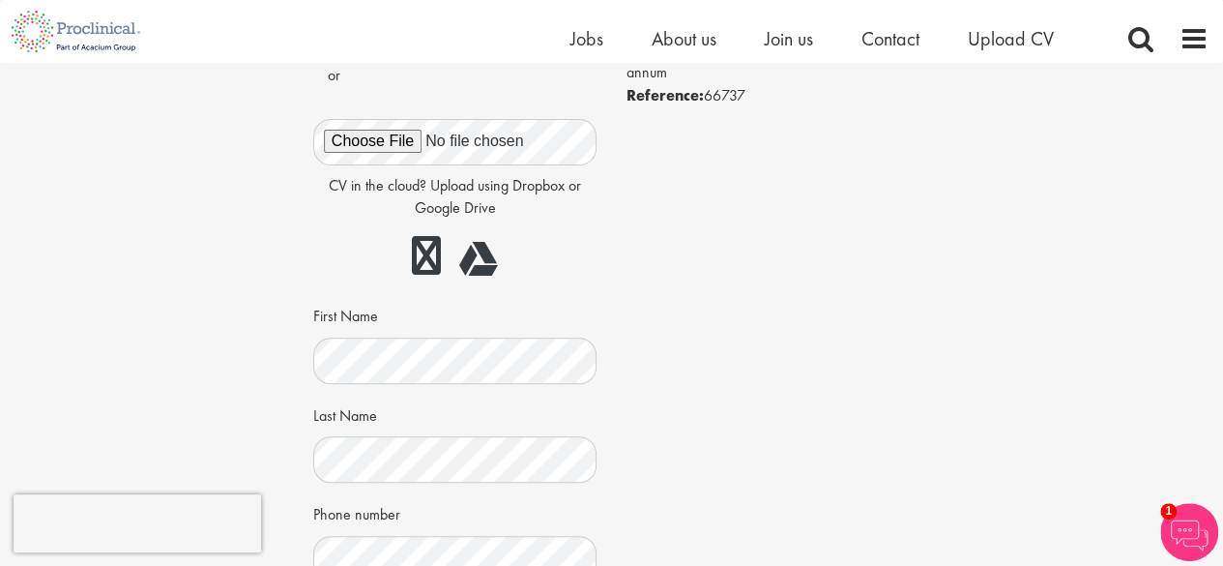
scroll to position [222, 0]
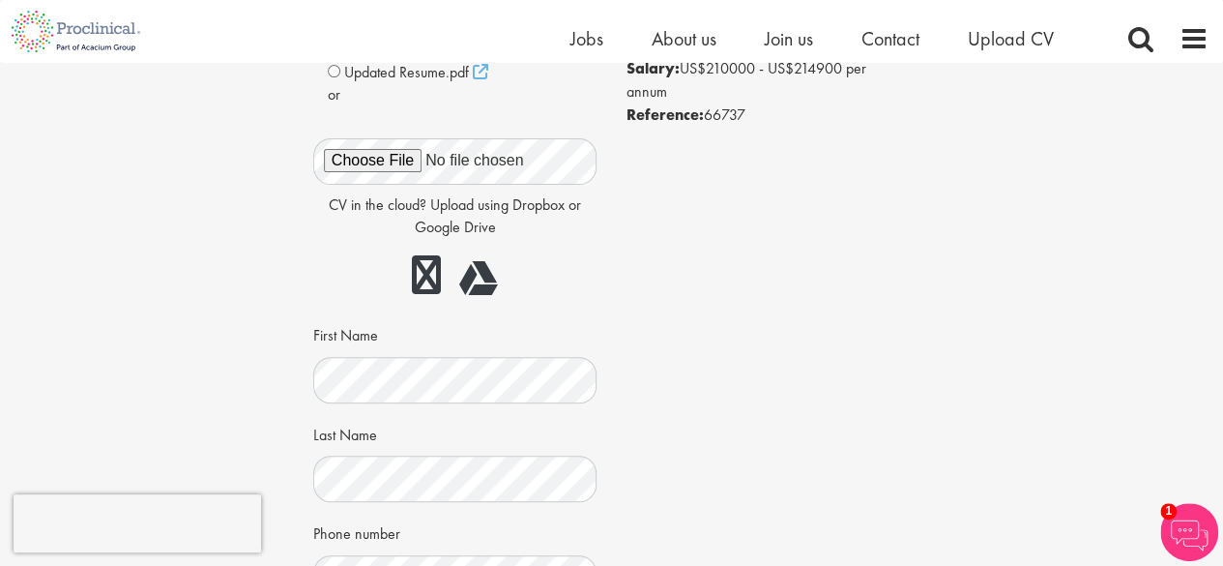
click at [360, 84] on p "or" at bounding box center [455, 95] width 255 height 22
click at [359, 80] on span "Updated Resume.pdf" at bounding box center [406, 72] width 125 height 20
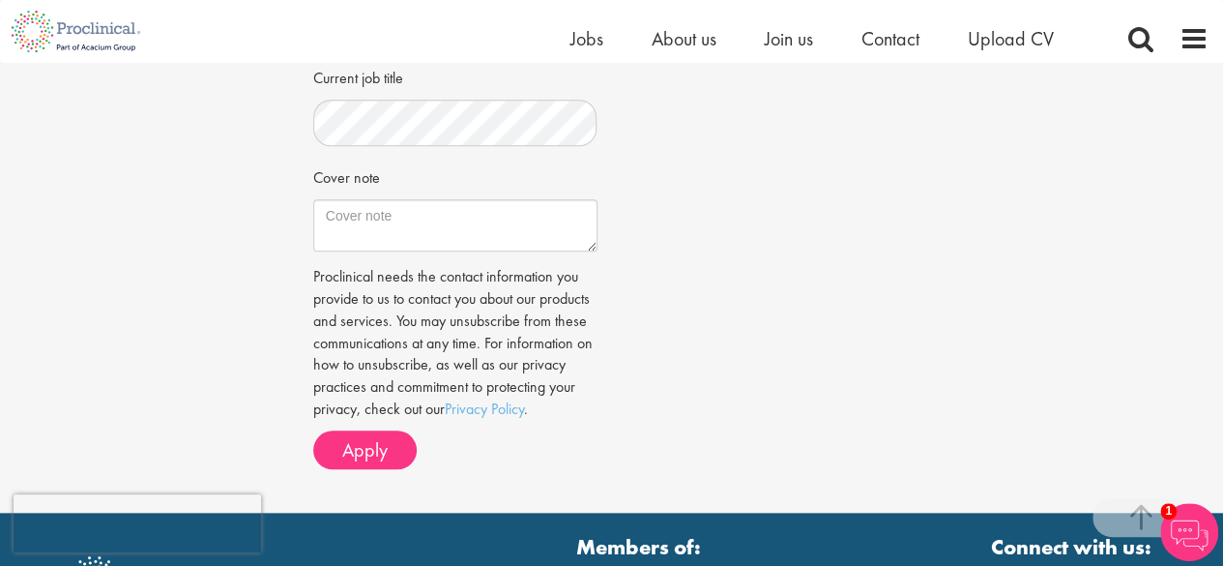
scroll to position [775, 0]
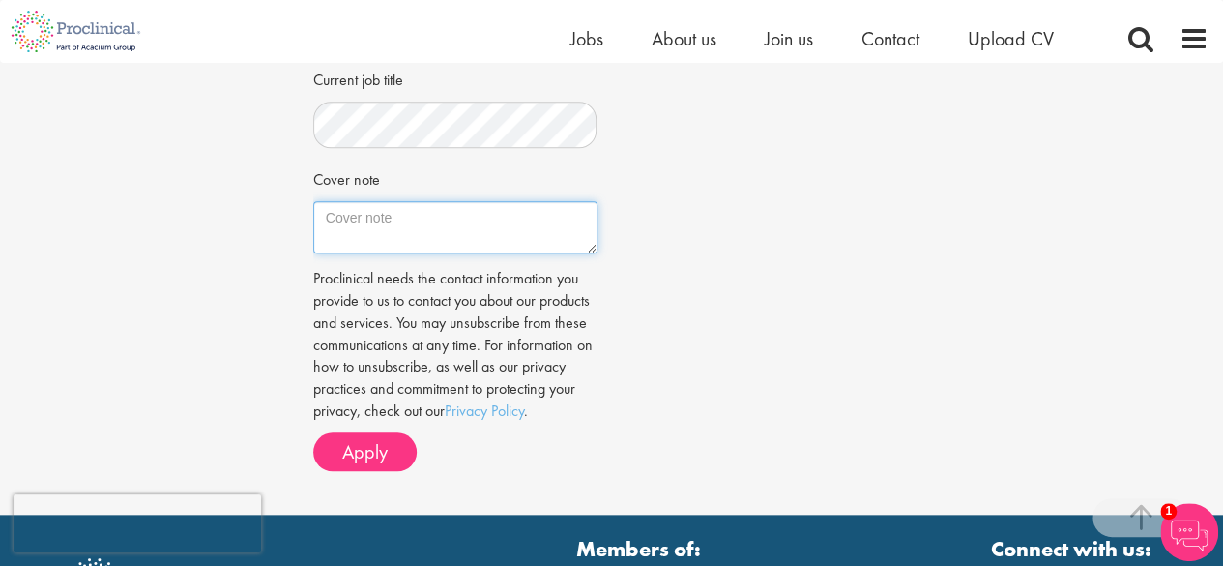
click at [338, 231] on textarea "Cover note" at bounding box center [455, 227] width 284 height 52
type textarea "T"
click at [499, 216] on textarea "i believe my Education and my interest in Chemistry" at bounding box center [455, 227] width 284 height 52
click at [508, 216] on textarea "i believe my Education and my interest in Chemistry" at bounding box center [455, 227] width 284 height 52
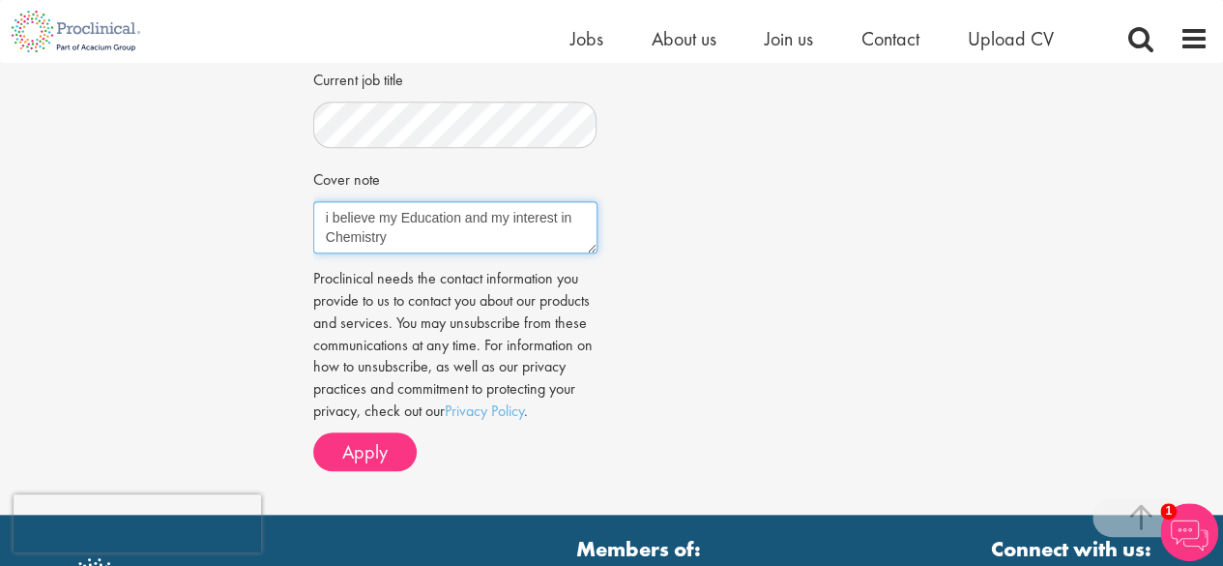
click at [390, 206] on textarea "i believe my Education and my interest in Chemistry" at bounding box center [455, 227] width 284 height 52
click at [446, 235] on textarea "i believe Education and my interest in Chemistry" at bounding box center [455, 227] width 284 height 52
click at [529, 234] on textarea "i believe Education and my interest in Chemistry can fit well for this postion." at bounding box center [455, 227] width 284 height 52
click at [472, 227] on textarea "i believe Education and my interest in Chemistry can fit well for this position." at bounding box center [455, 227] width 284 height 52
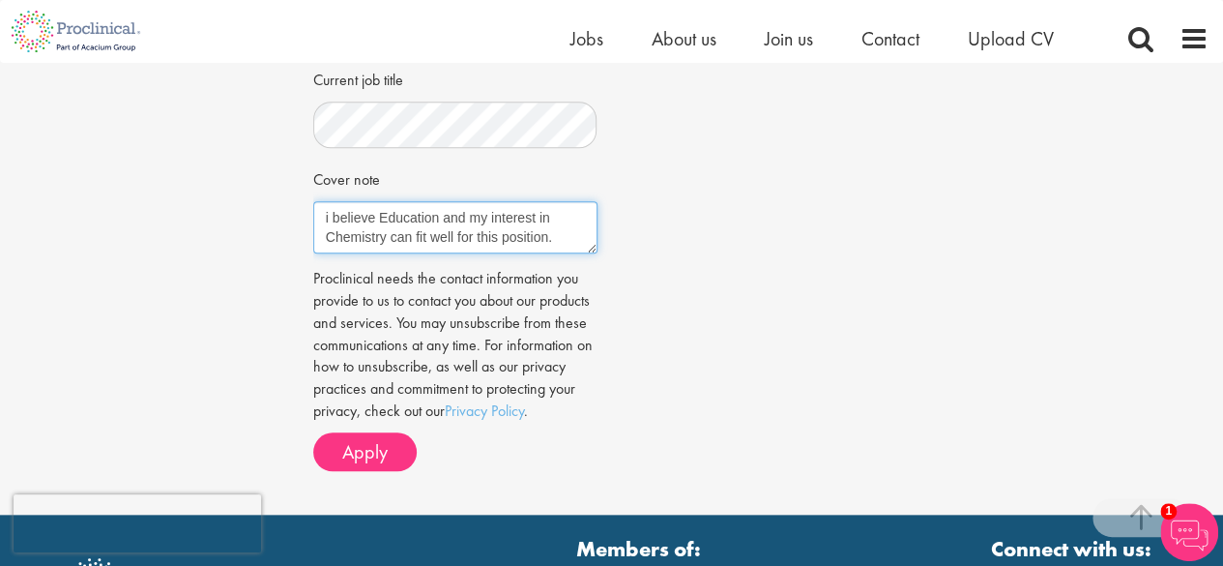
click at [472, 227] on textarea "i believe Education and my interest in Chemistry can fit well for this position." at bounding box center [455, 227] width 284 height 52
click at [365, 246] on textarea "i believe Education and my interest in Chemistry can fit well for this position." at bounding box center [455, 227] width 284 height 52
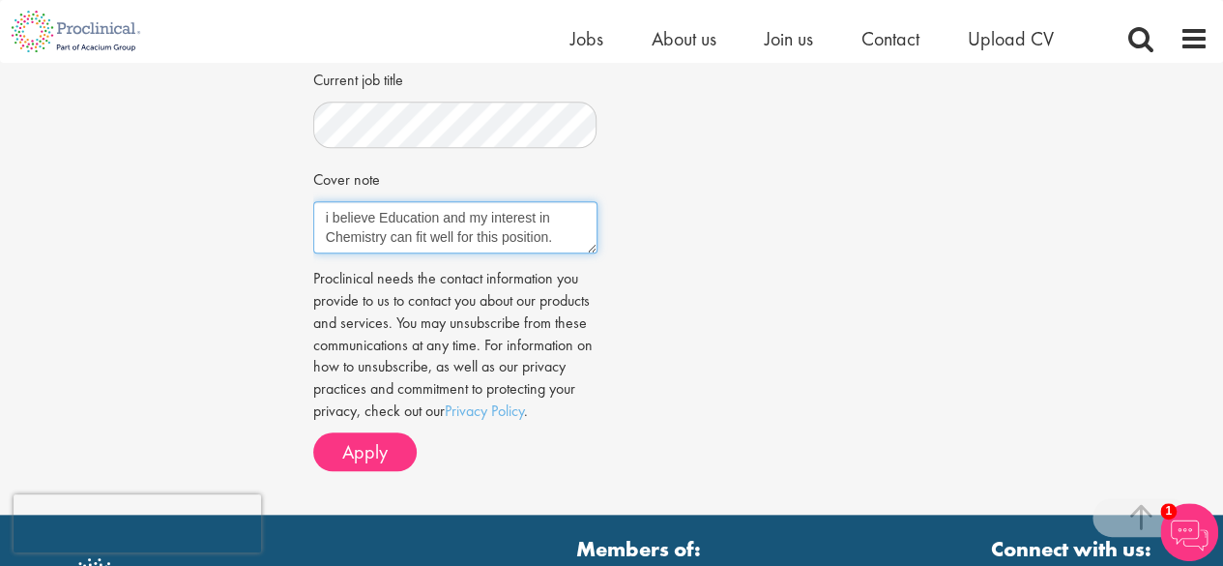
paste textarea "believe my education and interest in Chemistry make me a strong fit for this po…"
click at [325, 221] on textarea "believe my education and interest in Chemistry make me a strong fit for this po…" at bounding box center [455, 227] width 284 height 52
type textarea "I believe my education and interest in Chemistry make me a strong fit for this …"
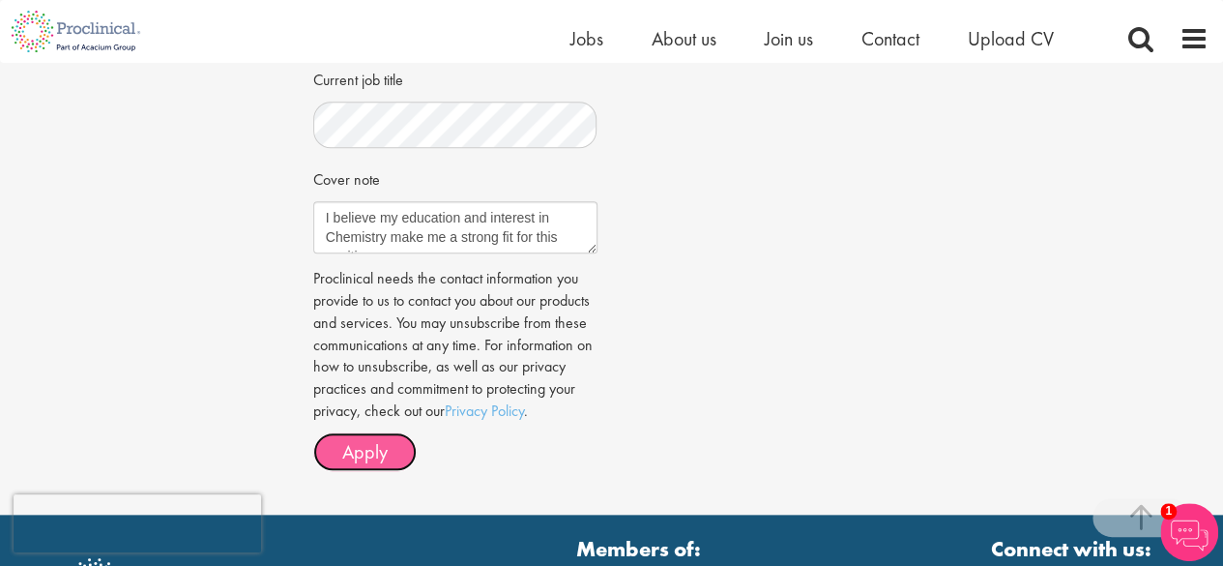
click at [348, 459] on span "Apply" at bounding box center [364, 451] width 45 height 25
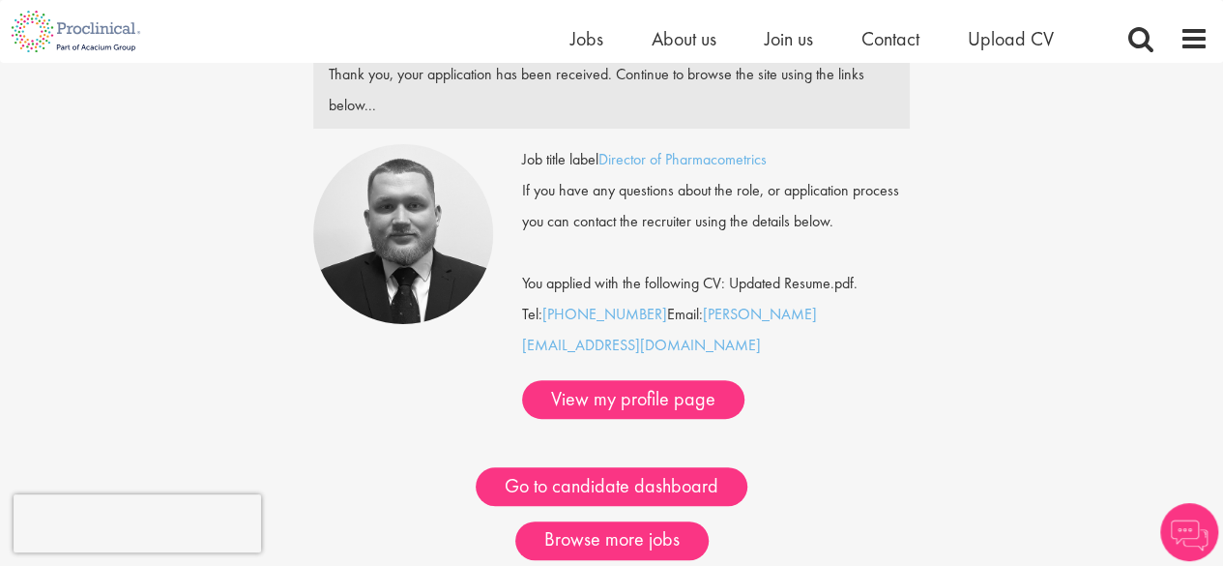
scroll to position [105, 0]
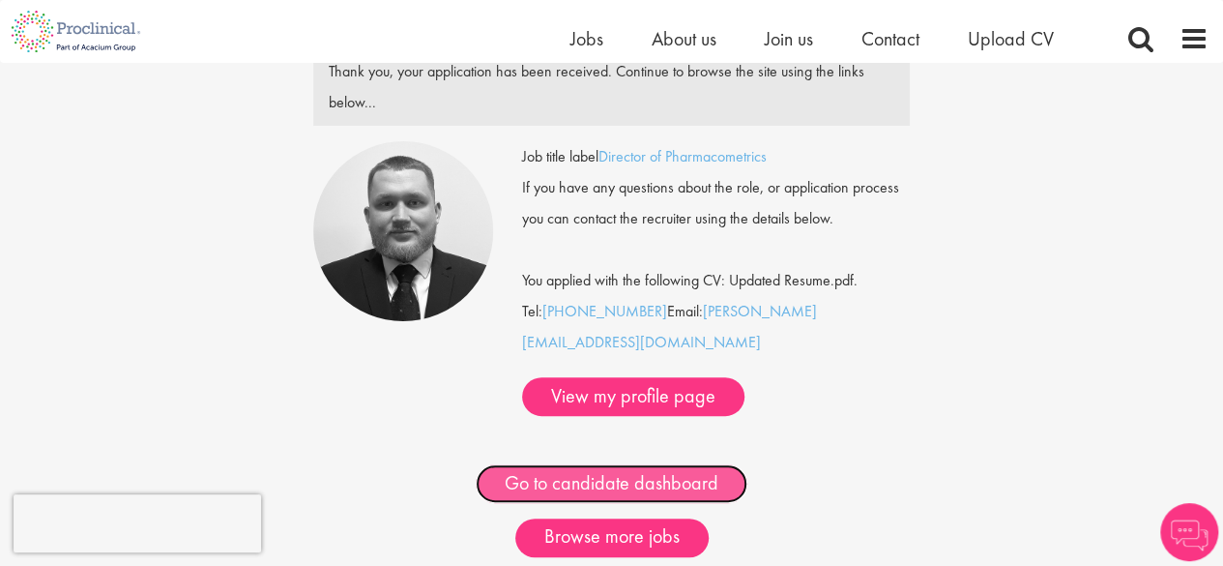
click at [551, 464] on link "Go to candidate dashboard" at bounding box center [612, 483] width 272 height 39
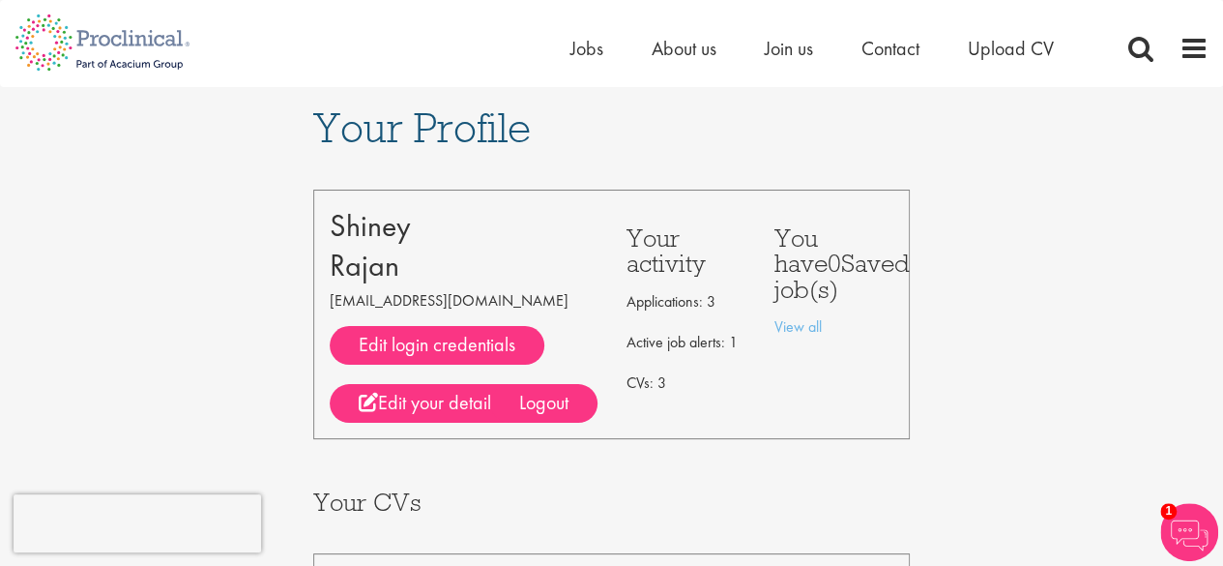
click at [566, 57] on div "Home Jobs About us Join us Contact Upload CV" at bounding box center [604, 36] width 1209 height 73
click at [566, 56] on div "Home Jobs About us Join us Contact Upload CV" at bounding box center [604, 36] width 1209 height 73
click at [573, 55] on span "Jobs" at bounding box center [586, 48] width 33 height 25
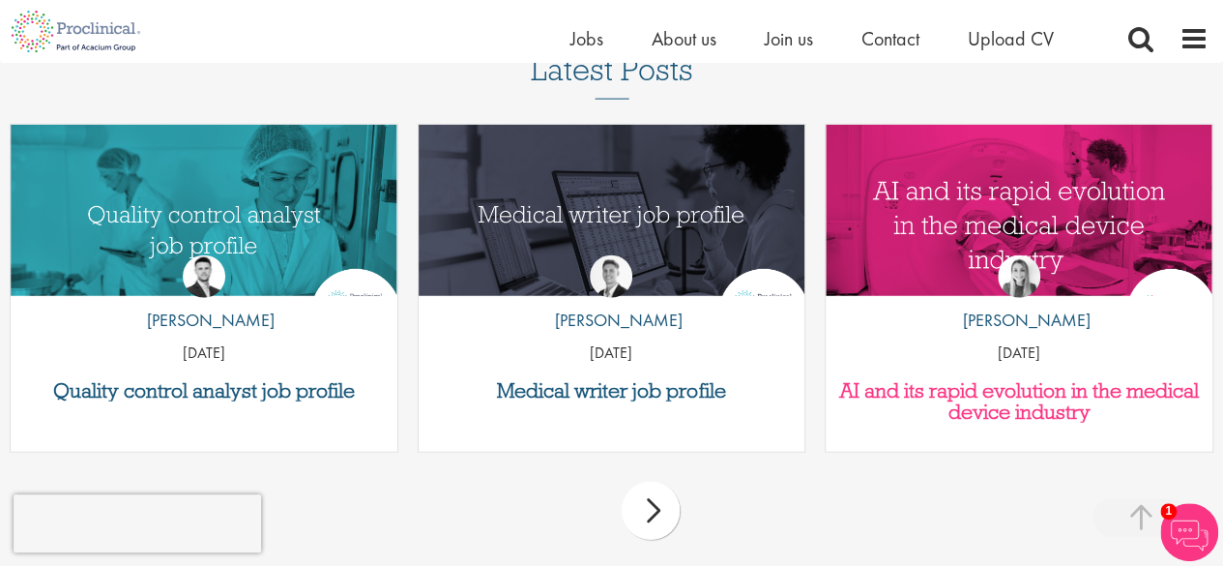
scroll to position [2250, 0]
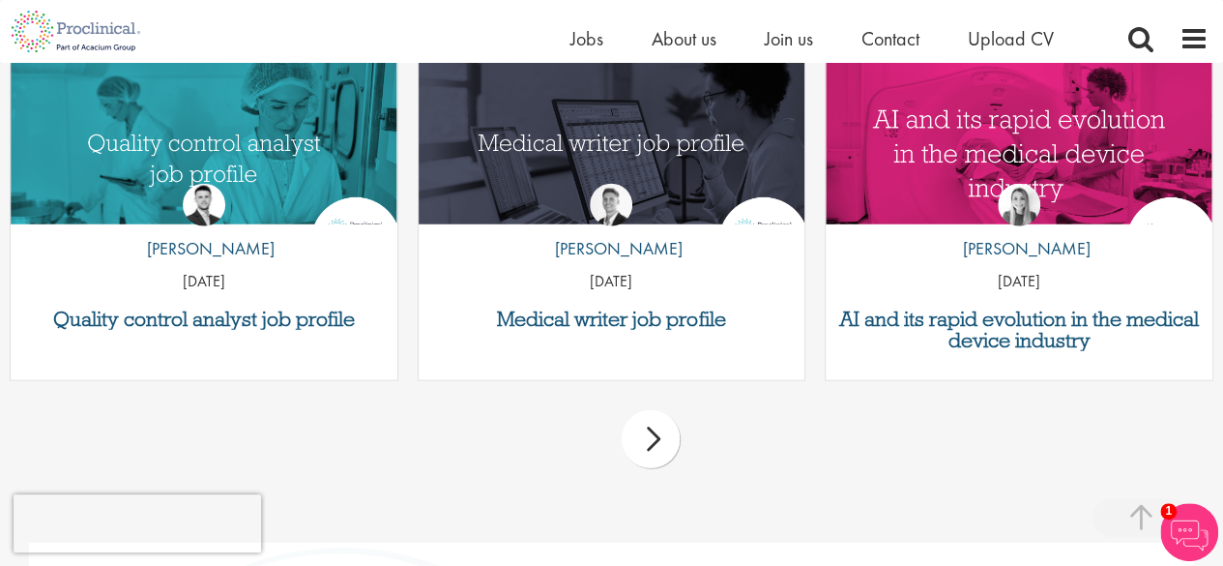
click at [640, 443] on div "next" at bounding box center [651, 439] width 58 height 58
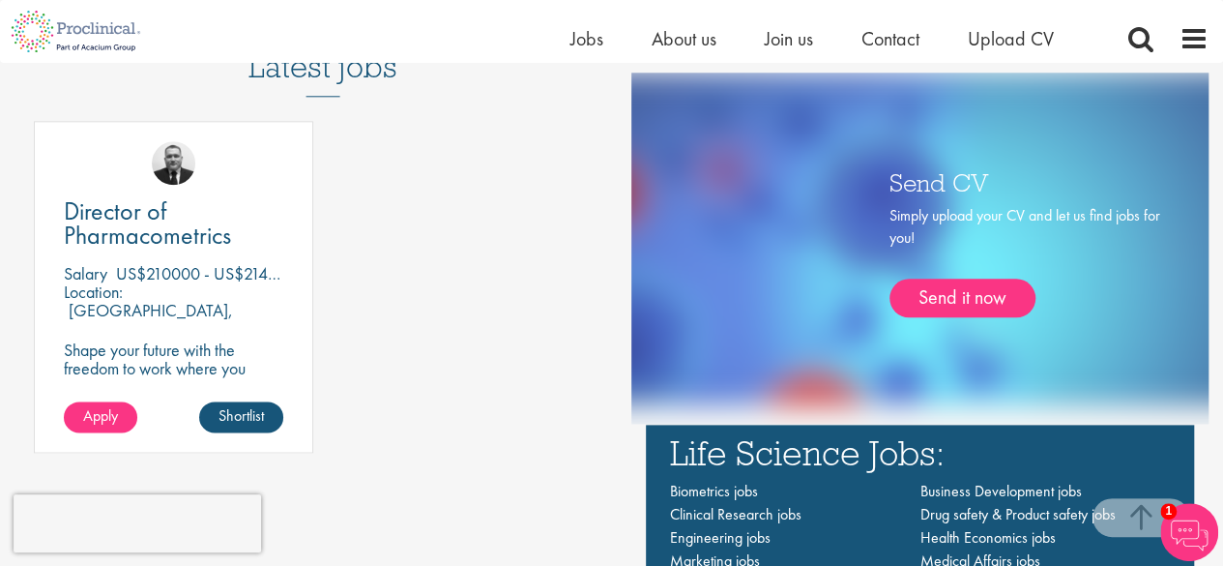
scroll to position [1026, 0]
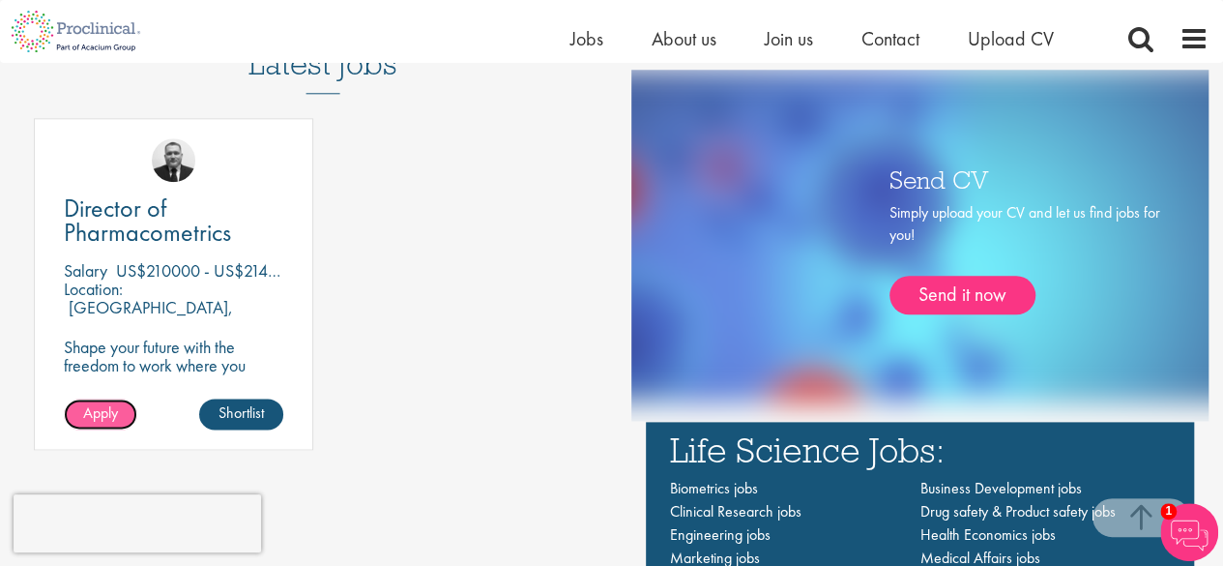
click at [91, 415] on span "Apply" at bounding box center [100, 412] width 35 height 20
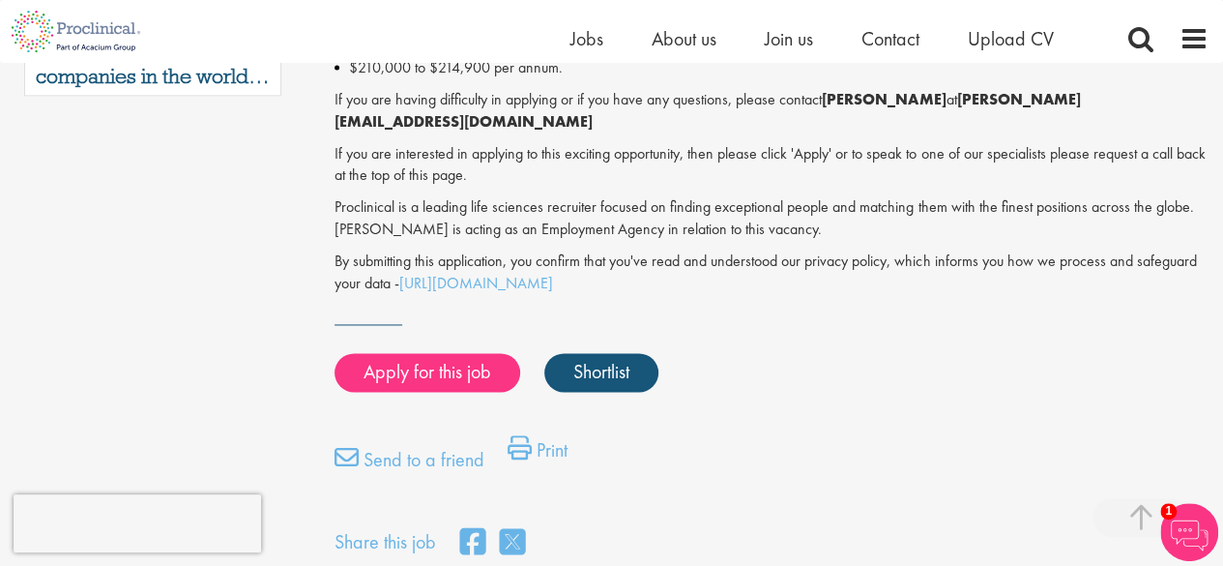
scroll to position [1313, 0]
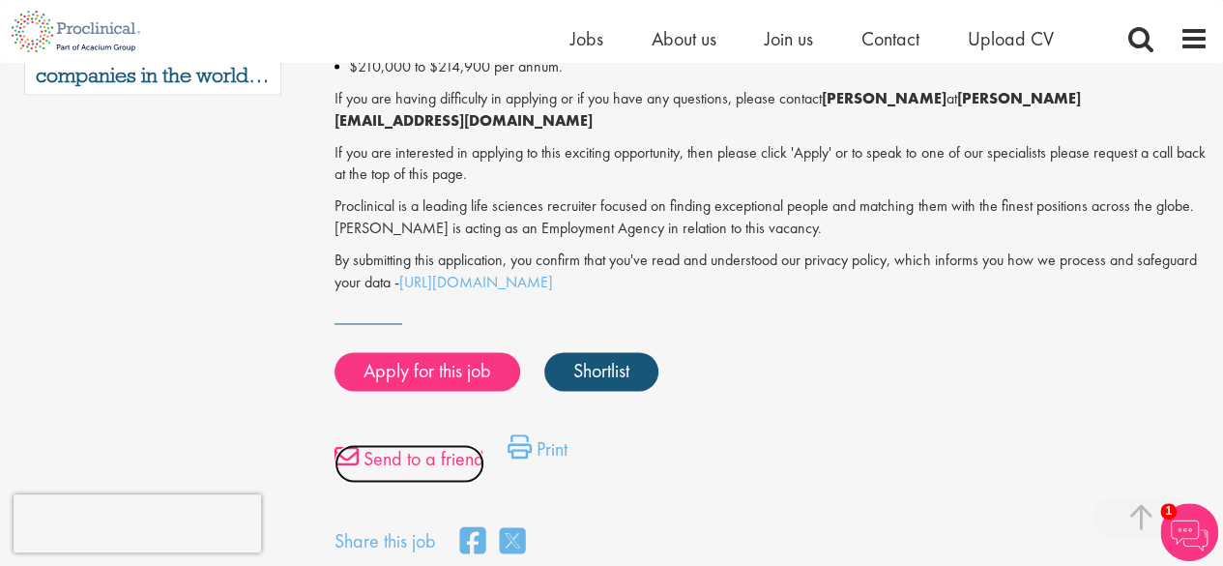
click at [427, 446] on link "Send to a friend" at bounding box center [410, 463] width 150 height 39
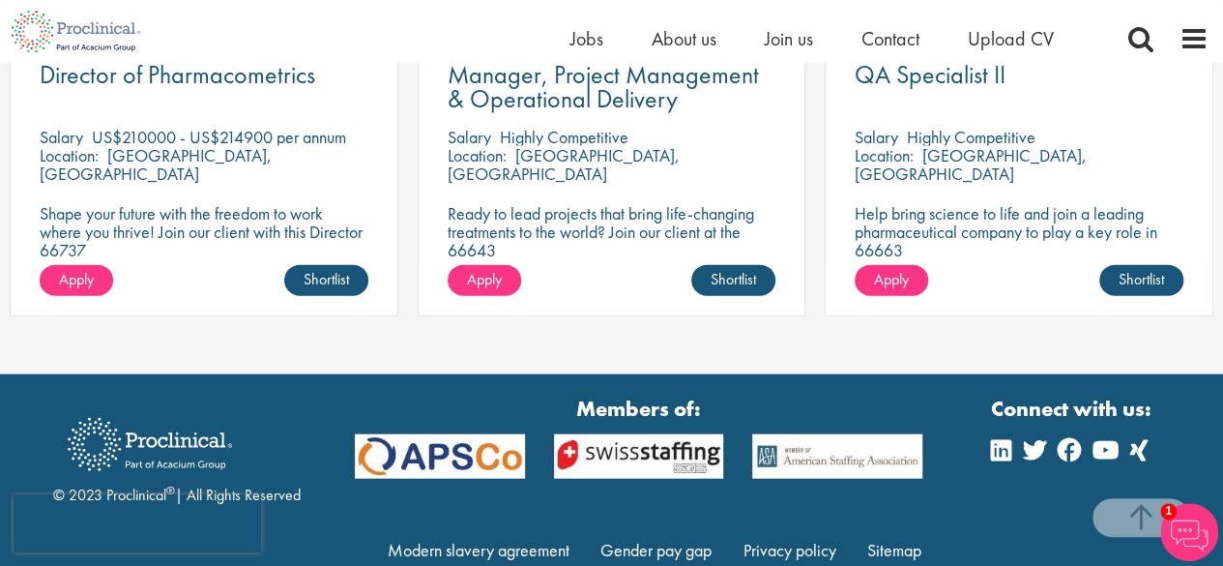
scroll to position [2118, 0]
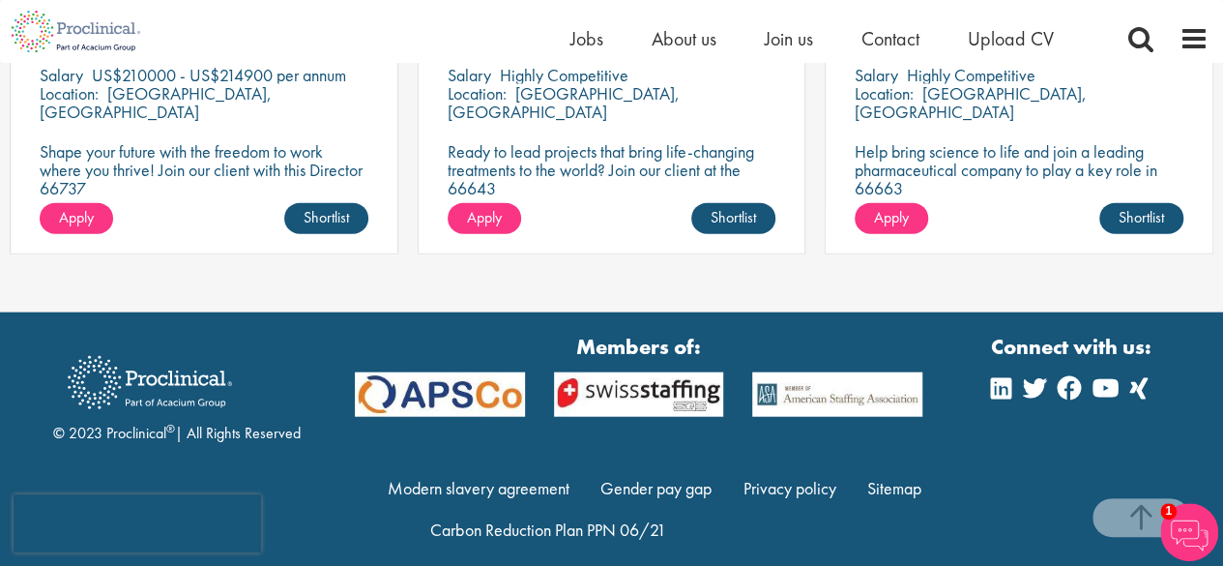
click at [700, 413] on div "Members of: Modern slavery agreement Gender pay gap Privacy policy Sitemap Carb…" at bounding box center [639, 450] width 598 height 236
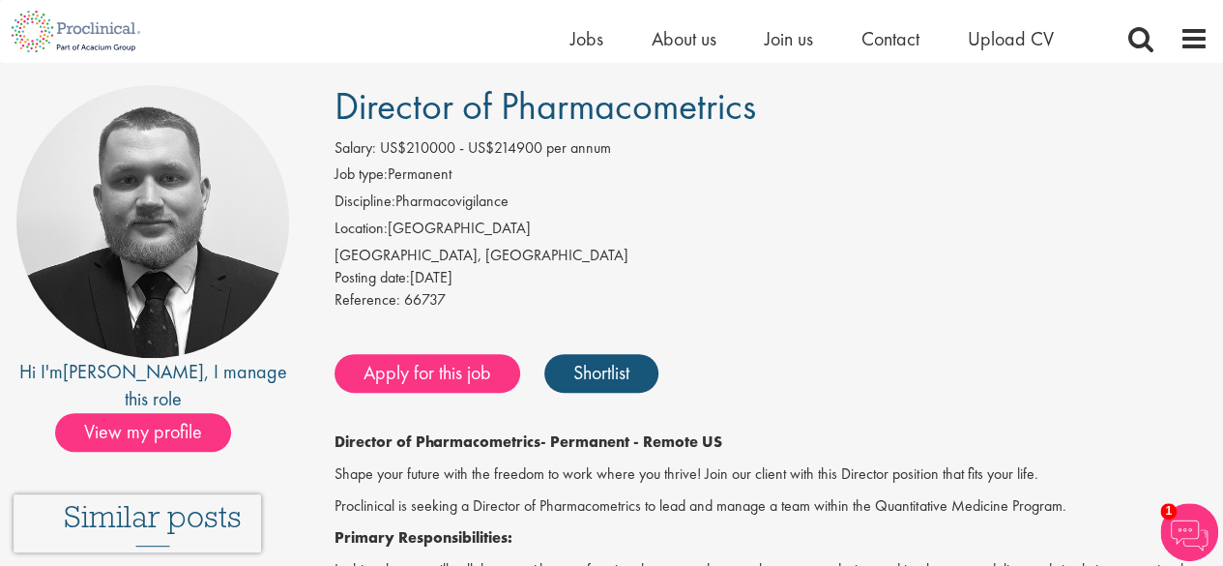
scroll to position [125, 0]
